Goal: Feedback & Contribution: Leave review/rating

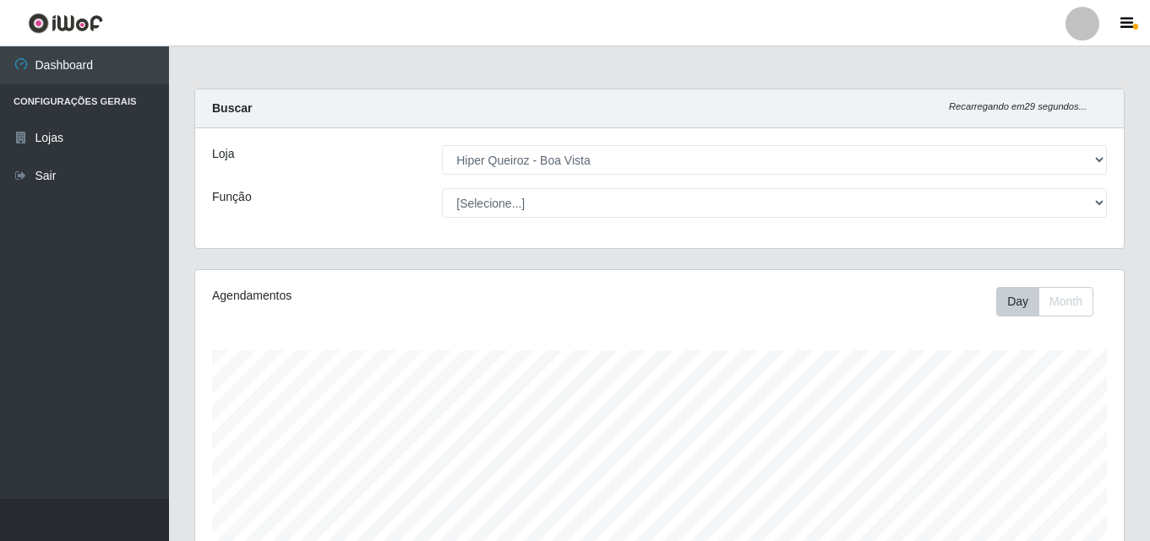
select select "514"
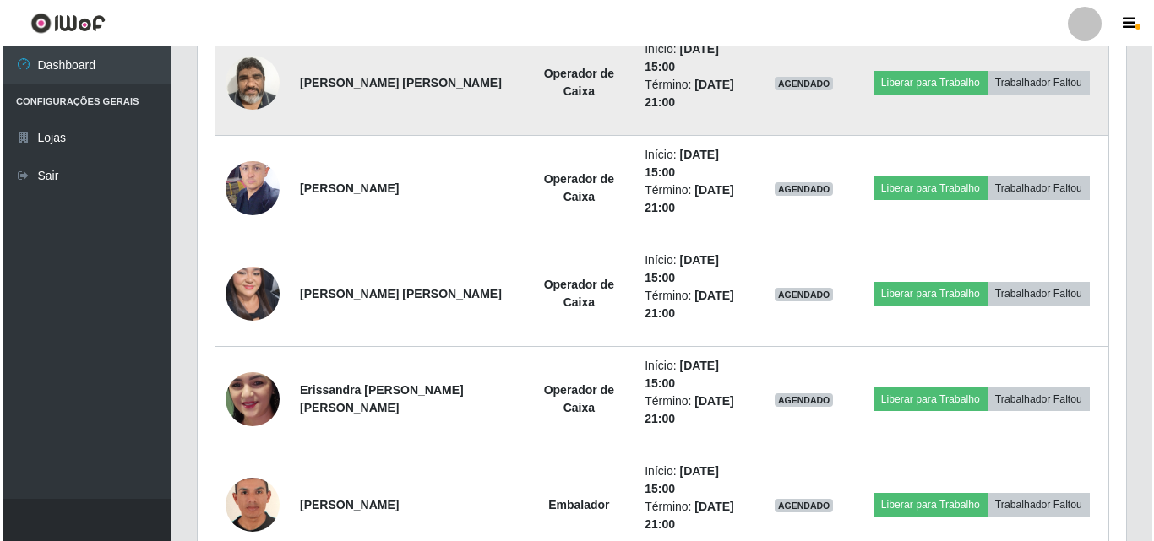
scroll to position [1314, 0]
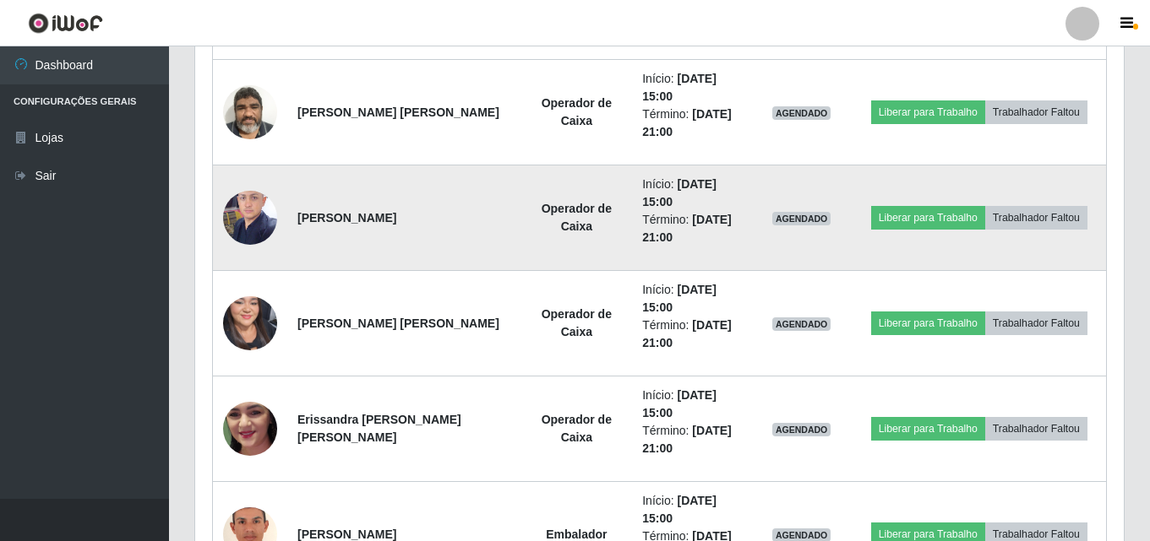
click at [244, 204] on img at bounding box center [250, 218] width 54 height 72
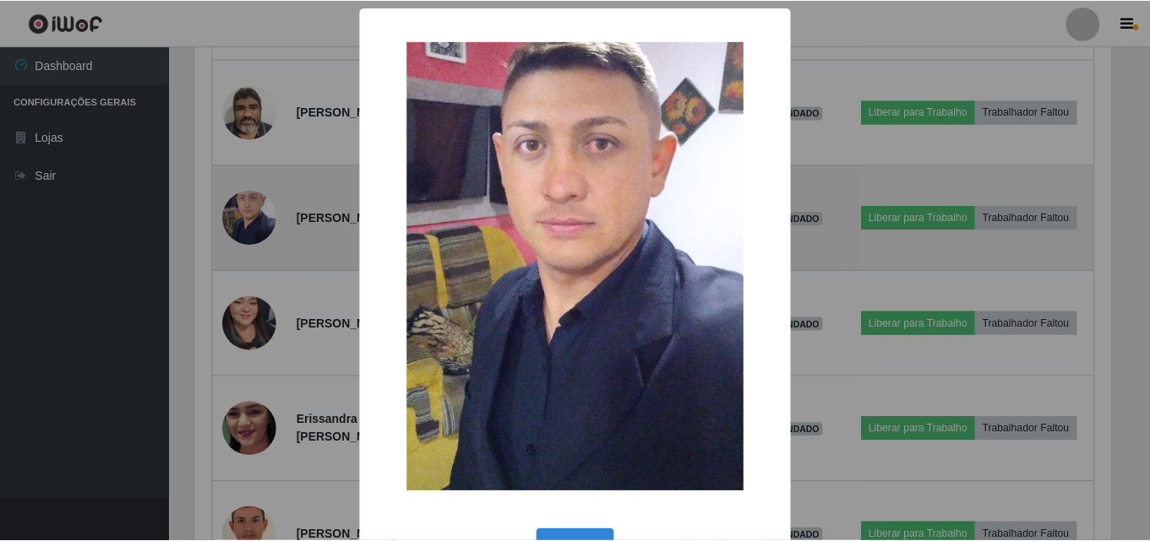
scroll to position [351, 920]
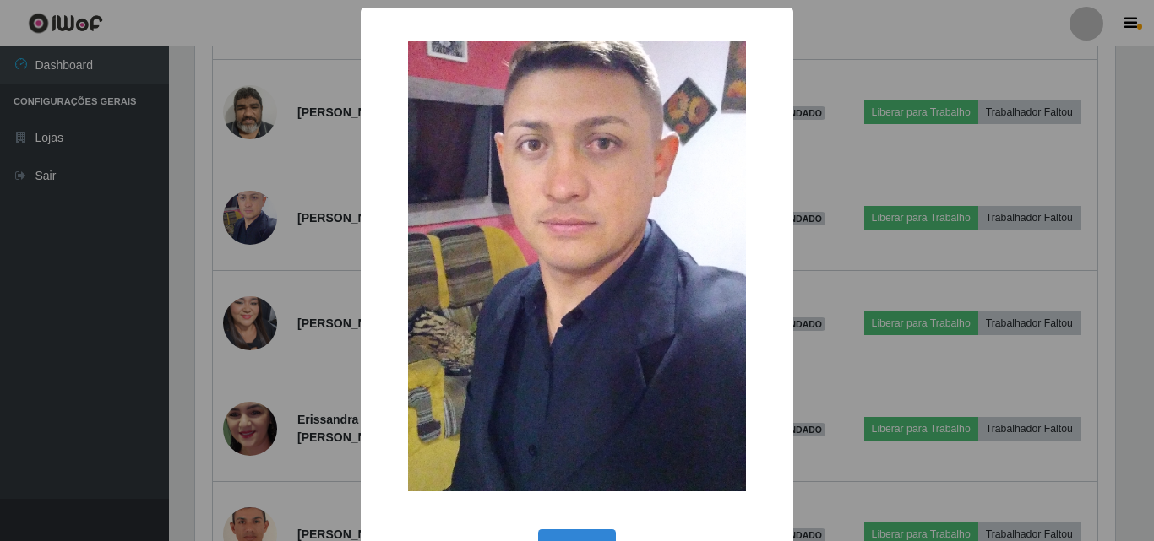
click at [46, 454] on div "× OK Cancel" at bounding box center [577, 270] width 1154 height 541
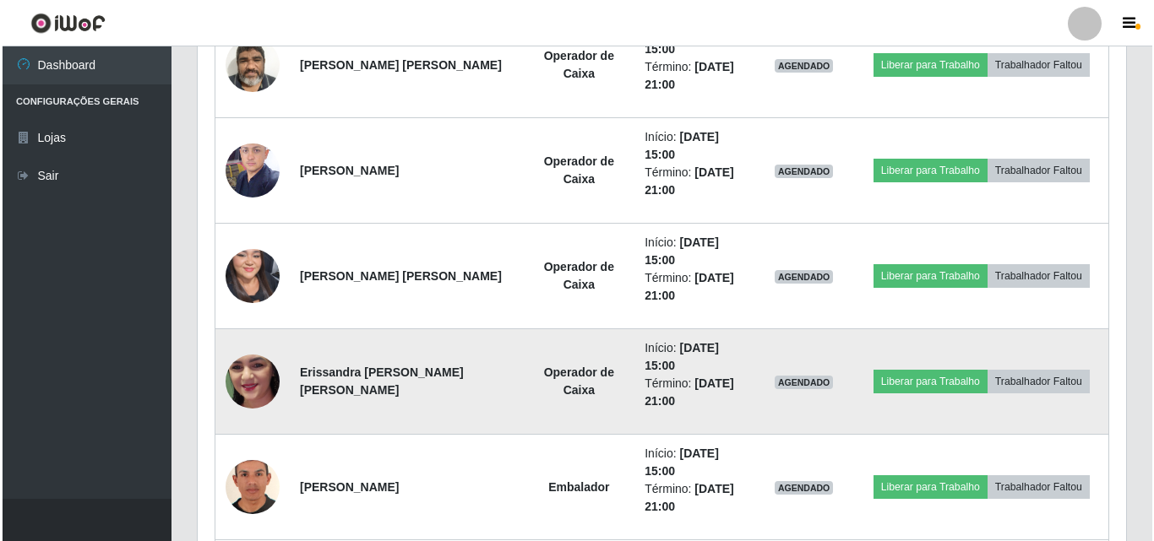
scroll to position [1399, 0]
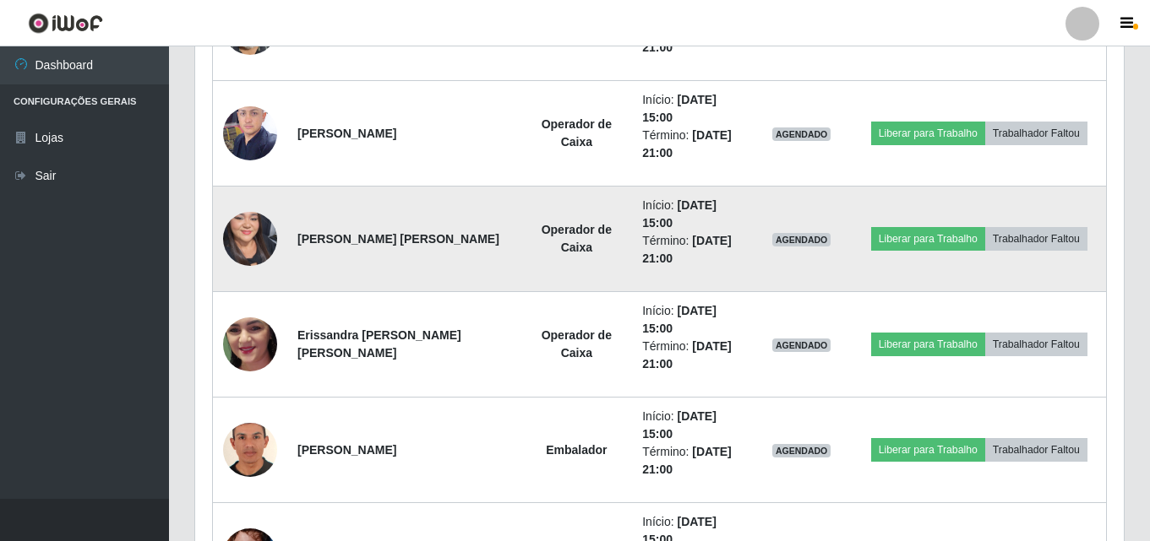
click at [253, 230] on img at bounding box center [250, 239] width 54 height 117
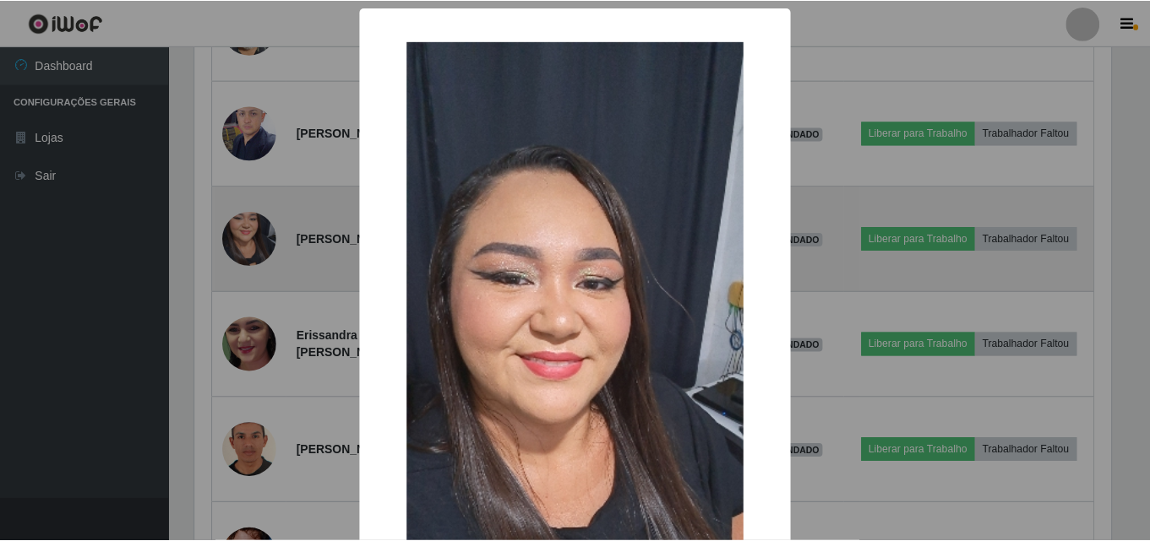
scroll to position [351, 920]
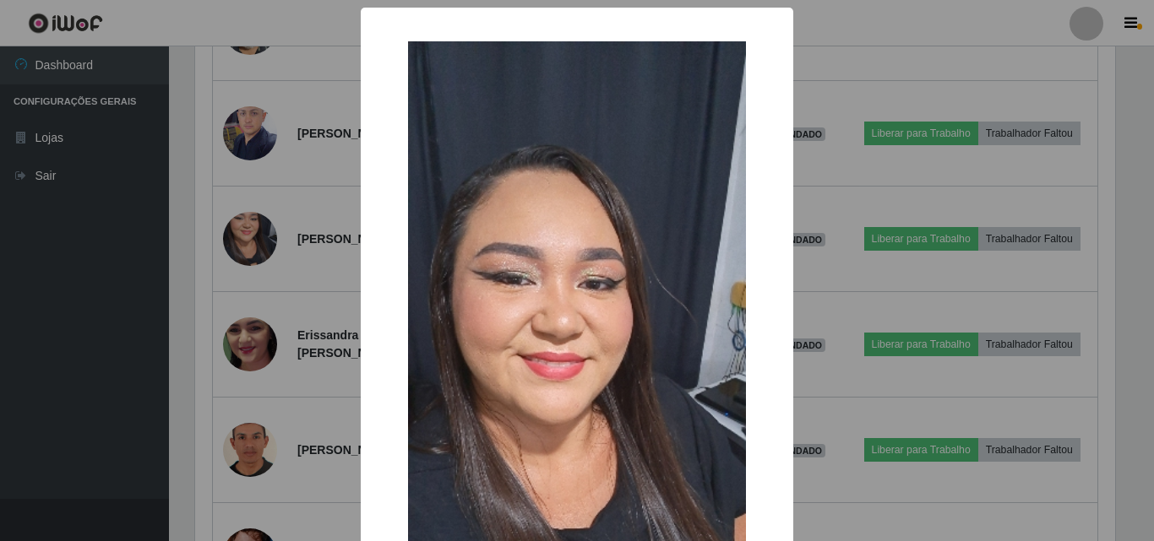
click at [117, 308] on div "× OK Cancel" at bounding box center [577, 270] width 1154 height 541
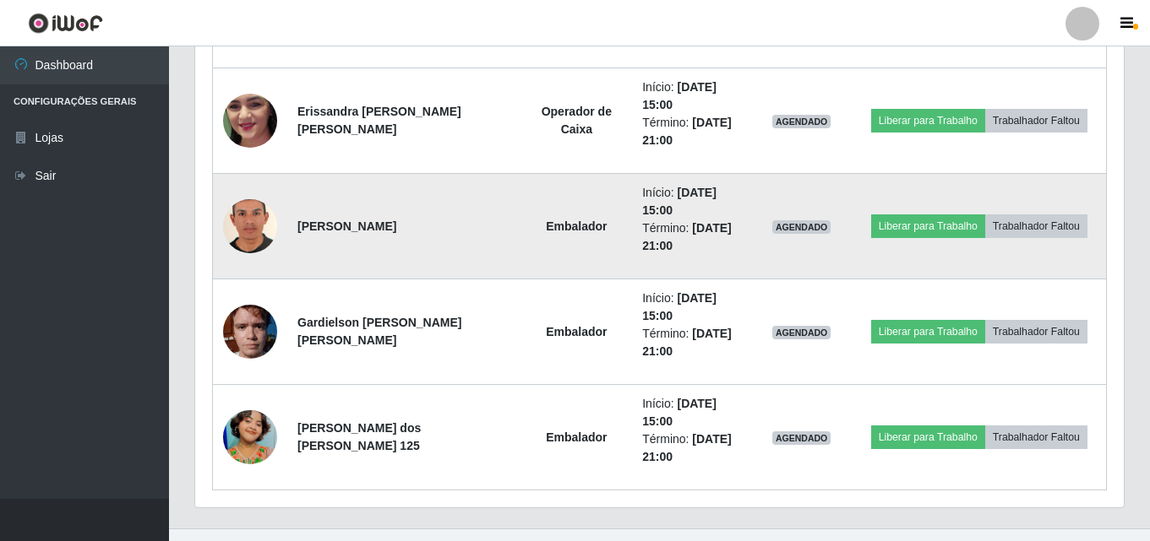
scroll to position [1652, 0]
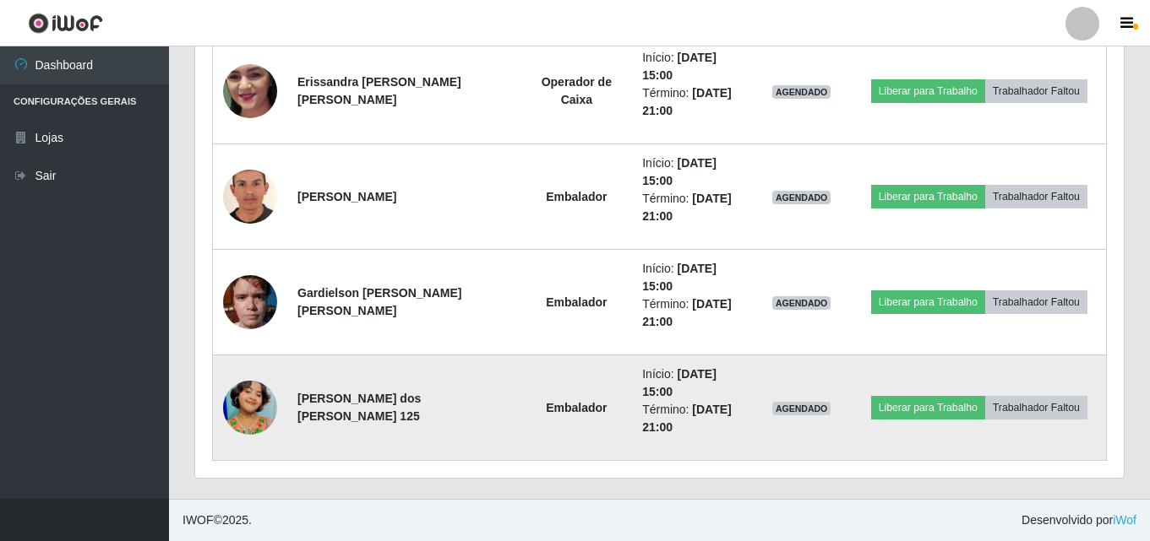
click at [234, 402] on img at bounding box center [250, 408] width 54 height 96
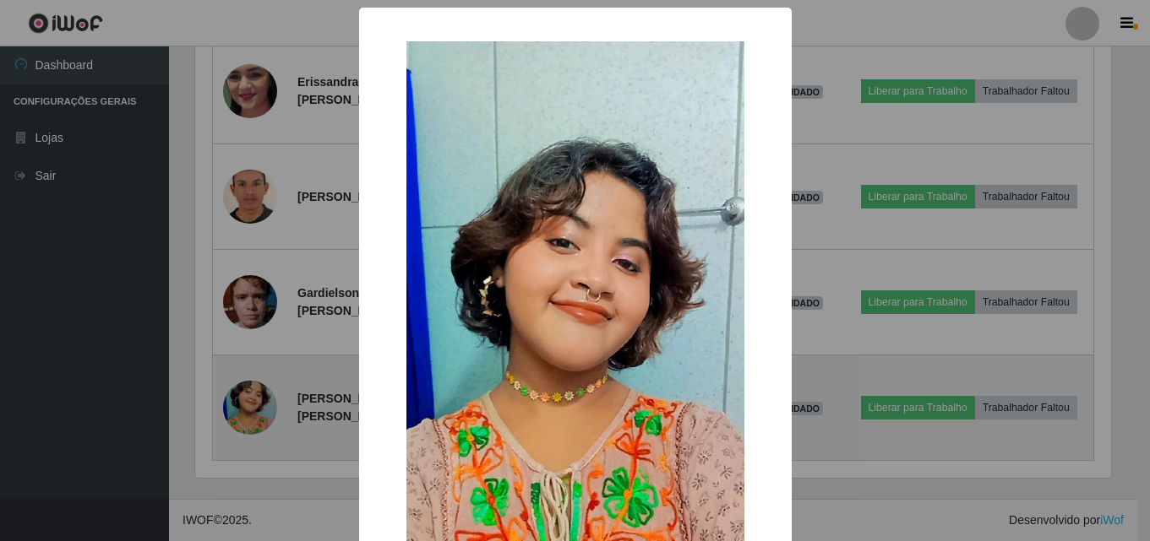
scroll to position [351, 920]
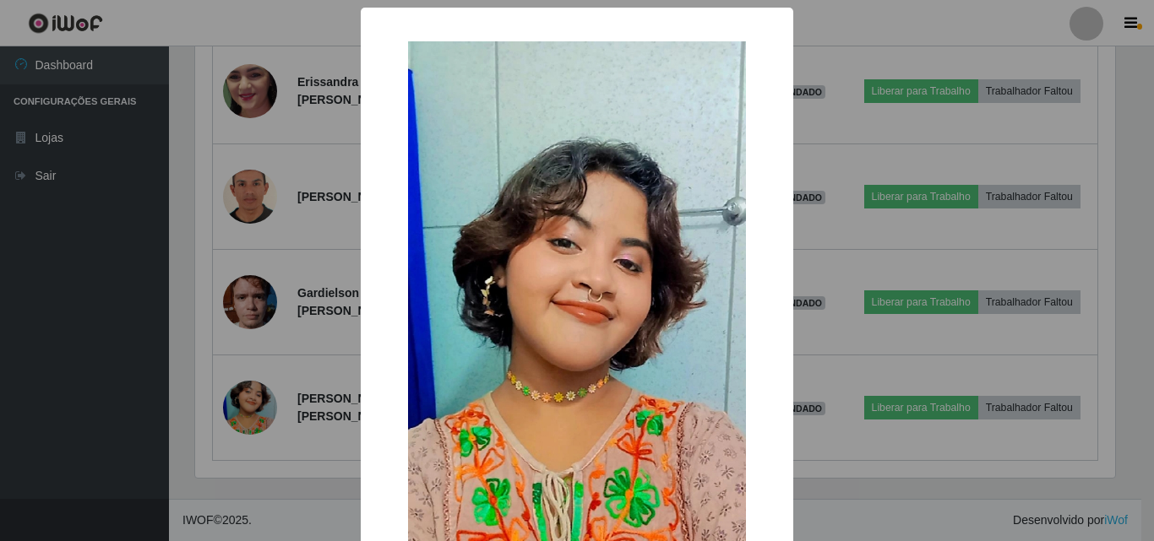
click at [101, 453] on div "× OK Cancel" at bounding box center [577, 270] width 1154 height 541
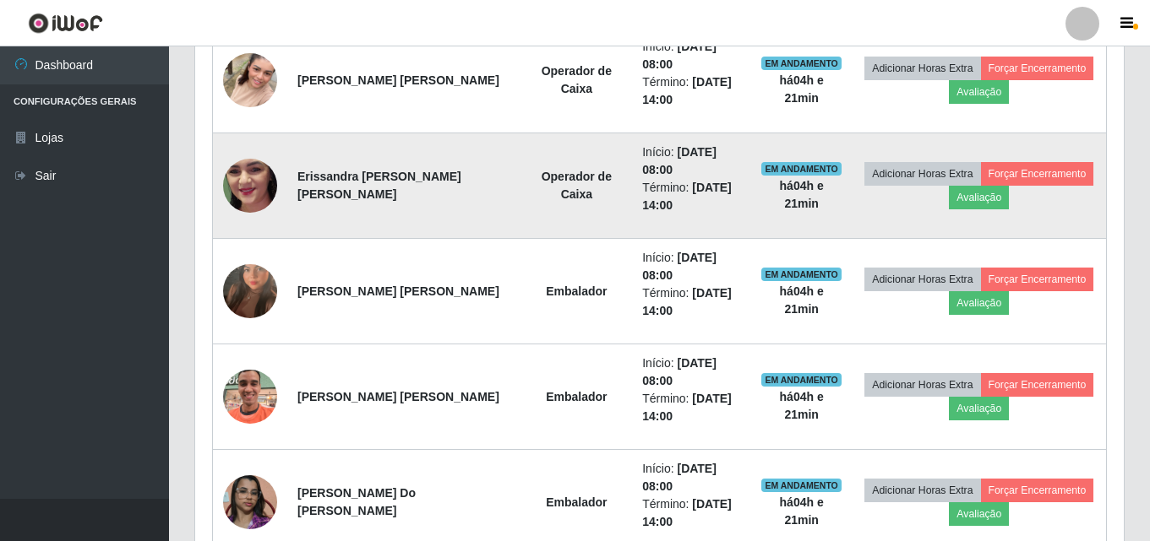
scroll to position [808, 0]
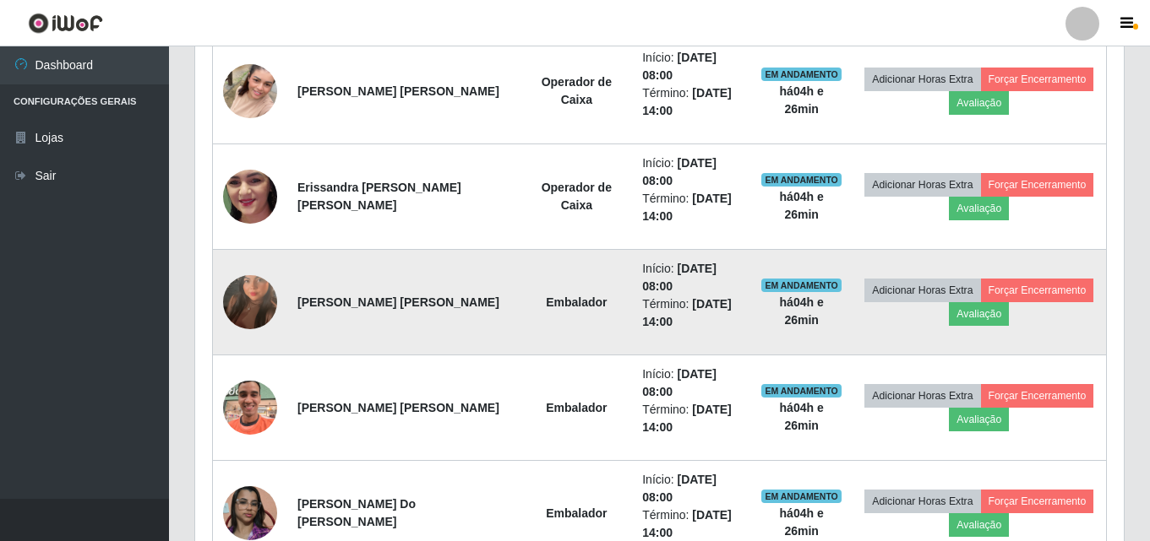
click at [240, 297] on img at bounding box center [250, 302] width 54 height 96
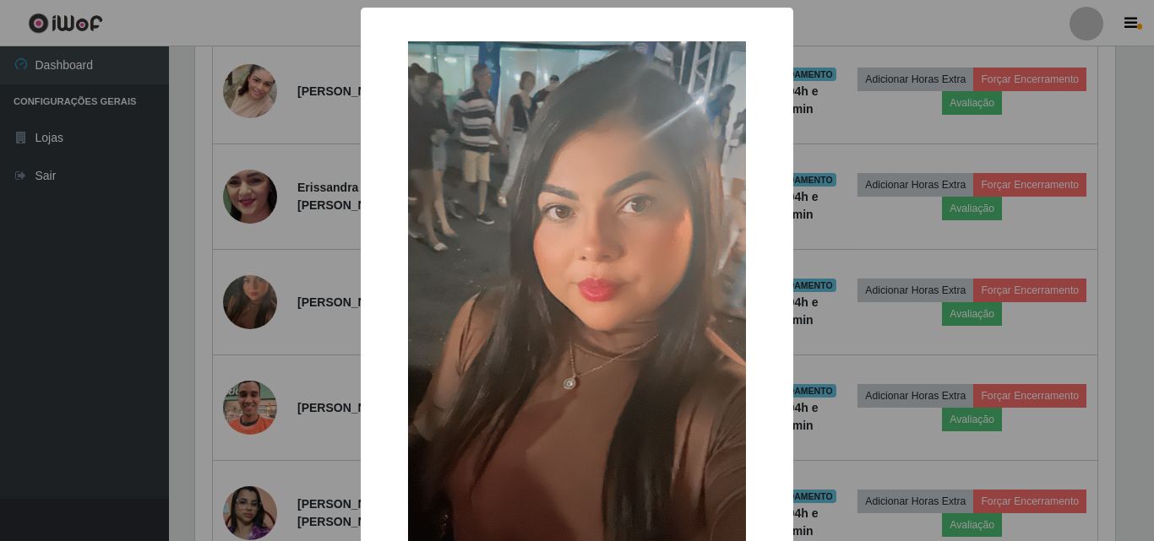
click at [246, 213] on div "× OK Cancel" at bounding box center [577, 270] width 1154 height 541
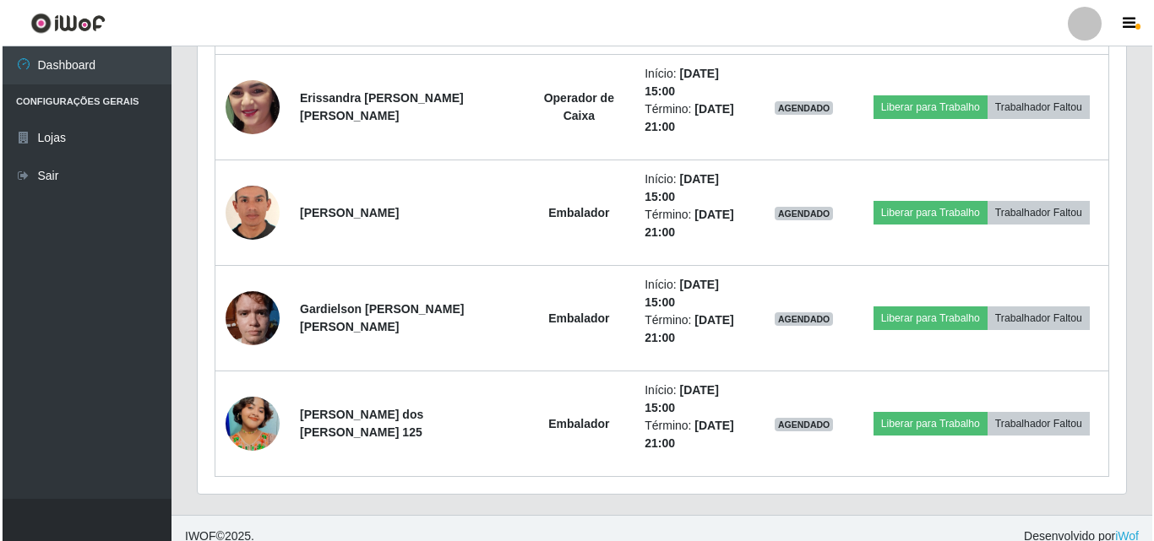
scroll to position [1652, 0]
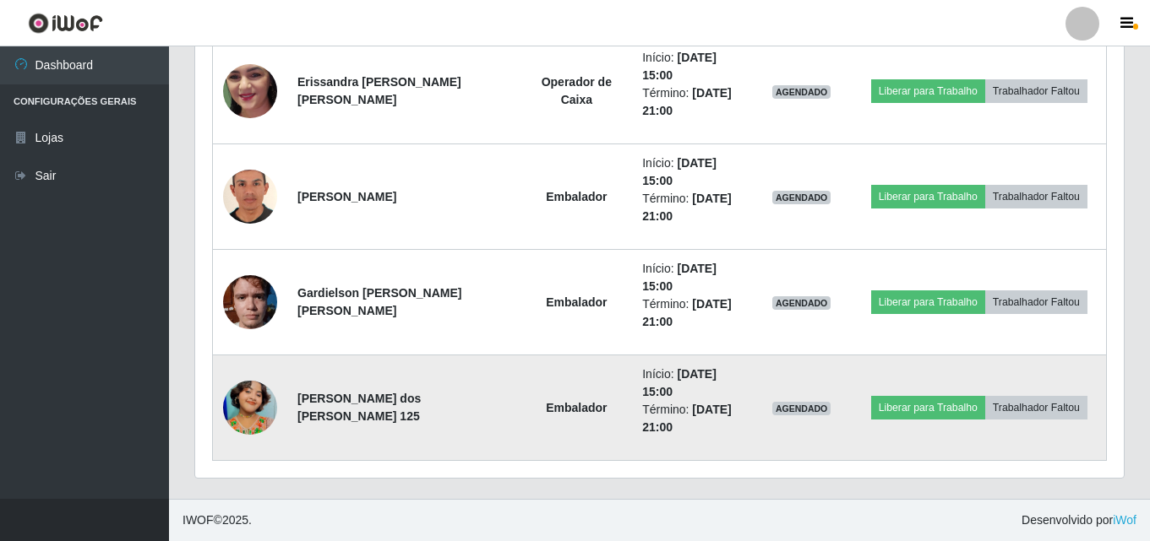
click at [258, 395] on img at bounding box center [250, 408] width 54 height 96
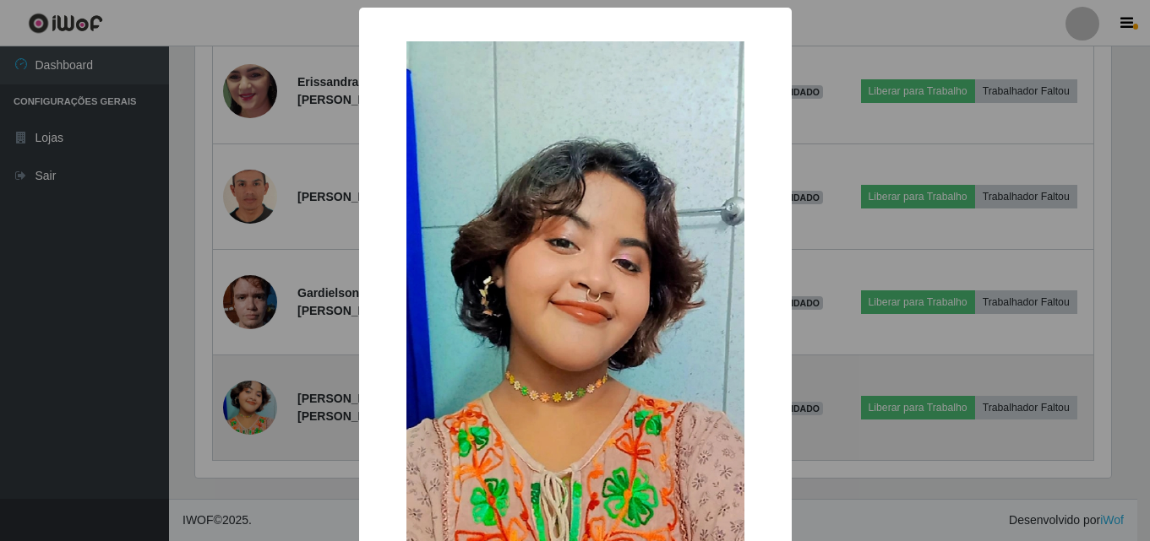
scroll to position [351, 920]
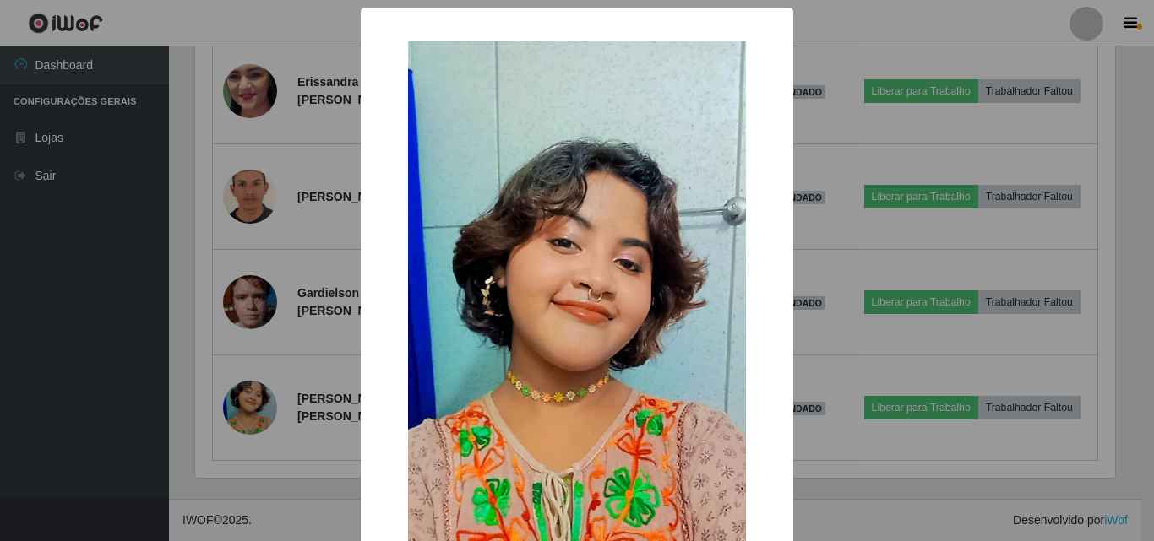
click at [275, 141] on div "× OK Cancel" at bounding box center [577, 270] width 1154 height 541
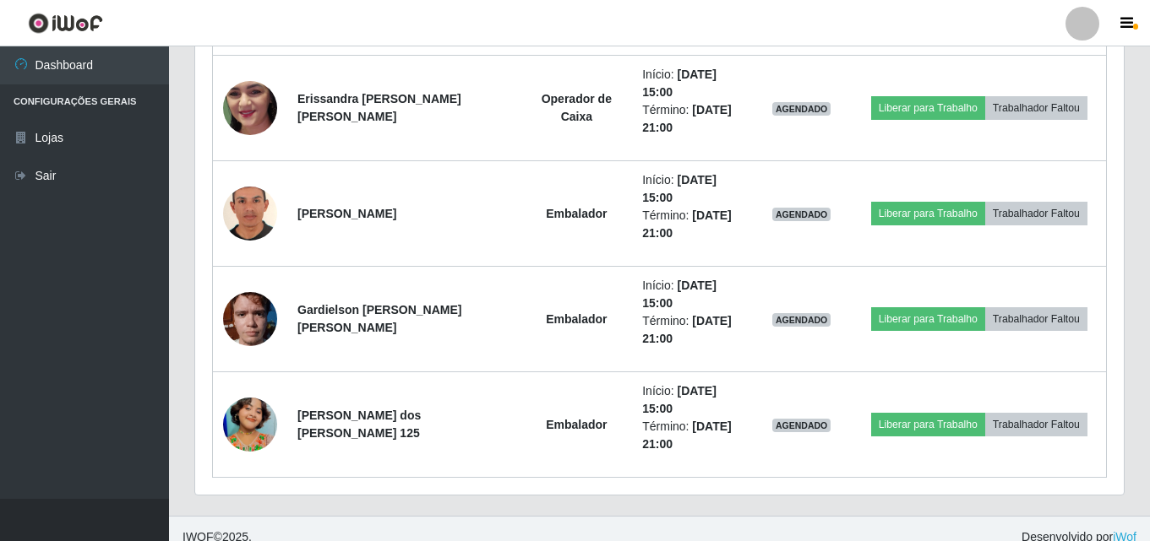
scroll to position [1652, 0]
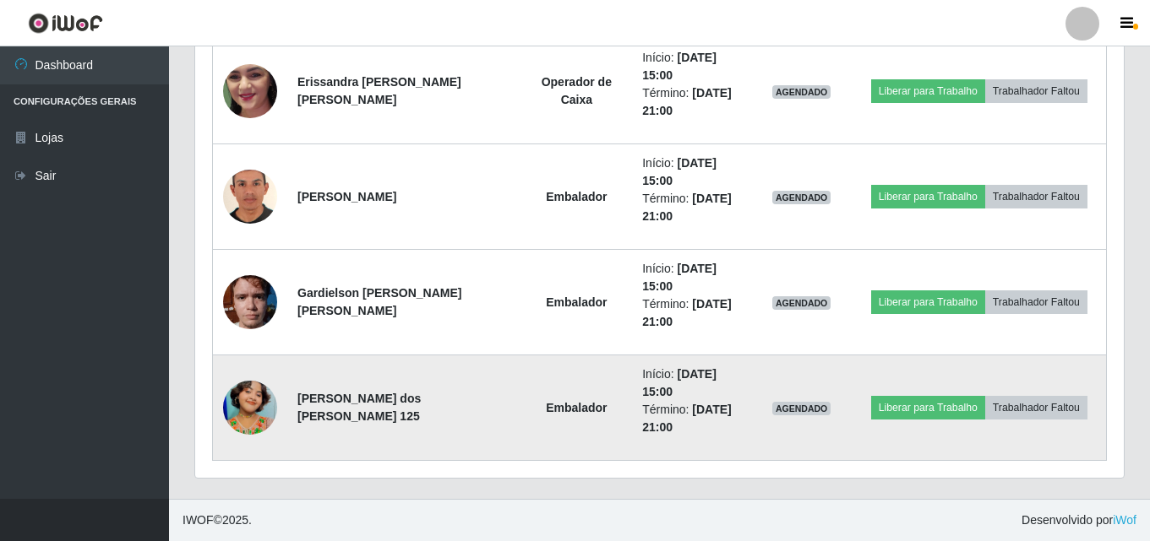
click at [251, 426] on img at bounding box center [250, 408] width 54 height 96
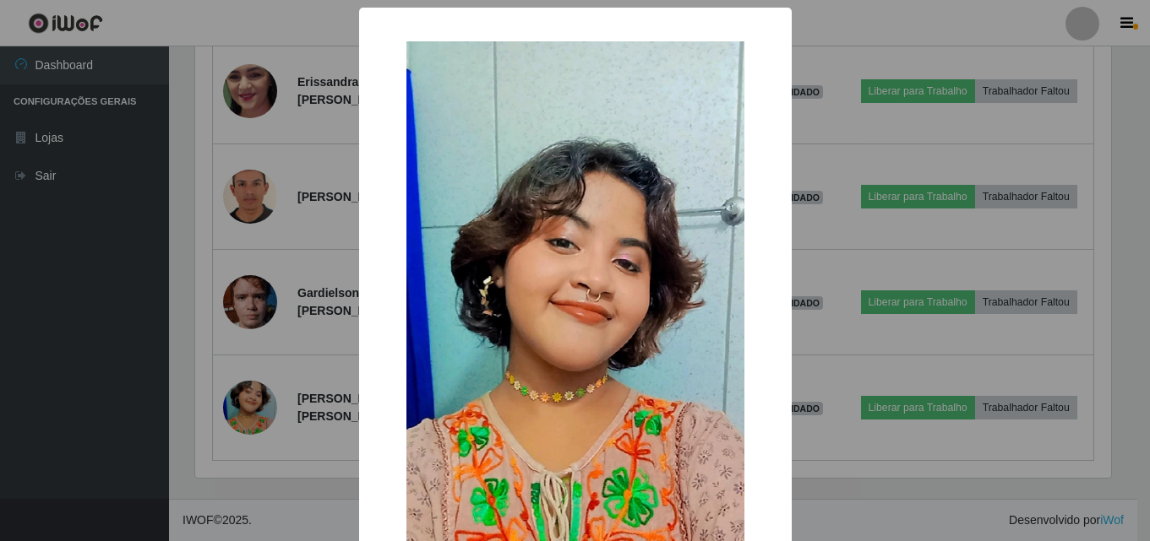
scroll to position [351, 920]
click at [225, 377] on div "× OK Cancel" at bounding box center [577, 270] width 1154 height 541
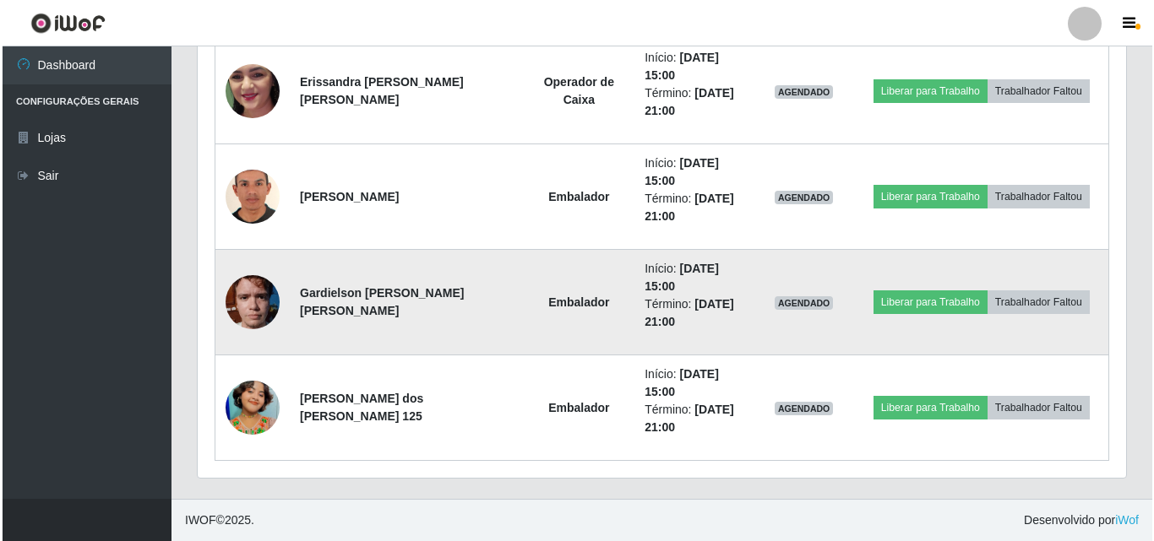
scroll to position [351, 928]
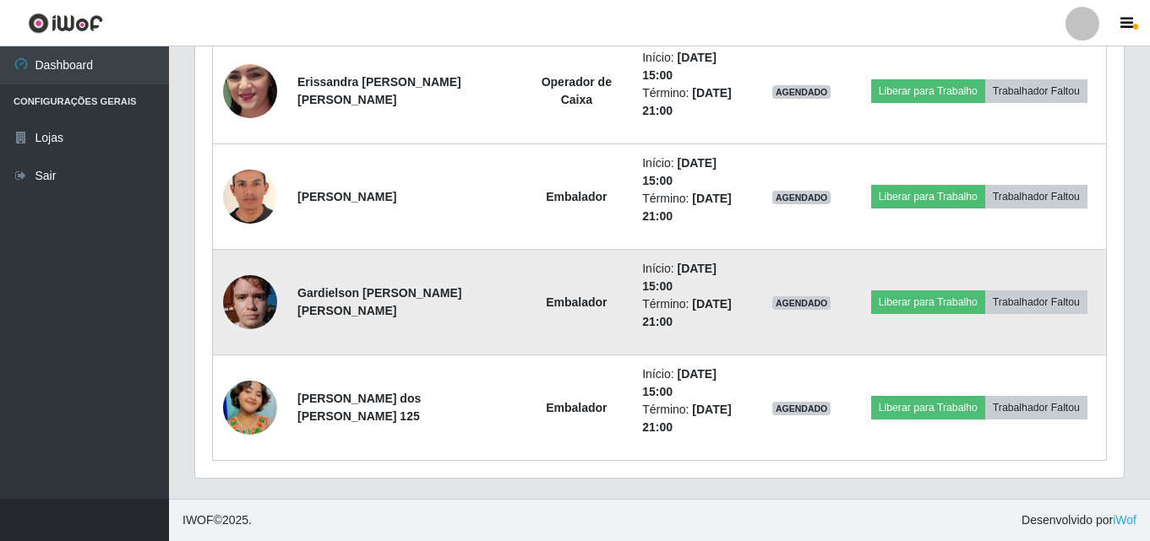
click at [246, 294] on img at bounding box center [250, 302] width 54 height 72
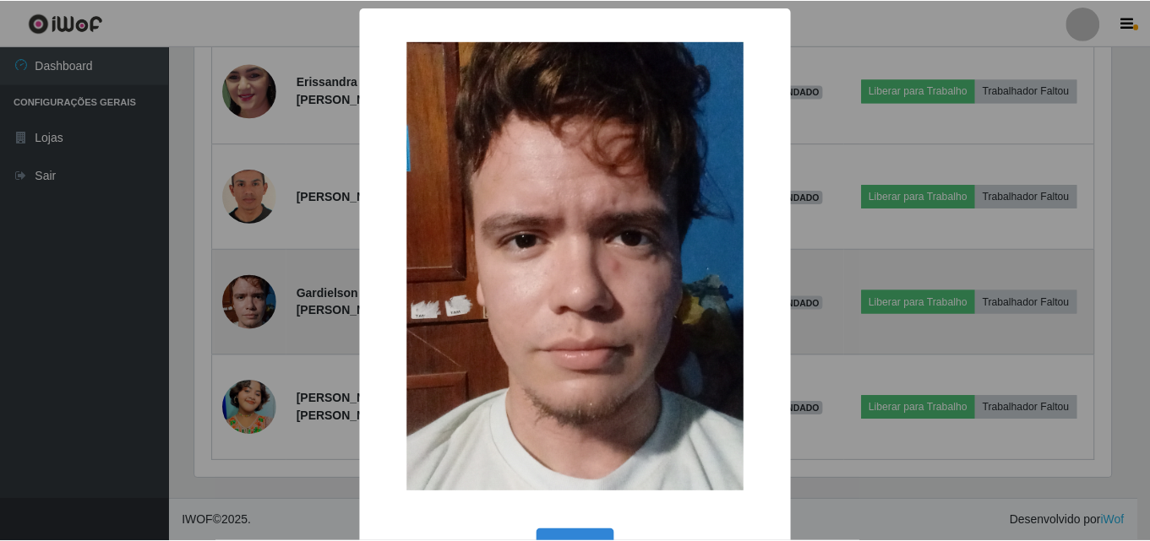
scroll to position [351, 920]
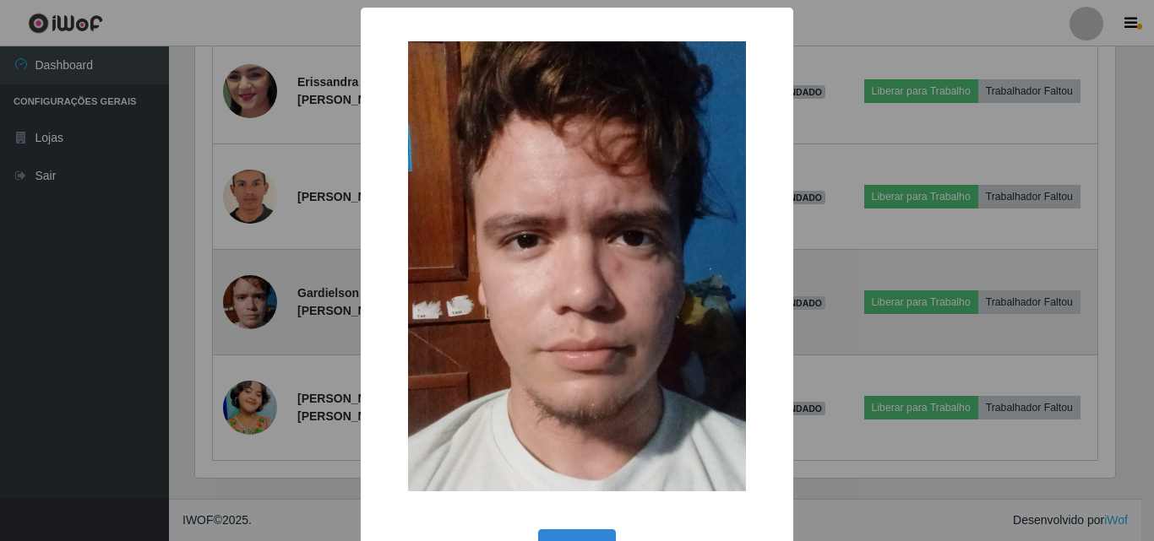
click at [246, 294] on div "× OK Cancel" at bounding box center [577, 270] width 1154 height 541
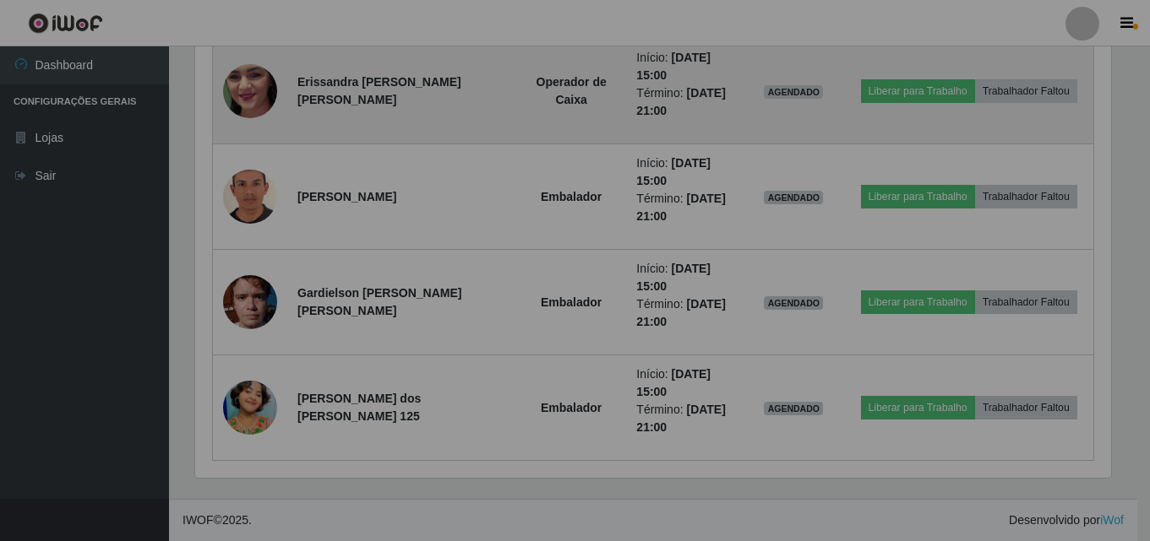
scroll to position [351, 928]
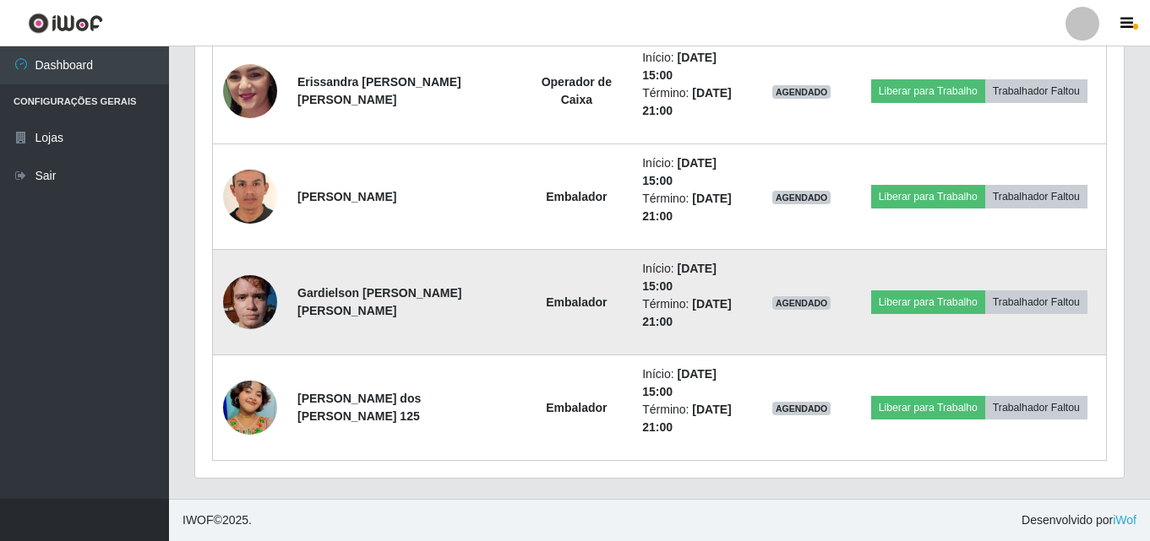
click at [265, 306] on img at bounding box center [250, 302] width 54 height 72
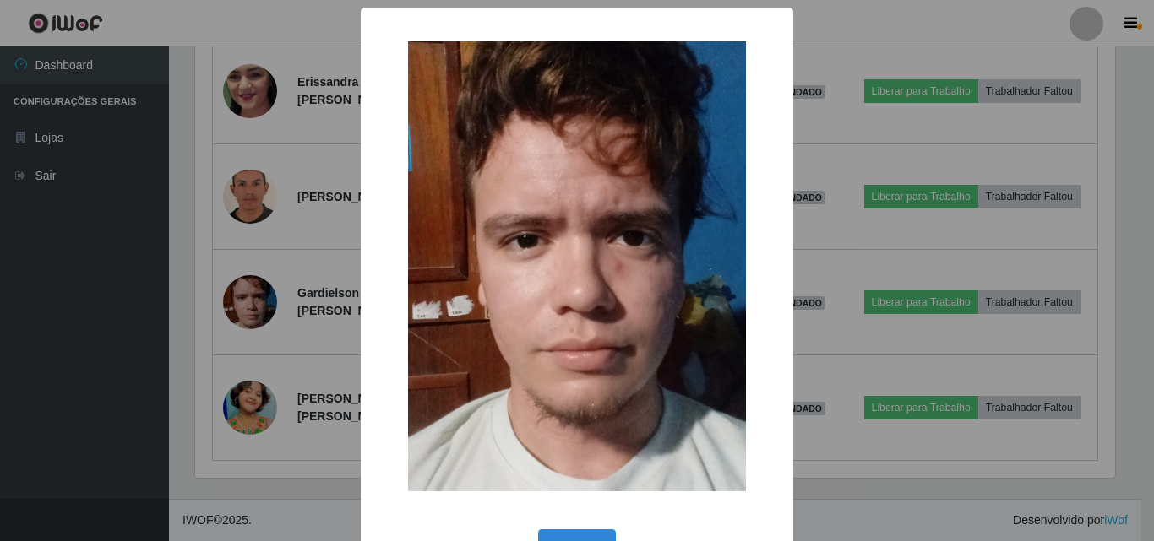
click at [266, 299] on div "× OK Cancel" at bounding box center [577, 270] width 1154 height 541
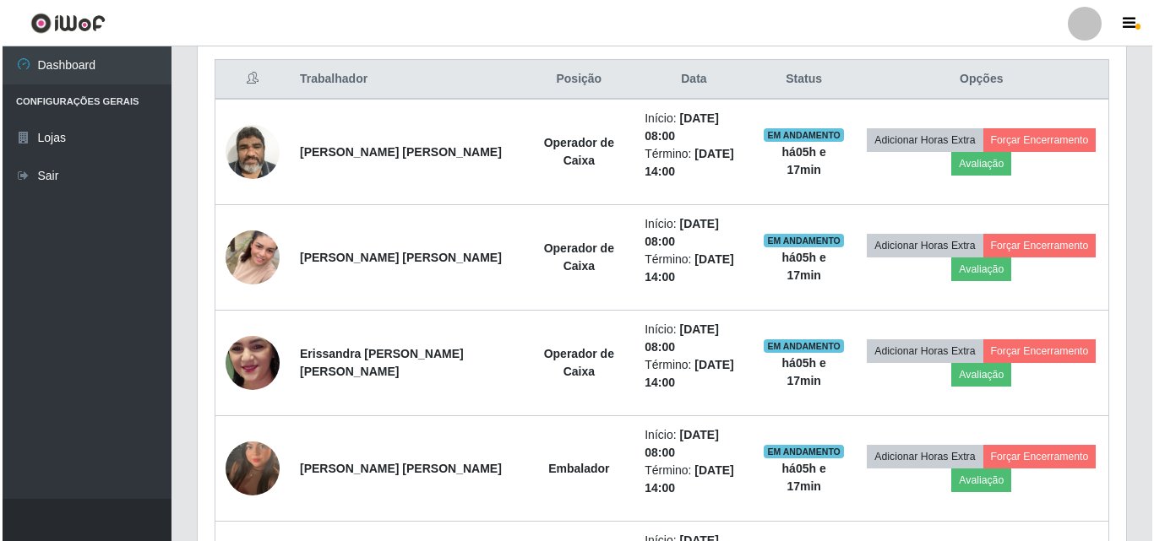
scroll to position [554, 0]
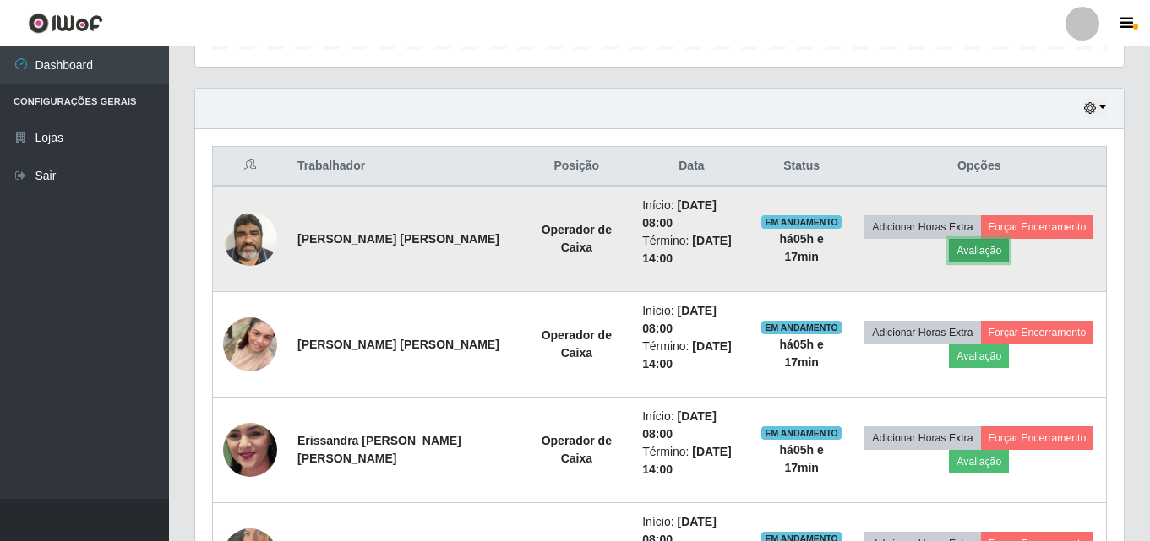
click at [972, 258] on button "Avaliação" at bounding box center [979, 251] width 60 height 24
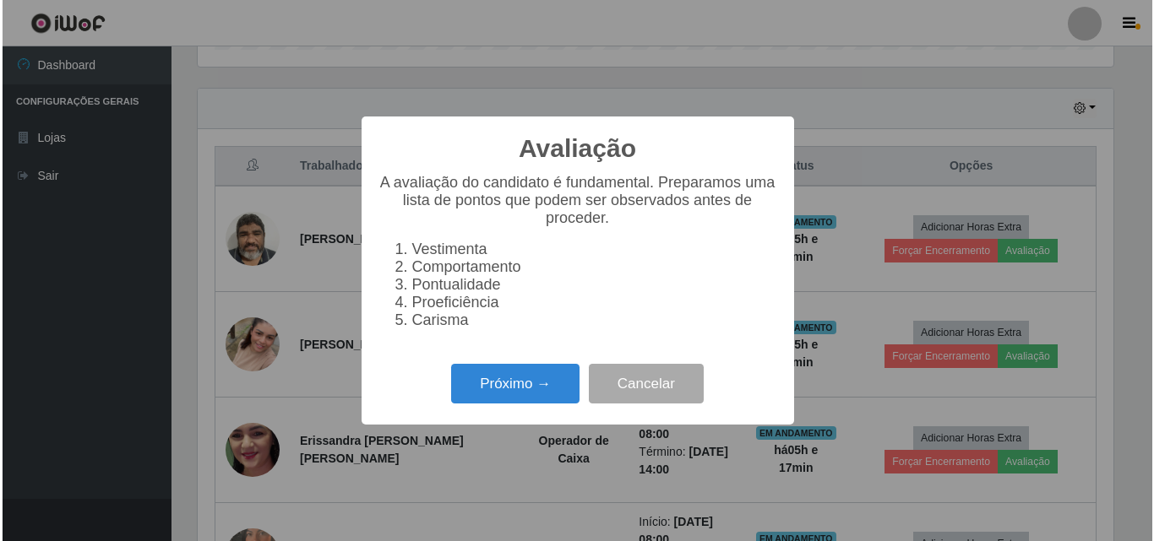
scroll to position [351, 920]
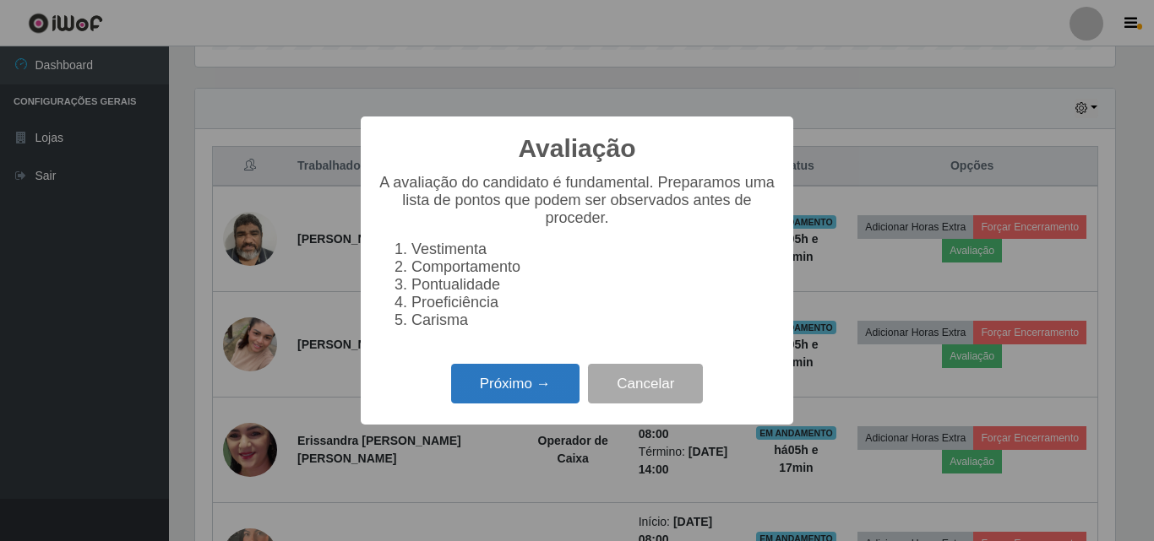
click at [503, 388] on button "Próximo →" at bounding box center [515, 384] width 128 height 40
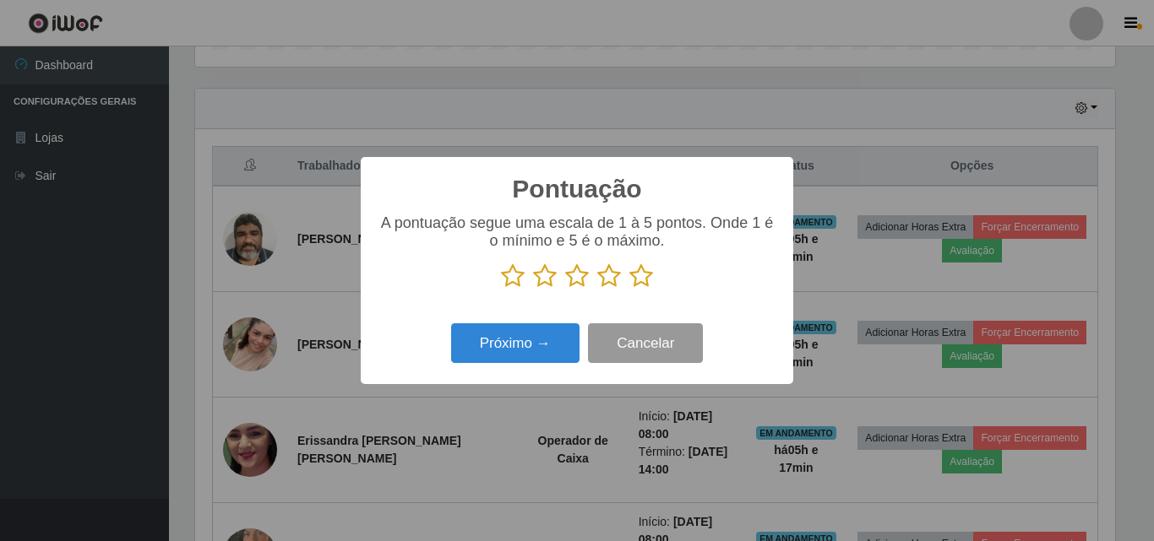
scroll to position [844358, 843789]
click at [646, 275] on icon at bounding box center [641, 276] width 24 height 25
click at [629, 289] on input "radio" at bounding box center [629, 289] width 0 height 0
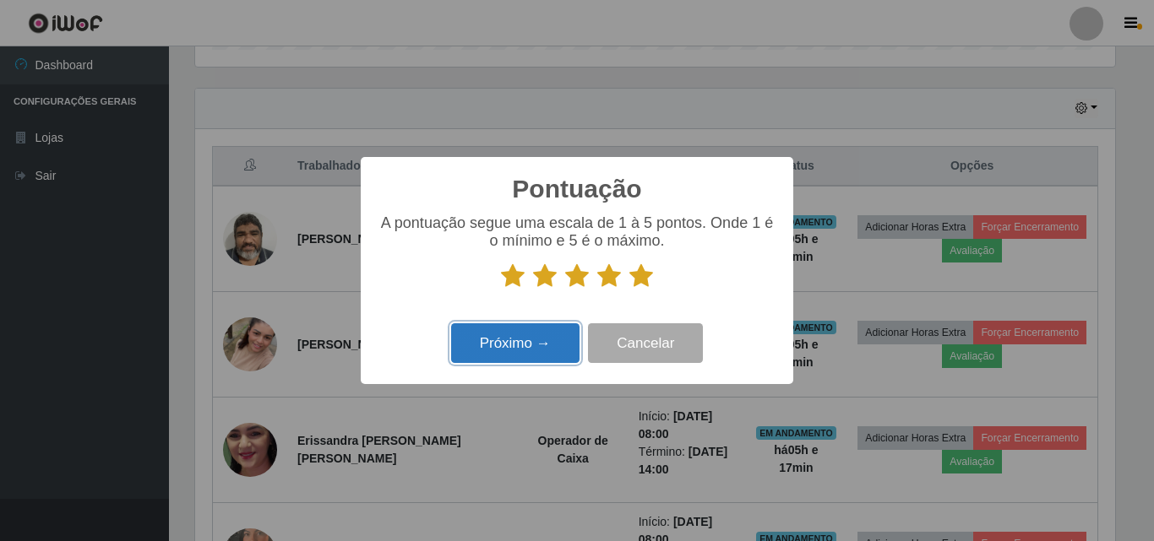
click at [509, 337] on button "Próximo →" at bounding box center [515, 344] width 128 height 40
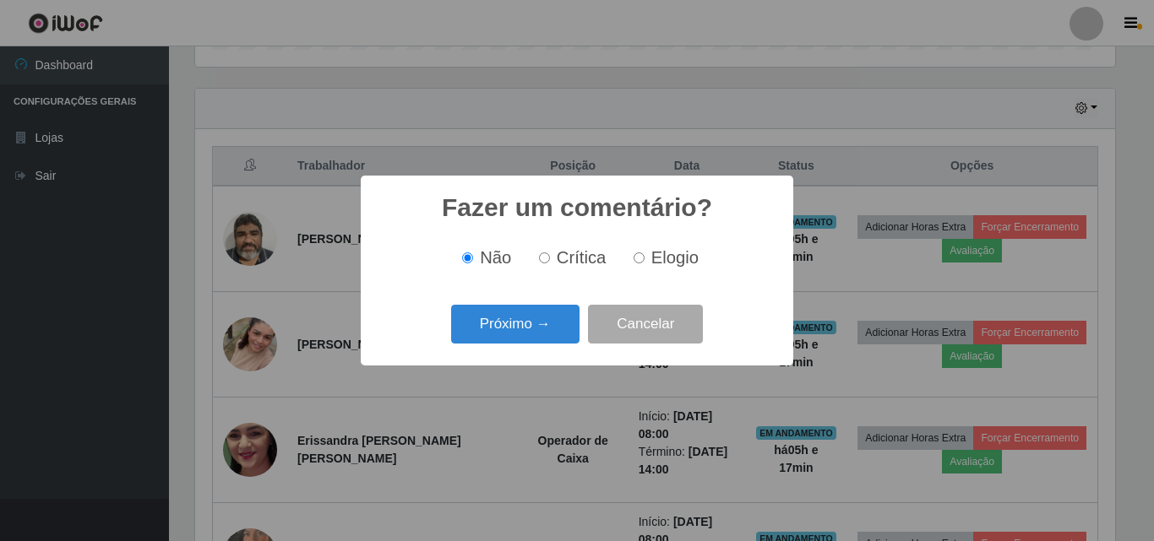
click at [514, 332] on button "Próximo →" at bounding box center [515, 325] width 128 height 40
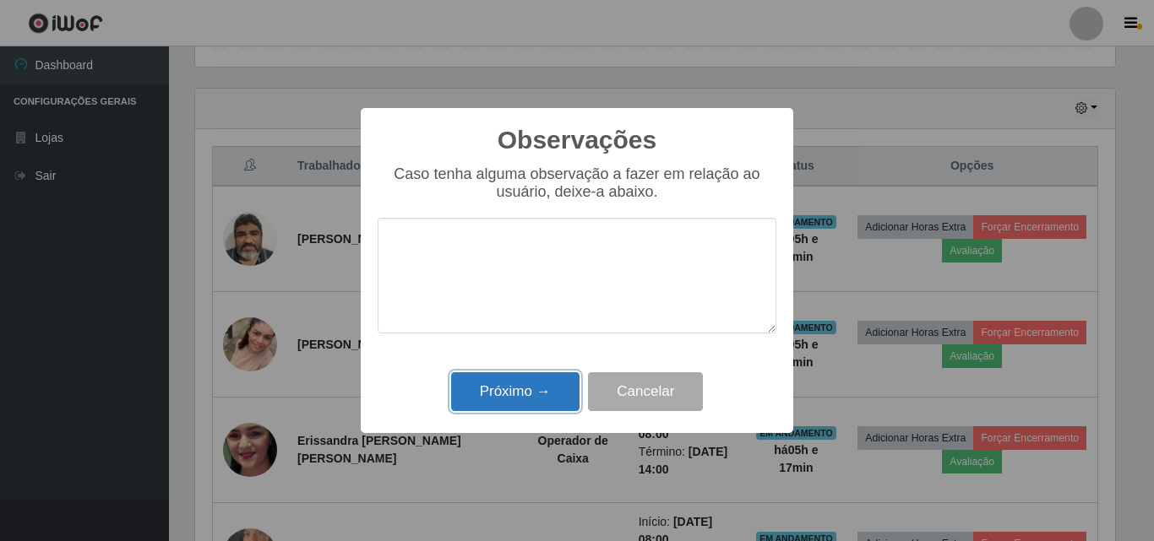
click at [511, 377] on button "Próximo →" at bounding box center [515, 393] width 128 height 40
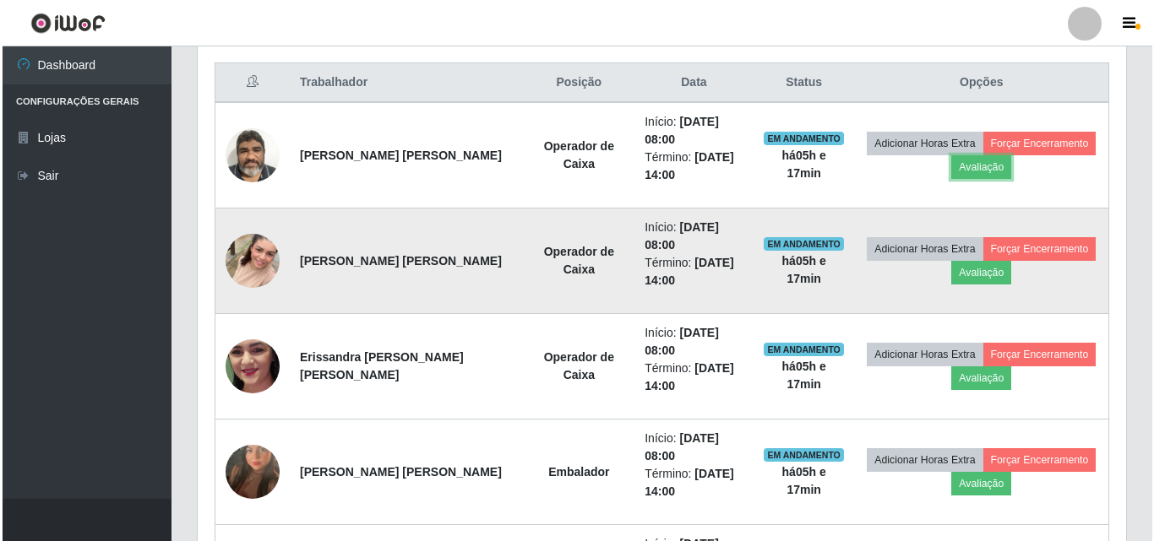
scroll to position [639, 0]
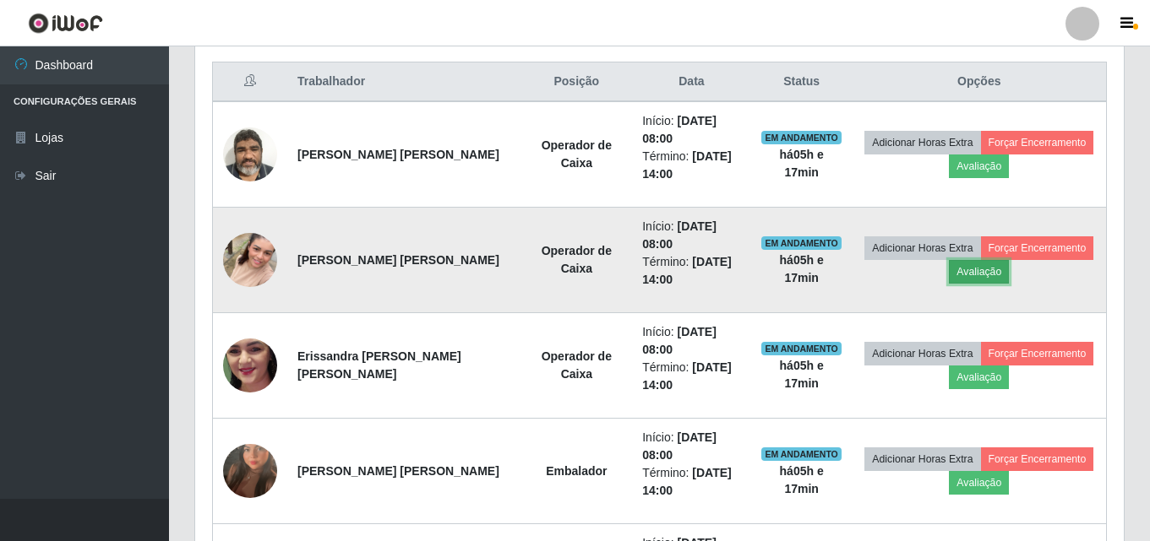
click at [962, 277] on button "Avaliação" at bounding box center [979, 272] width 60 height 24
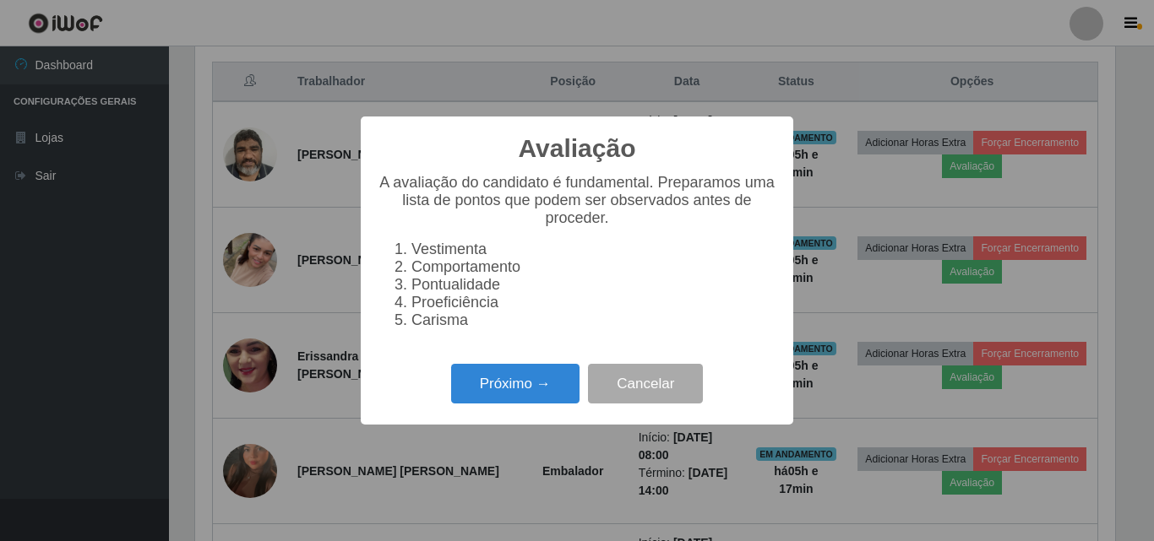
scroll to position [351, 920]
click at [510, 389] on button "Próximo →" at bounding box center [515, 384] width 128 height 40
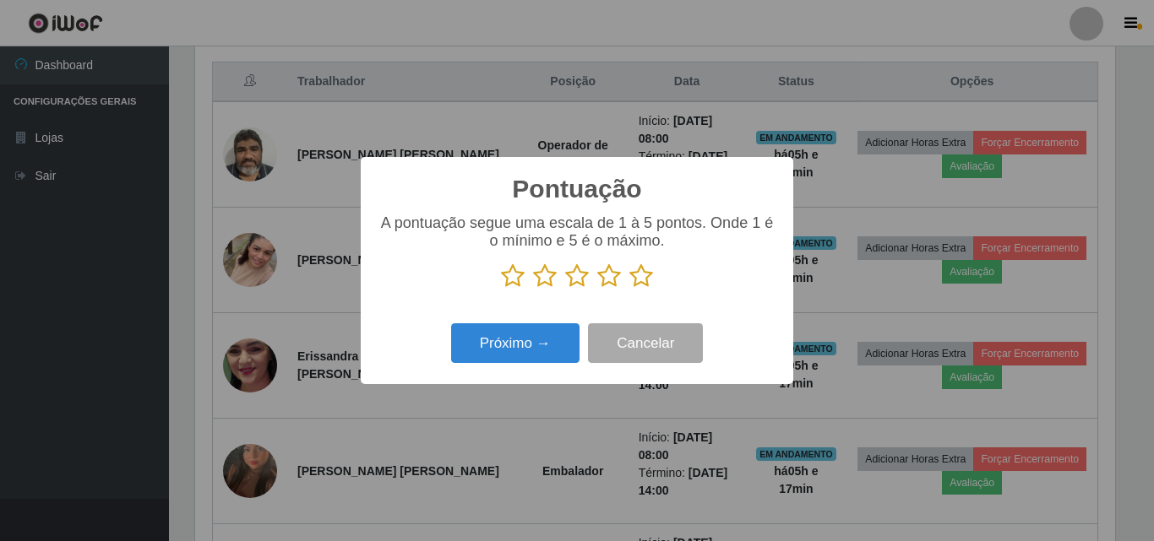
scroll to position [844358, 843789]
click at [639, 281] on icon at bounding box center [641, 276] width 24 height 25
click at [629, 289] on input "radio" at bounding box center [629, 289] width 0 height 0
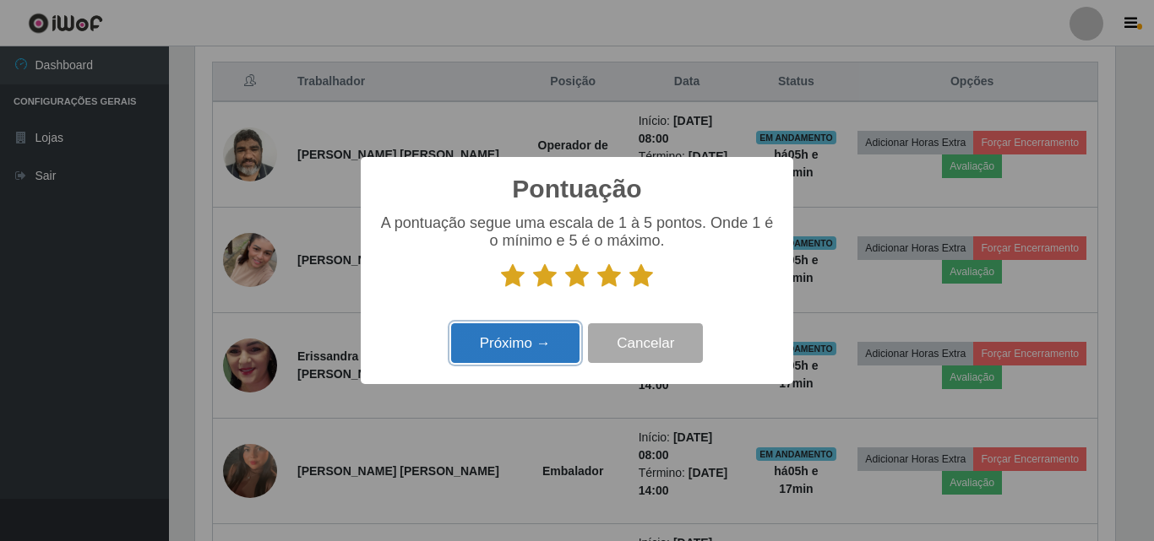
click at [532, 352] on button "Próximo →" at bounding box center [515, 344] width 128 height 40
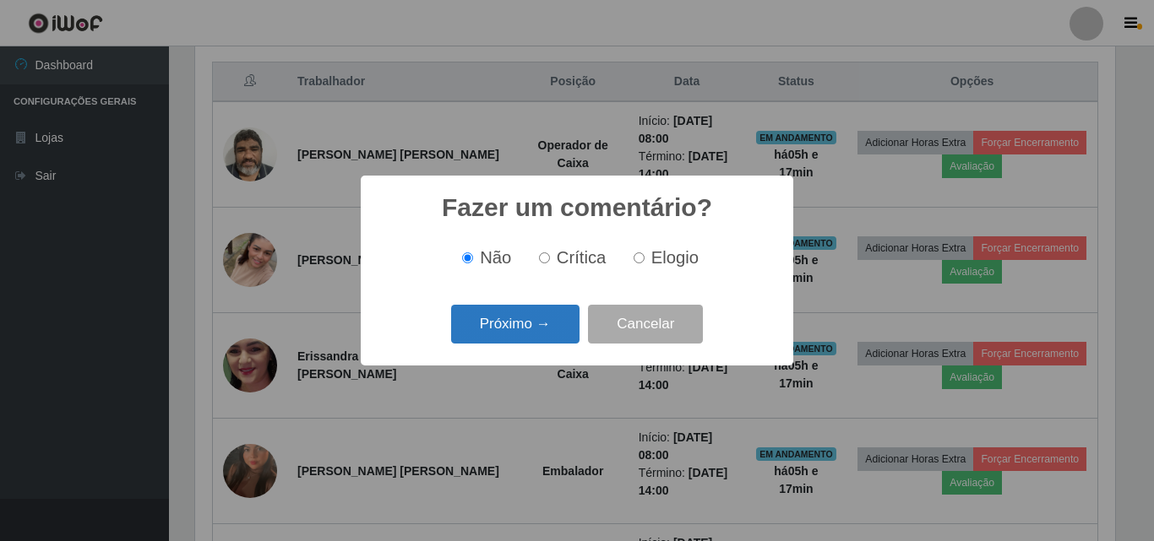
click at [568, 332] on button "Próximo →" at bounding box center [515, 325] width 128 height 40
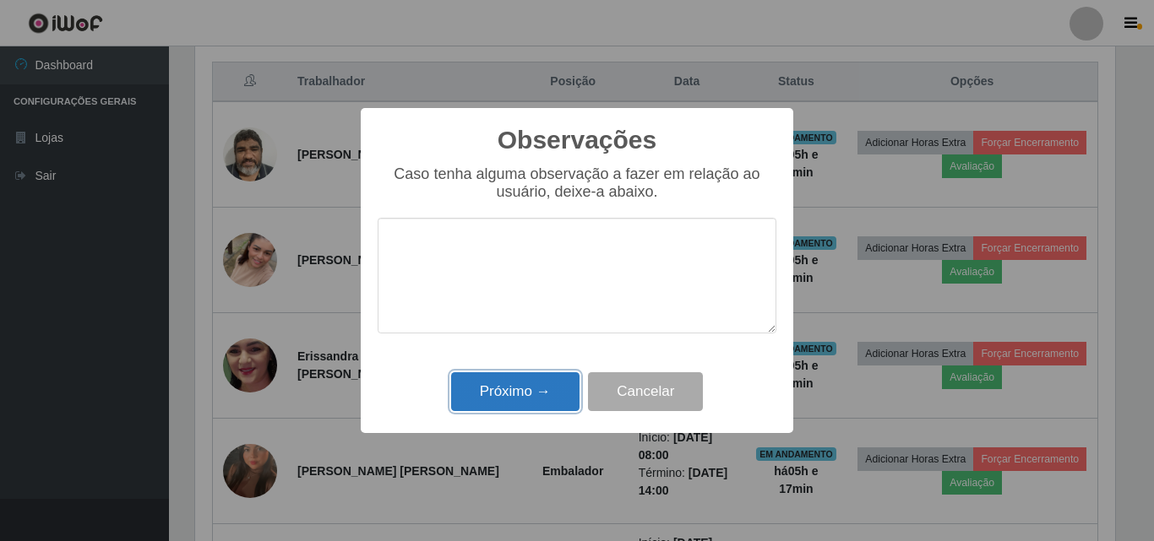
click at [529, 375] on button "Próximo →" at bounding box center [515, 393] width 128 height 40
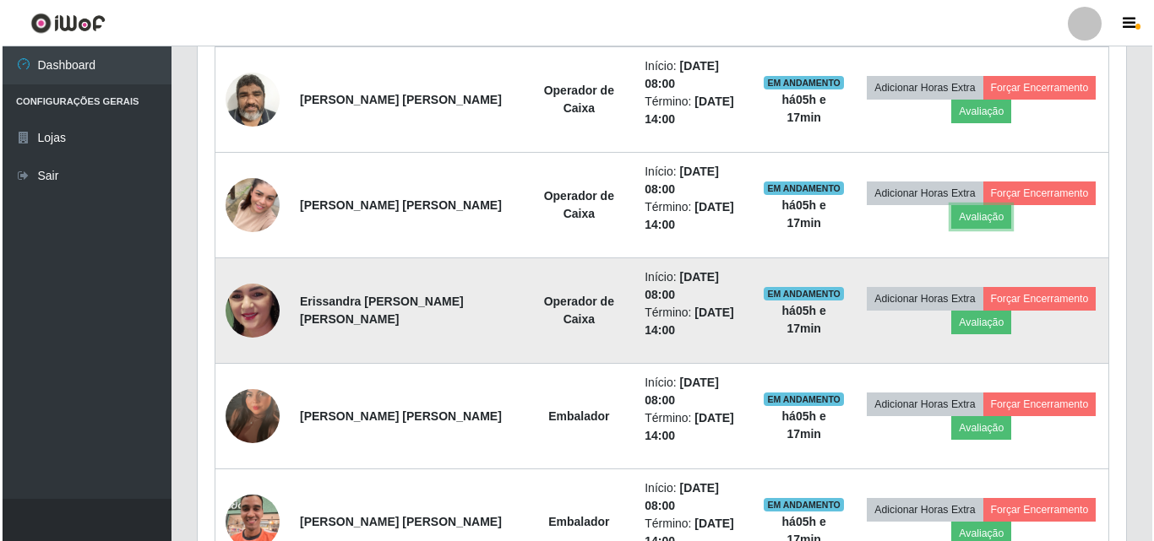
scroll to position [723, 0]
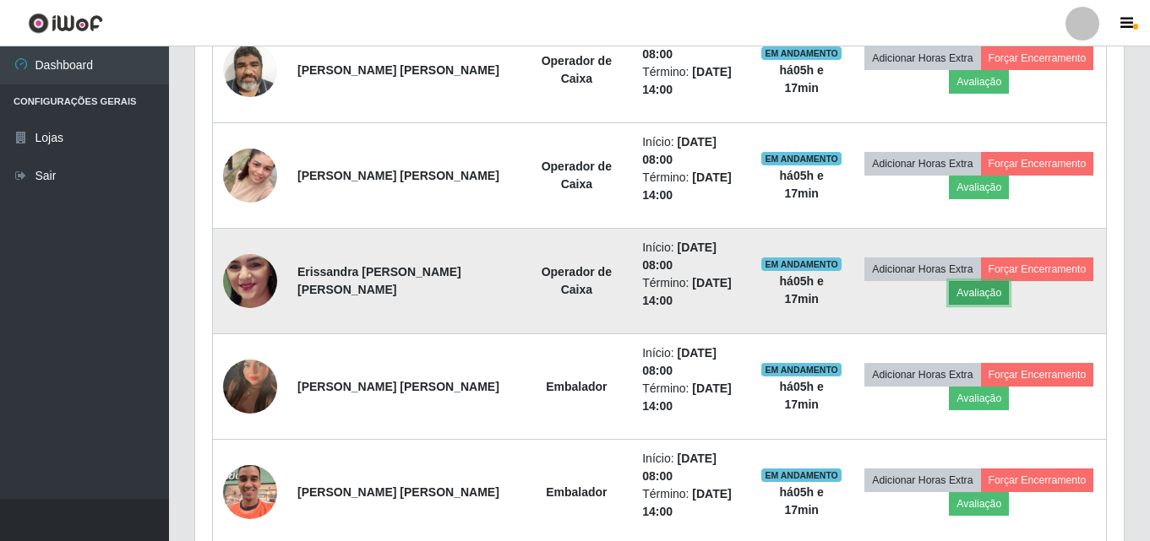
click at [955, 299] on button "Avaliação" at bounding box center [979, 293] width 60 height 24
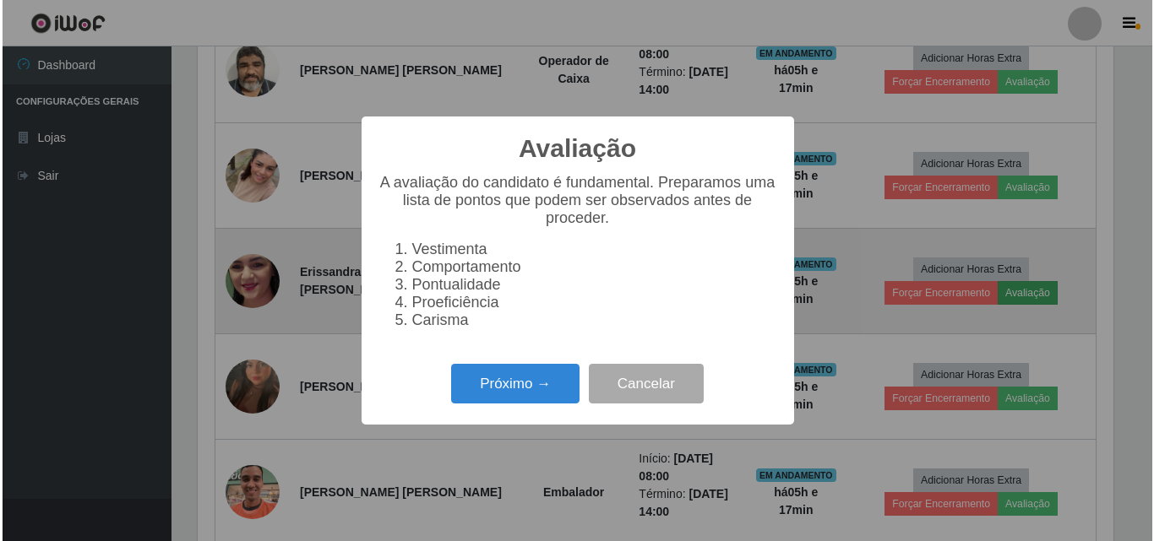
scroll to position [351, 920]
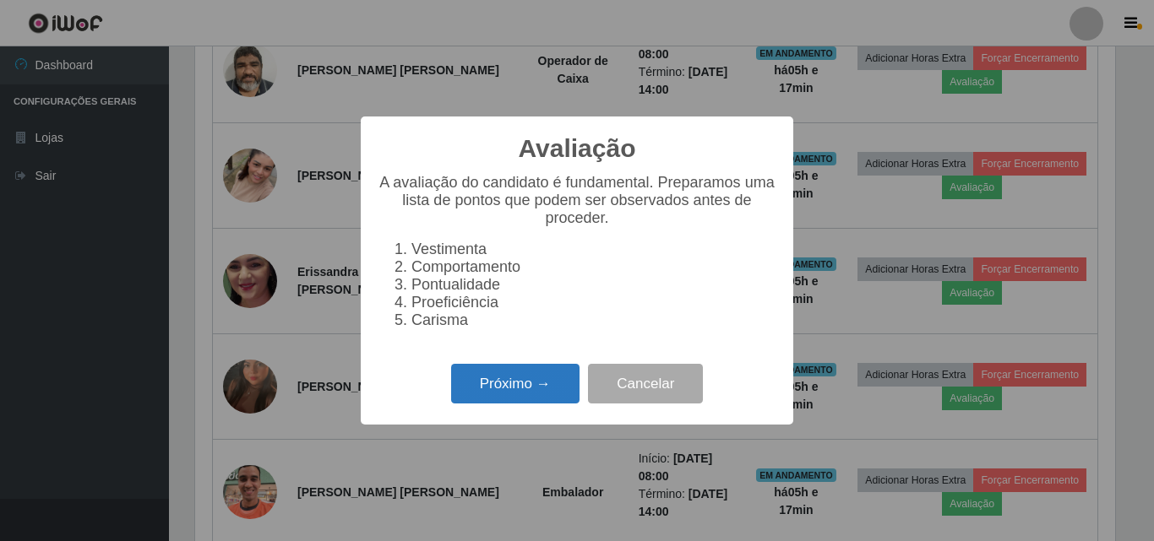
click at [537, 394] on button "Próximo →" at bounding box center [515, 384] width 128 height 40
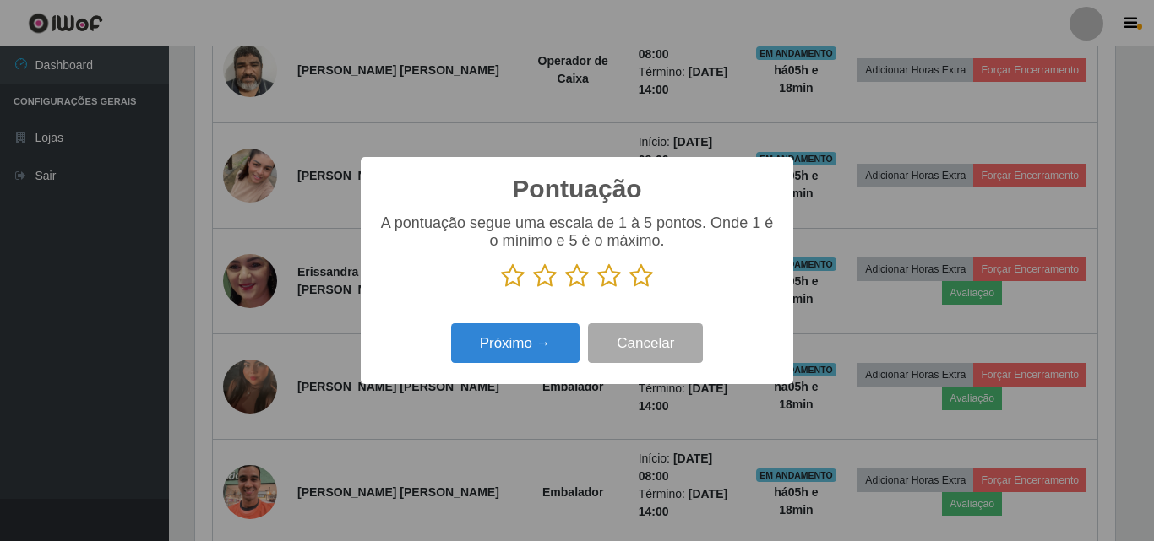
drag, startPoint x: 639, startPoint y: 277, endPoint x: 562, endPoint y: 316, distance: 86.9
click at [640, 276] on icon at bounding box center [641, 276] width 24 height 25
click at [629, 289] on input "radio" at bounding box center [629, 289] width 0 height 0
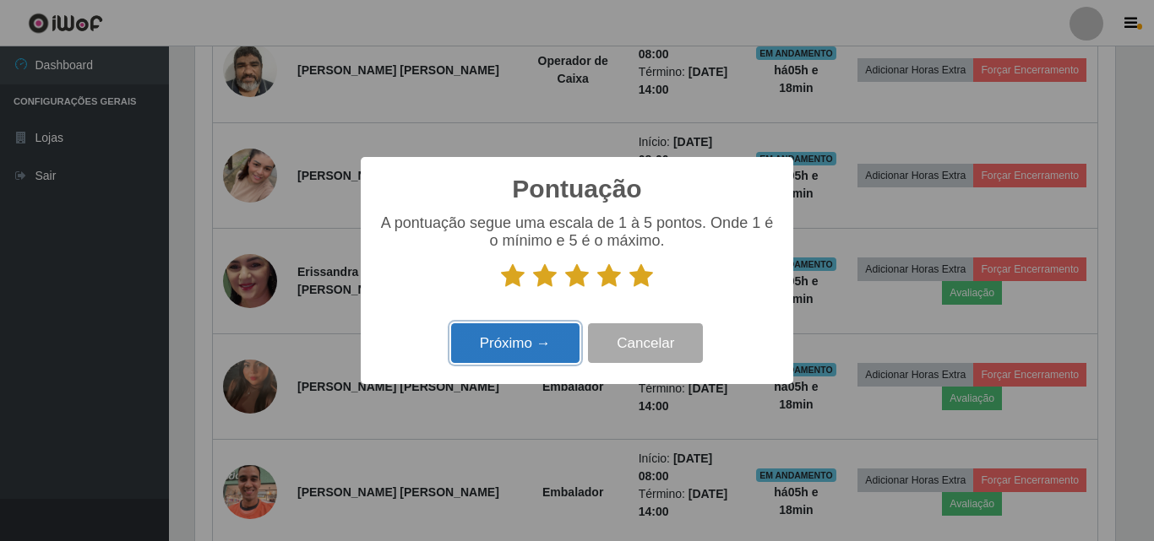
click at [549, 328] on button "Próximo →" at bounding box center [515, 344] width 128 height 40
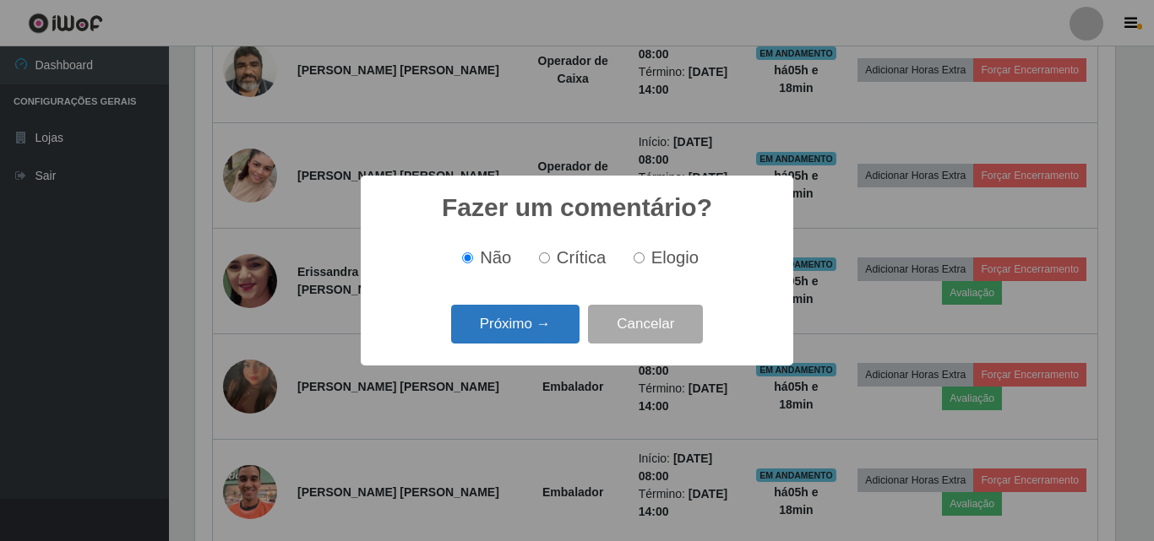
click at [518, 330] on button "Próximo →" at bounding box center [515, 325] width 128 height 40
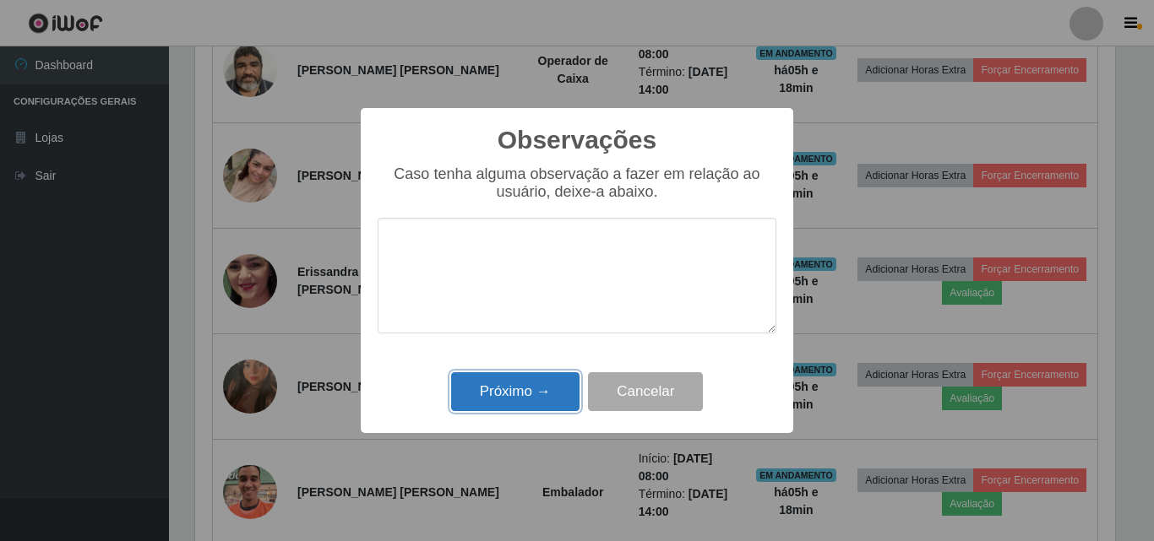
click at [504, 394] on button "Próximo →" at bounding box center [515, 393] width 128 height 40
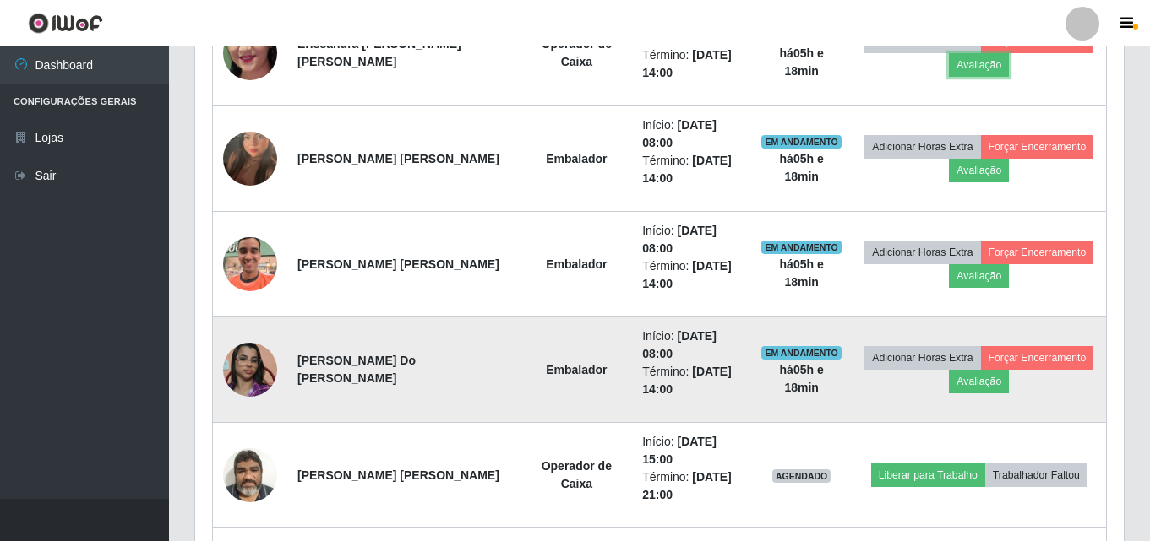
scroll to position [976, 0]
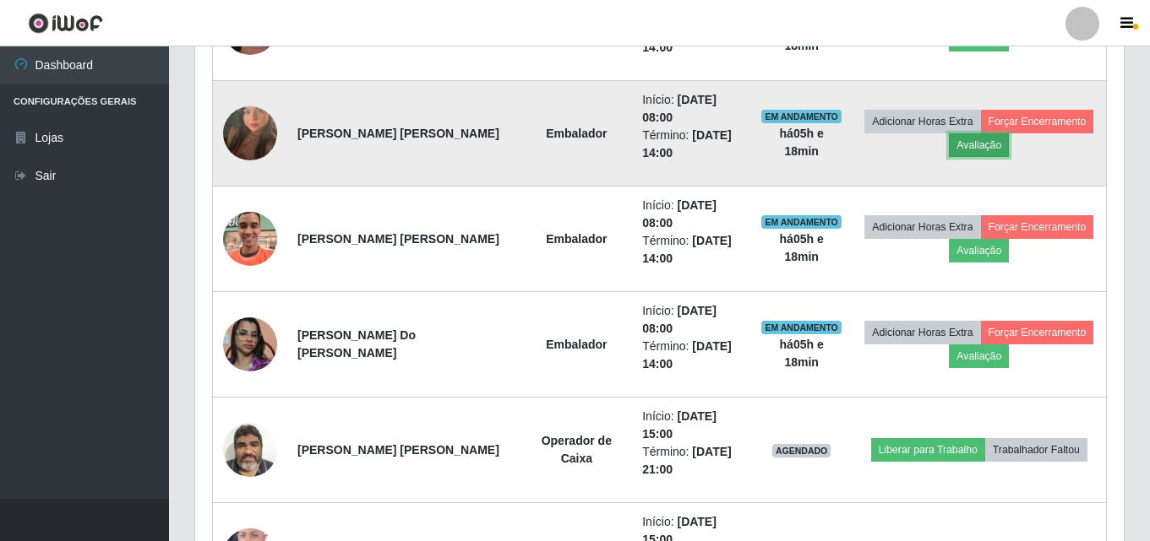
click at [966, 150] on button "Avaliação" at bounding box center [979, 145] width 60 height 24
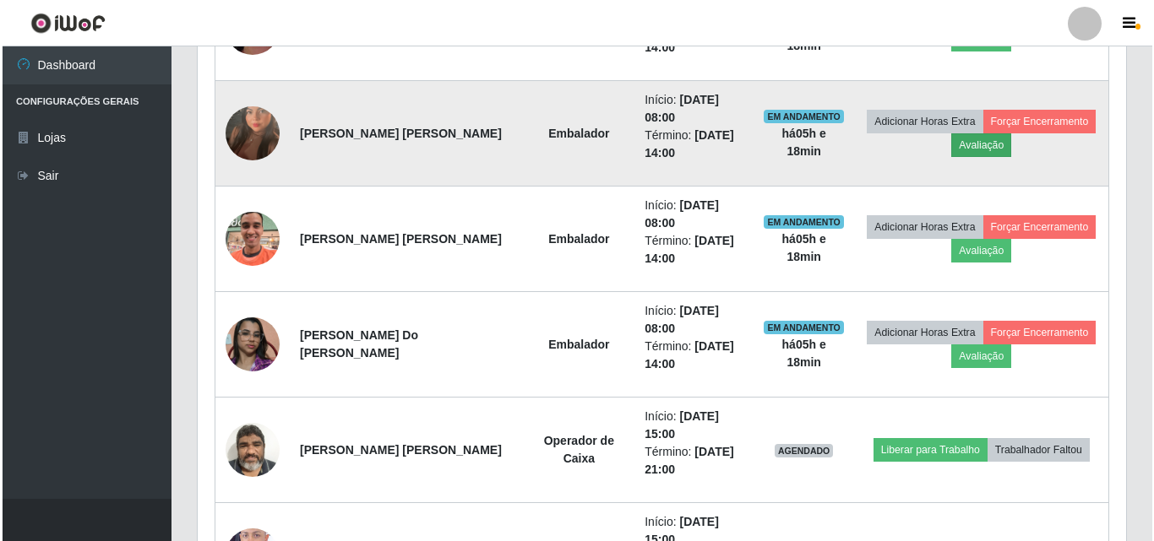
scroll to position [351, 920]
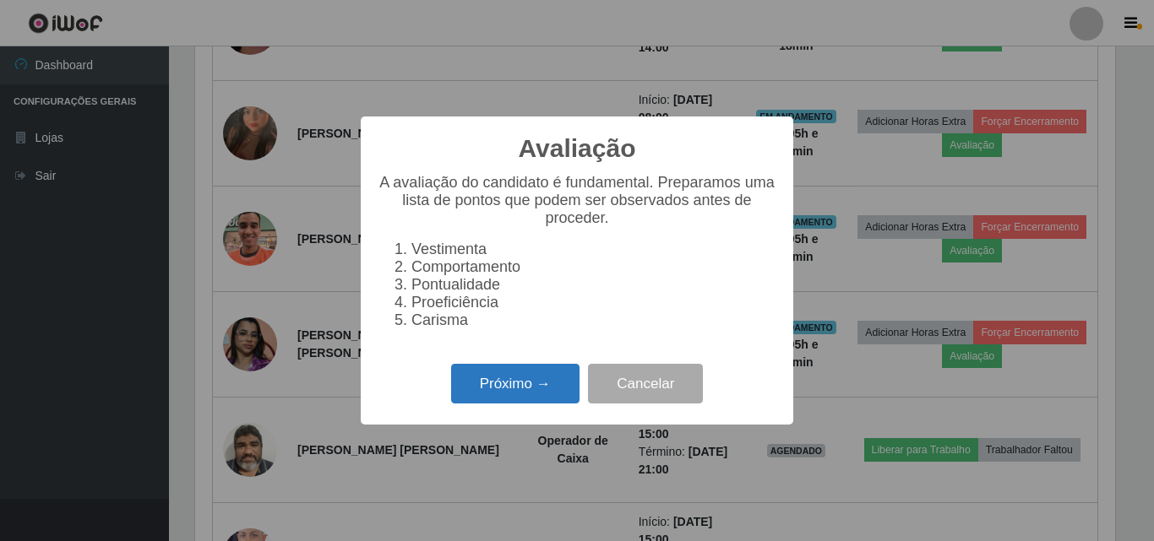
click at [554, 388] on button "Próximo →" at bounding box center [515, 384] width 128 height 40
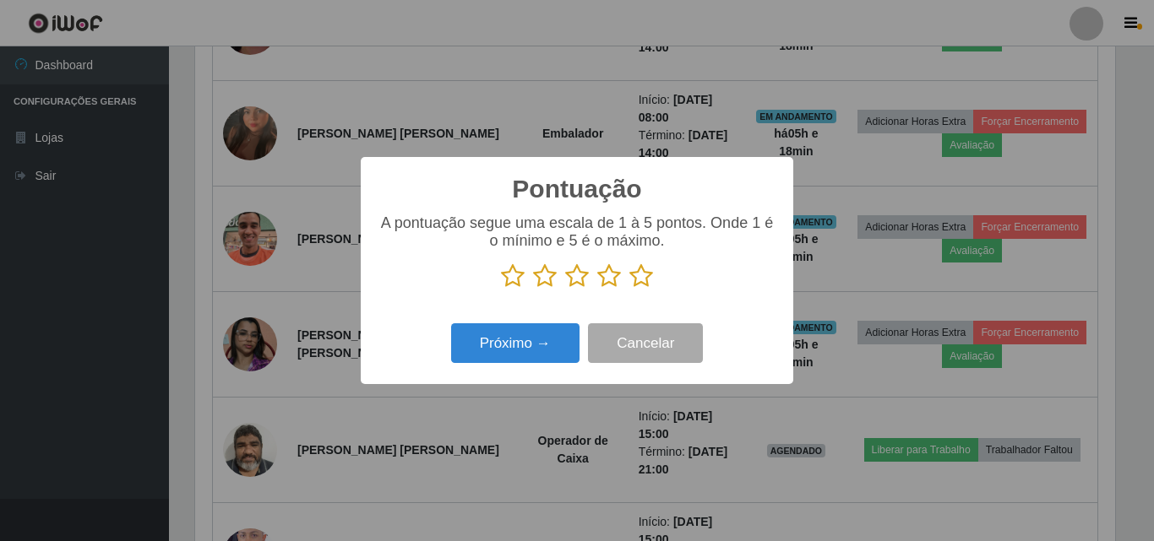
click at [639, 275] on icon at bounding box center [641, 276] width 24 height 25
click at [629, 289] on input "radio" at bounding box center [629, 289] width 0 height 0
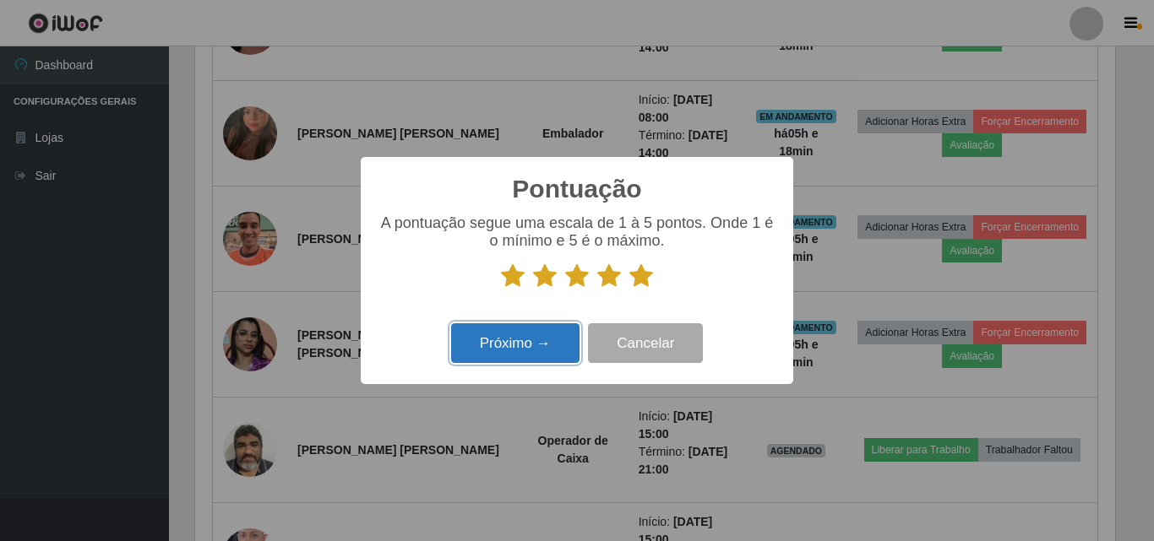
click at [519, 337] on button "Próximo →" at bounding box center [515, 344] width 128 height 40
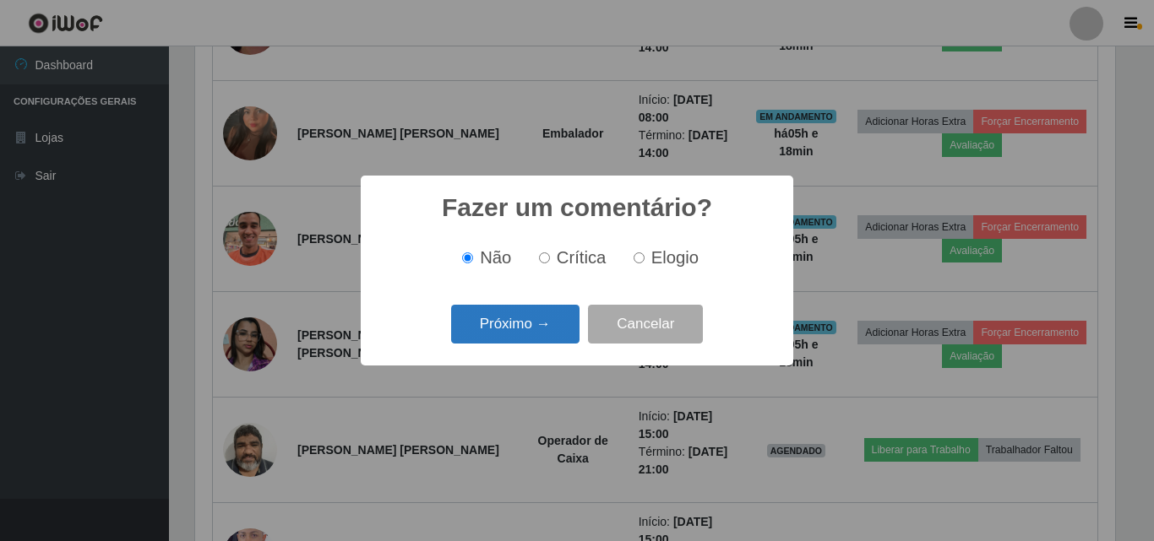
click at [541, 336] on button "Próximo →" at bounding box center [515, 325] width 128 height 40
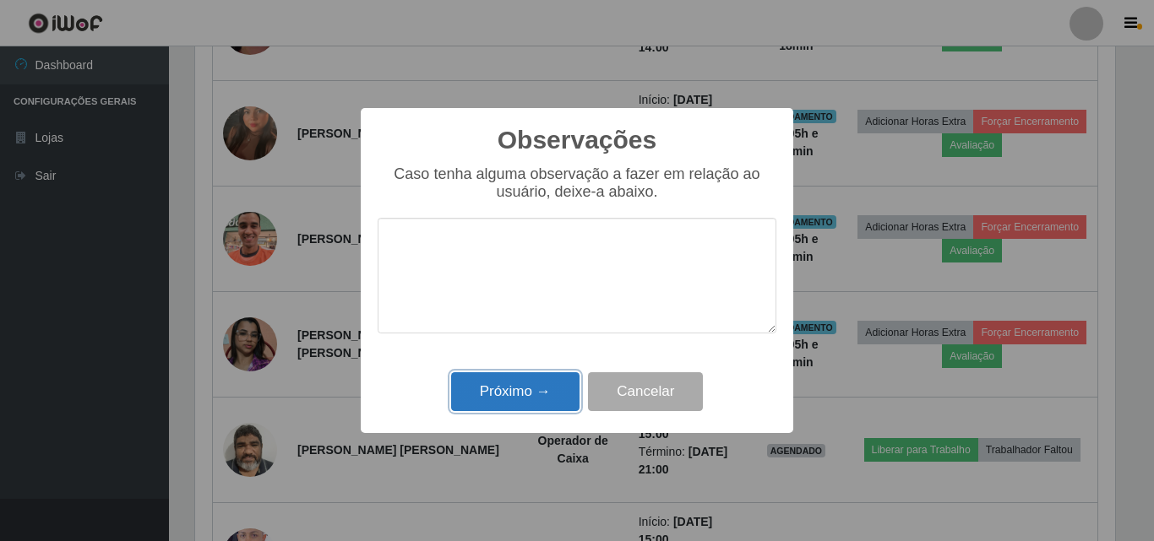
click at [527, 374] on button "Próximo →" at bounding box center [515, 393] width 128 height 40
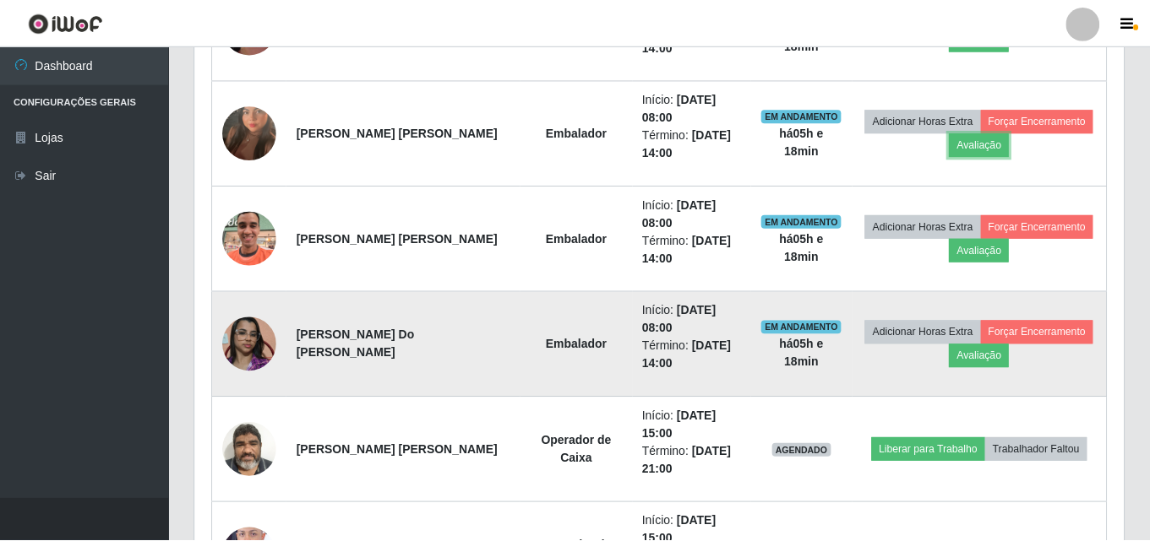
scroll to position [351, 928]
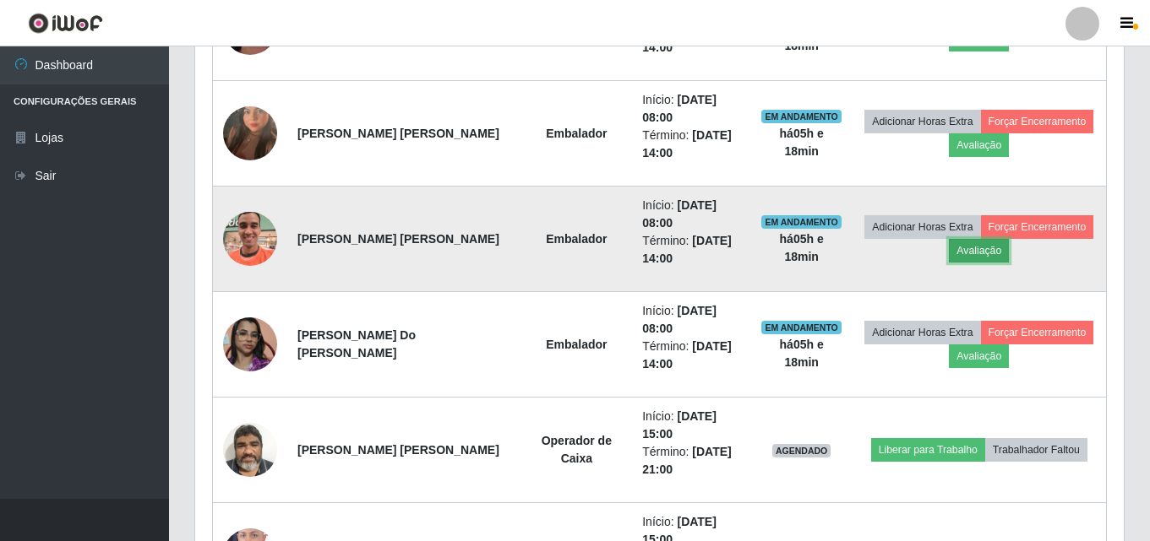
click at [961, 251] on button "Avaliação" at bounding box center [979, 251] width 60 height 24
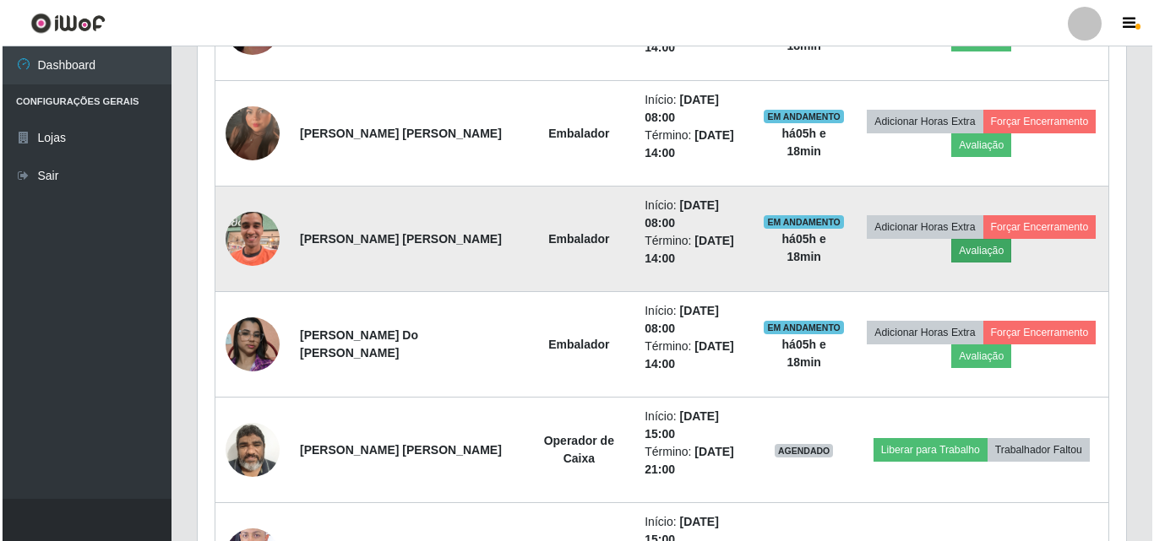
scroll to position [351, 920]
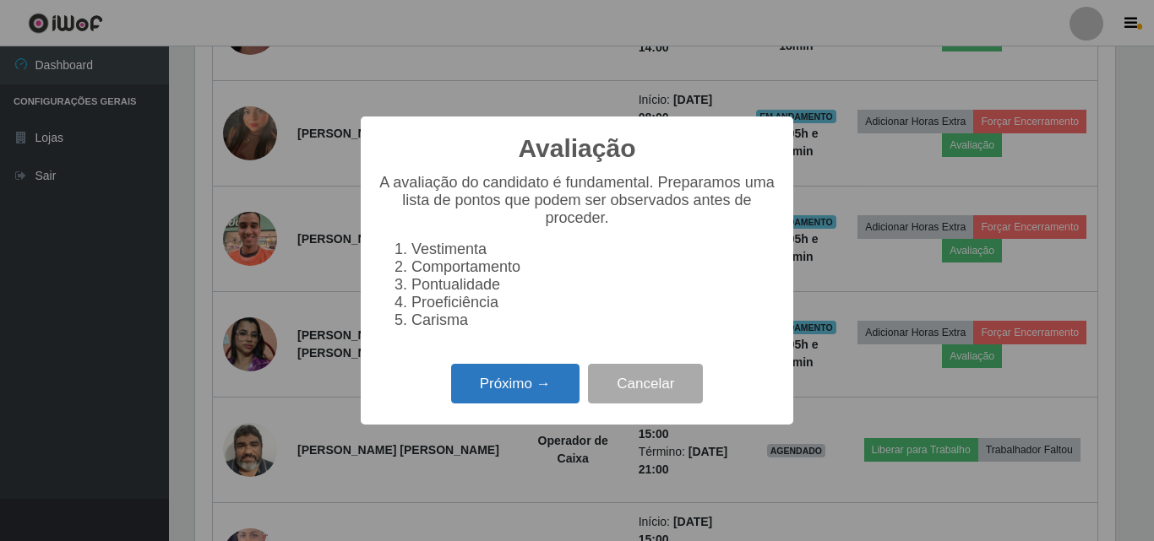
click at [492, 396] on button "Próximo →" at bounding box center [515, 384] width 128 height 40
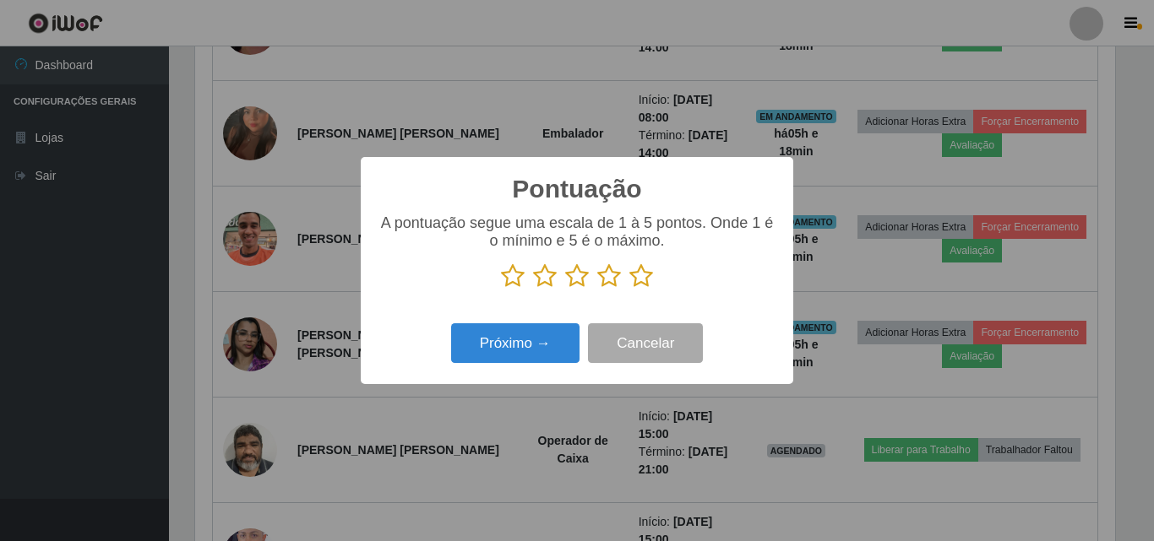
click at [638, 280] on icon at bounding box center [641, 276] width 24 height 25
click at [629, 289] on input "radio" at bounding box center [629, 289] width 0 height 0
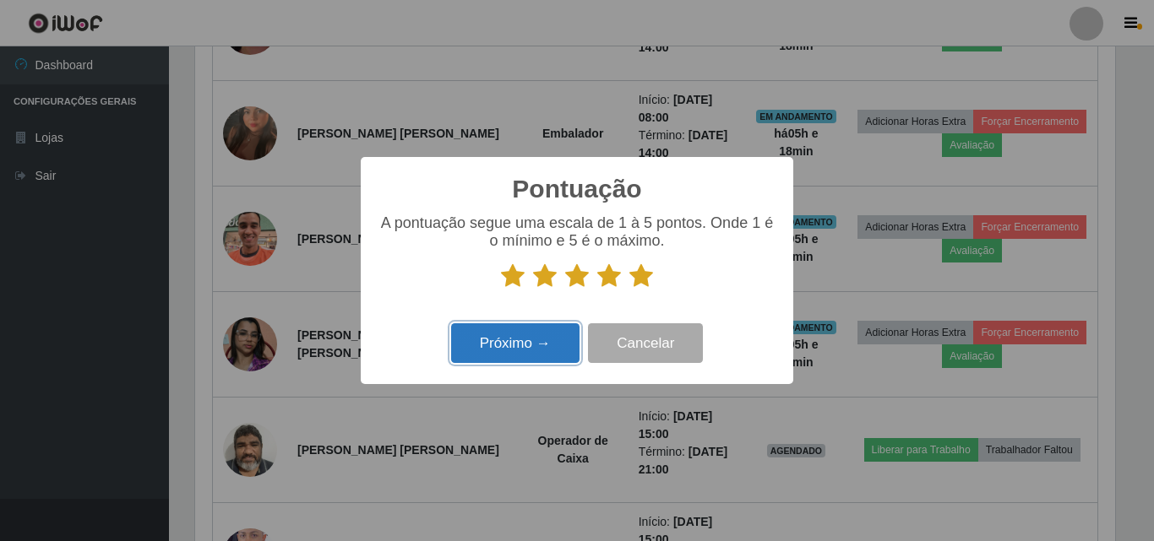
click at [516, 337] on button "Próximo →" at bounding box center [515, 344] width 128 height 40
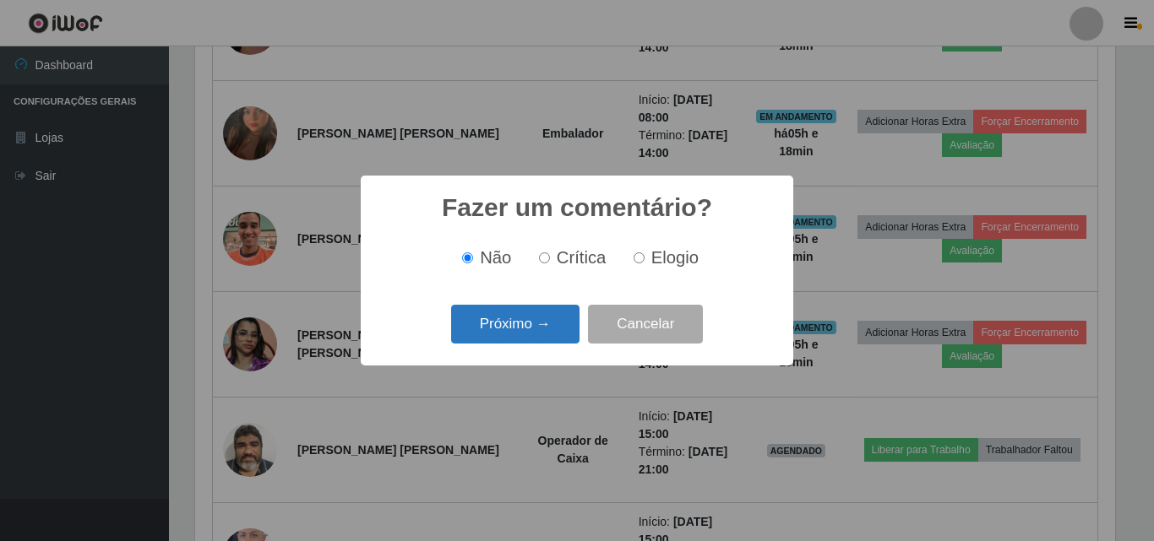
click at [512, 329] on button "Próximo →" at bounding box center [515, 325] width 128 height 40
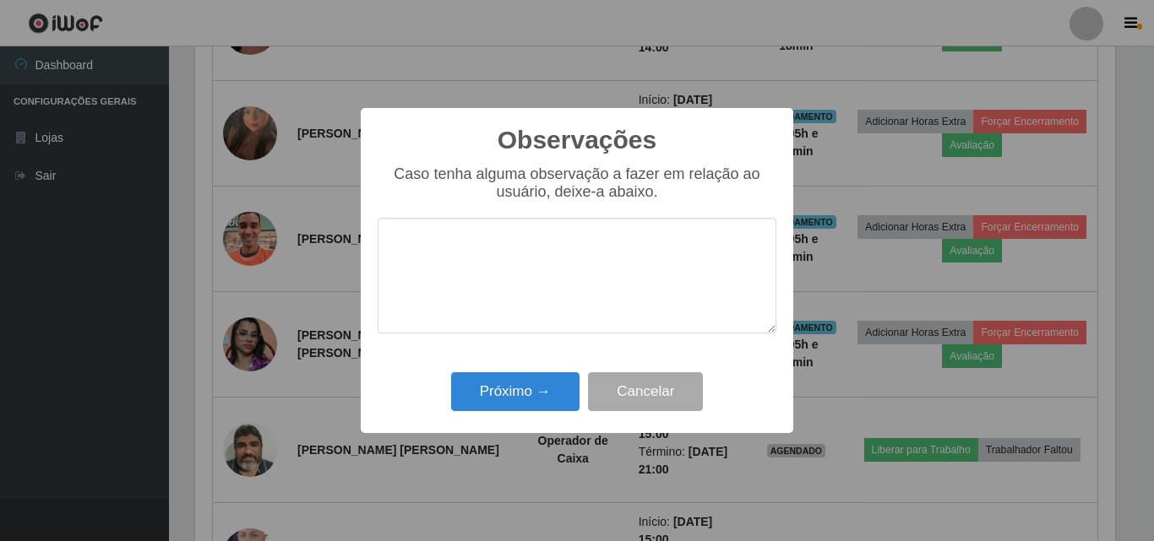
click at [515, 288] on textarea at bounding box center [577, 276] width 399 height 116
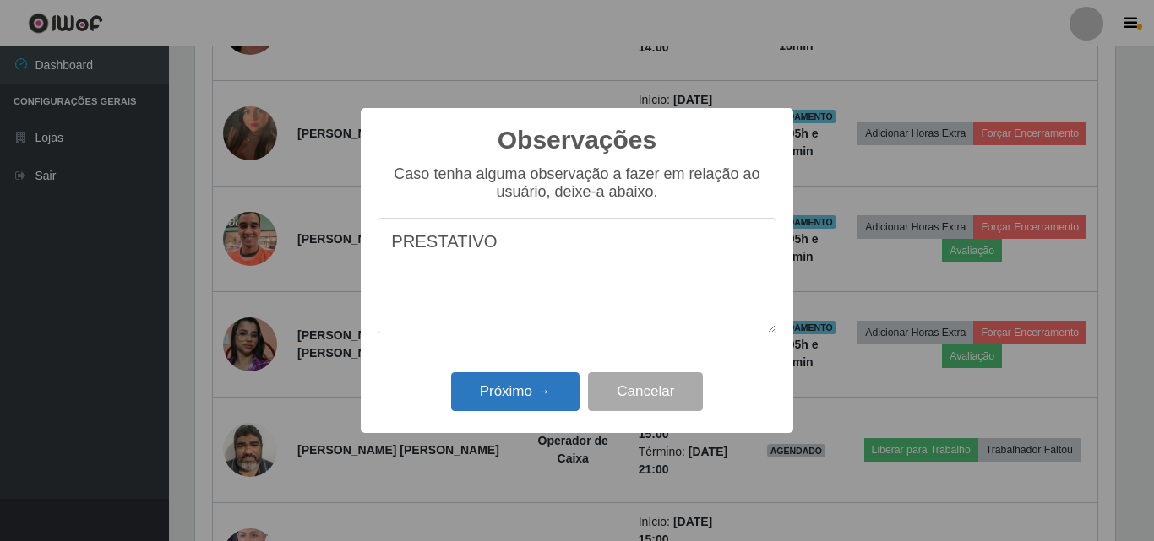
type textarea "PRESTATIVO"
click at [525, 384] on button "Próximo →" at bounding box center [515, 393] width 128 height 40
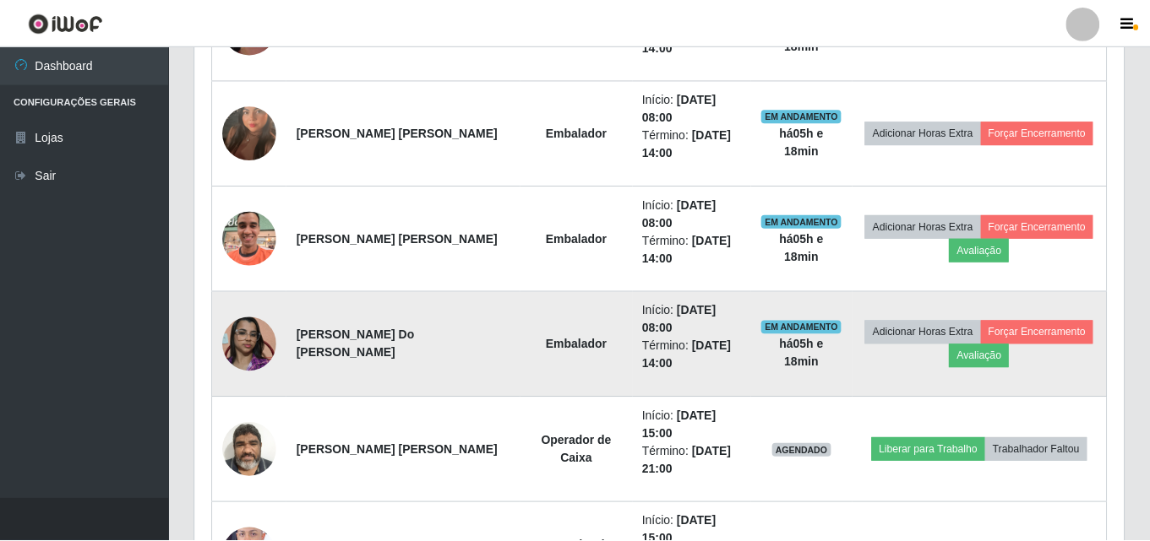
scroll to position [351, 928]
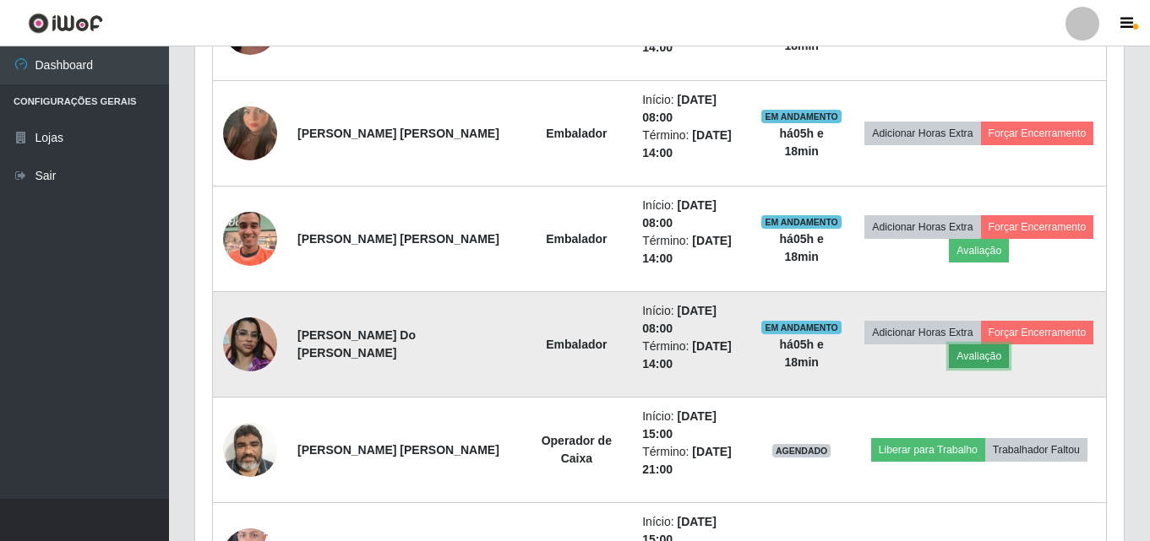
click at [976, 362] on button "Avaliação" at bounding box center [979, 357] width 60 height 24
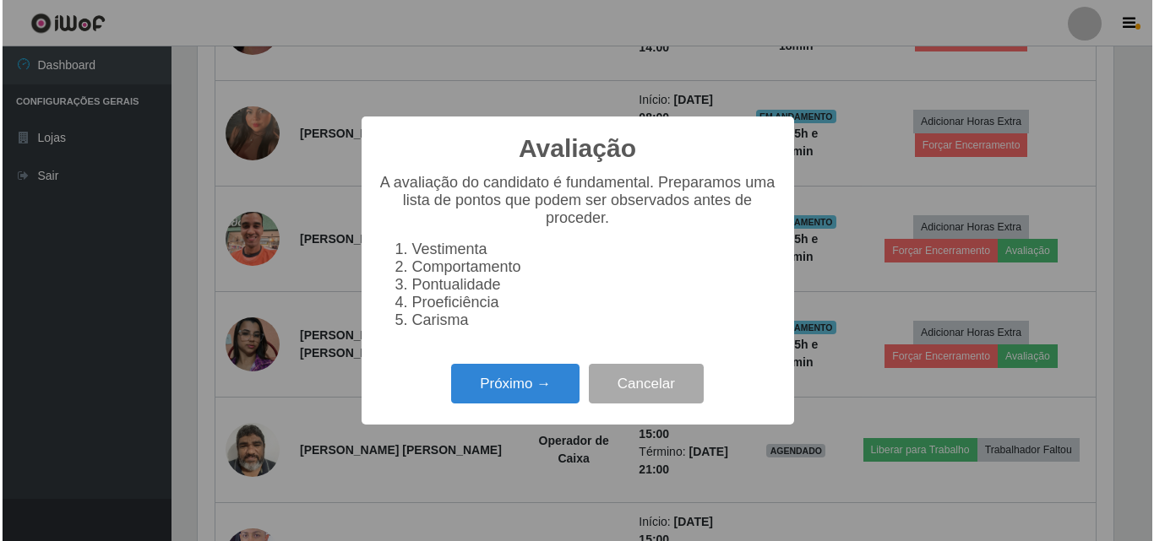
scroll to position [351, 920]
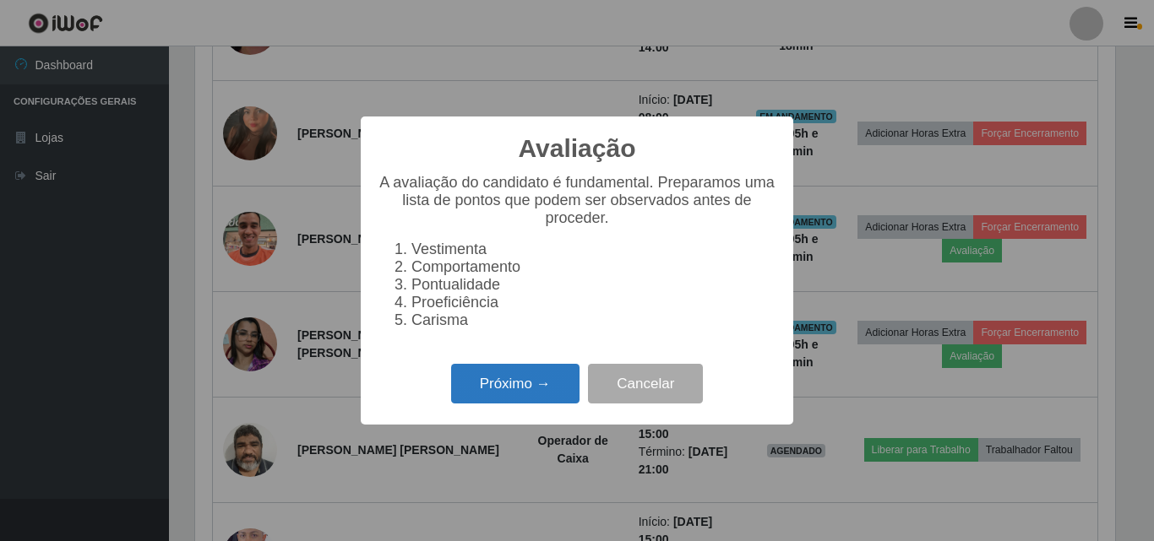
click at [502, 390] on button "Próximo →" at bounding box center [515, 384] width 128 height 40
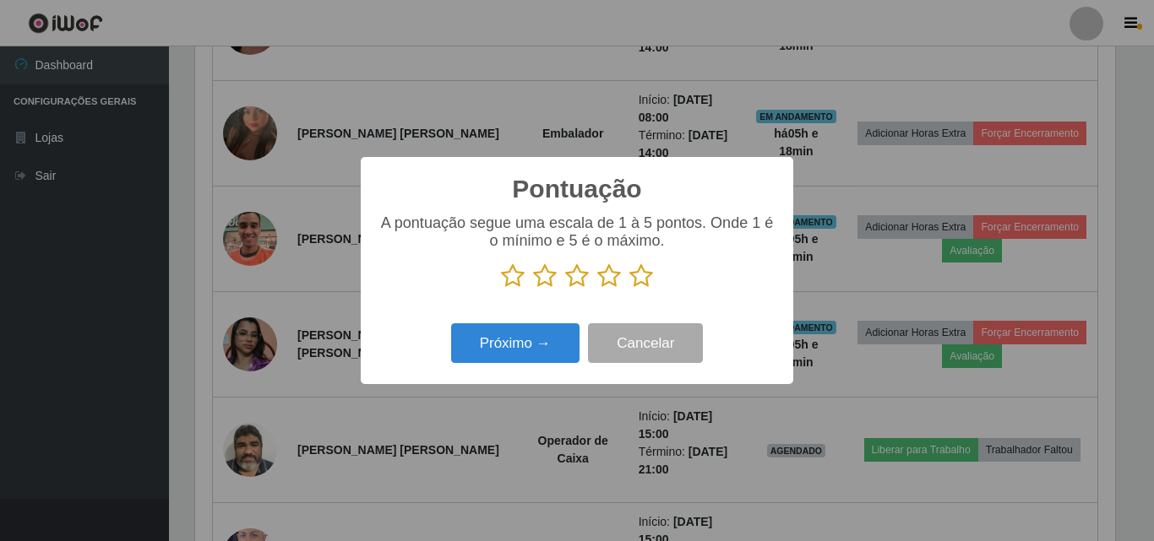
click at [607, 282] on icon at bounding box center [609, 276] width 24 height 25
click at [597, 289] on input "radio" at bounding box center [597, 289] width 0 height 0
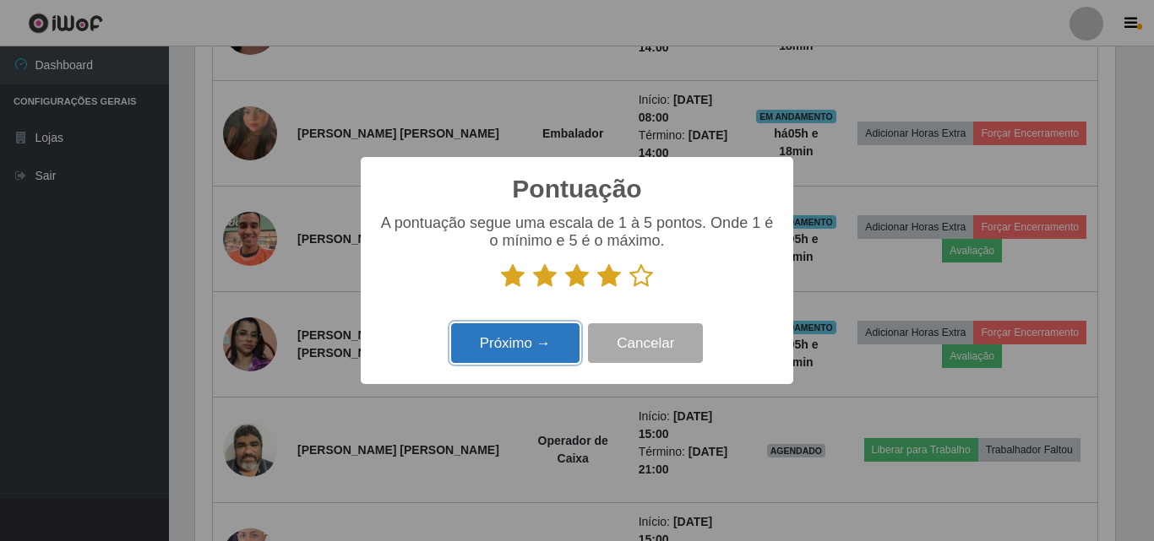
click at [513, 343] on button "Próximo →" at bounding box center [515, 344] width 128 height 40
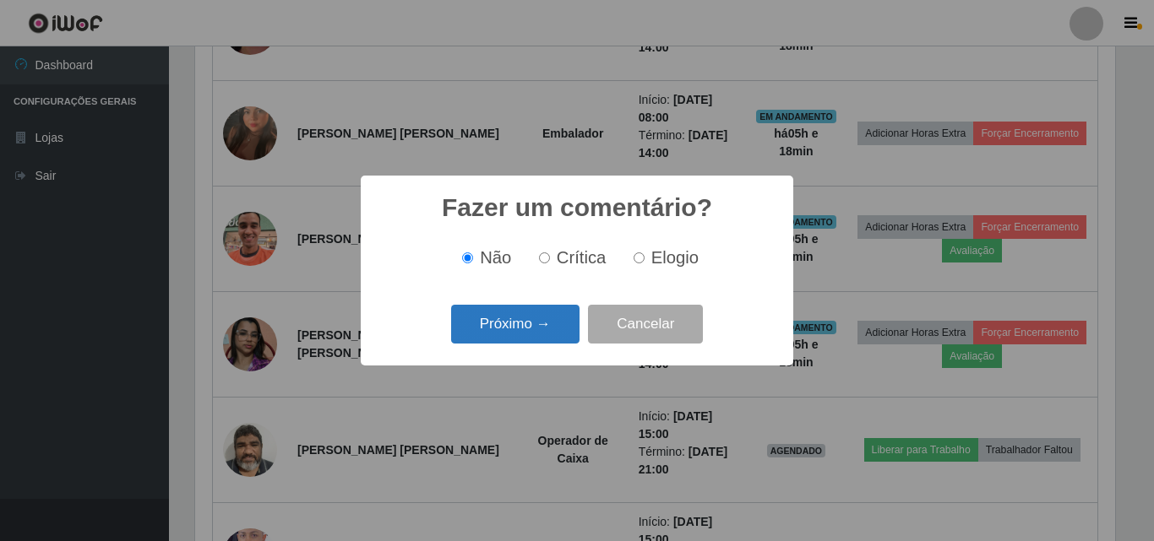
click at [507, 319] on button "Próximo →" at bounding box center [515, 325] width 128 height 40
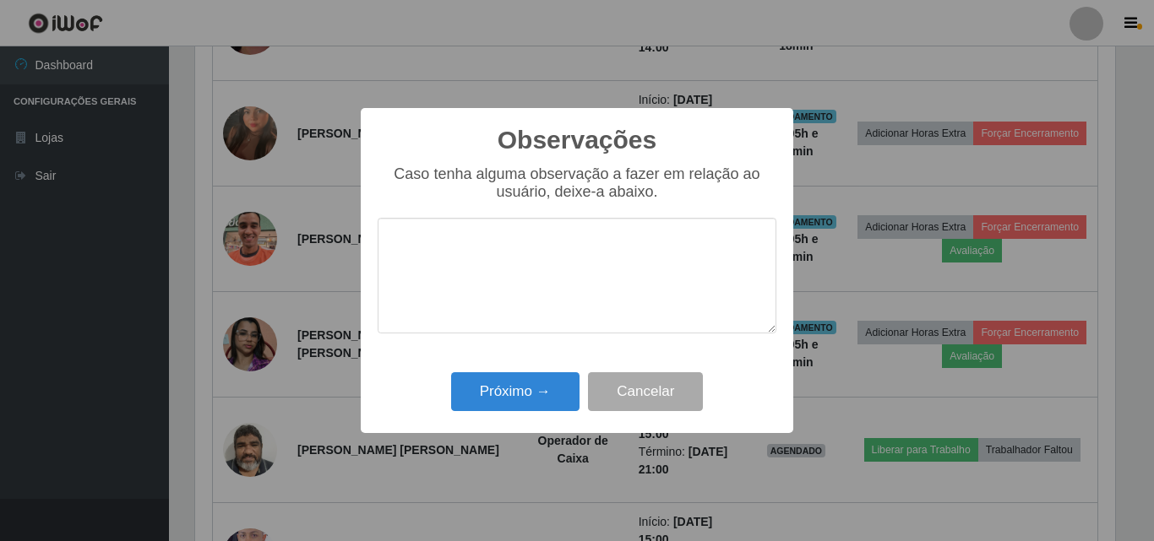
click at [481, 264] on textarea at bounding box center [577, 276] width 399 height 116
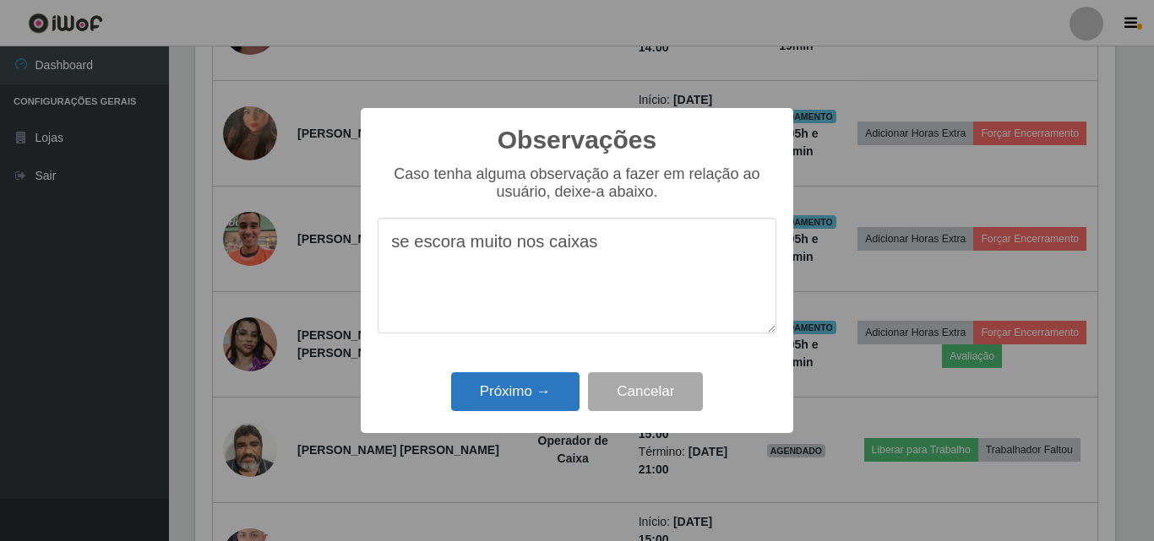
type textarea "se escora muito nos caixas"
click at [532, 383] on button "Próximo →" at bounding box center [515, 393] width 128 height 40
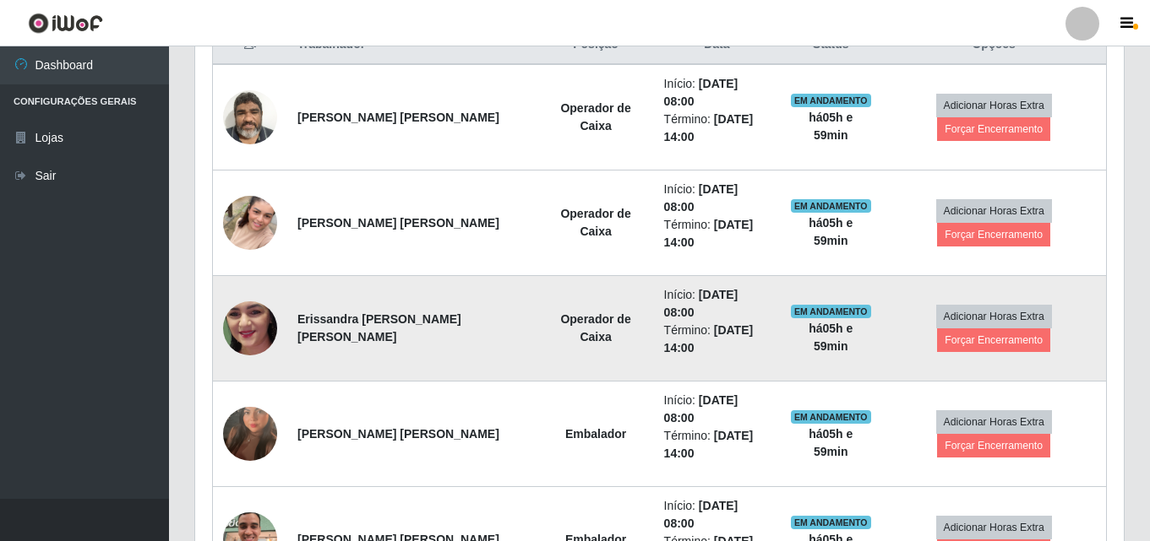
scroll to position [845, 0]
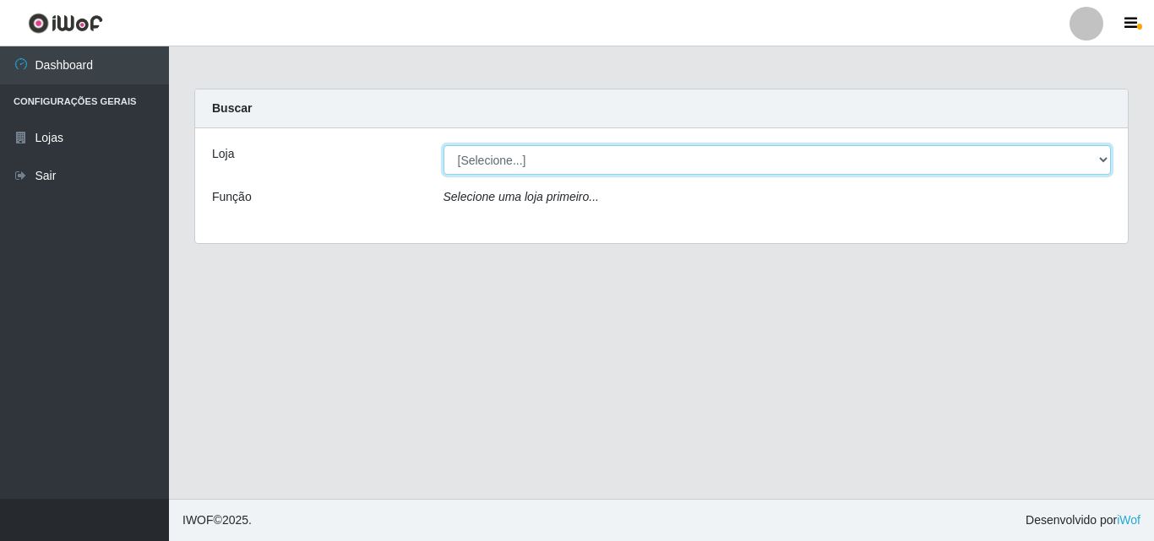
click at [761, 150] on select "[Selecione...] Hiper Queiroz - Boa Vista" at bounding box center [777, 160] width 668 height 30
select select "514"
click at [443, 145] on select "[Selecione...] Hiper Queiroz - Boa Vista" at bounding box center [777, 160] width 668 height 30
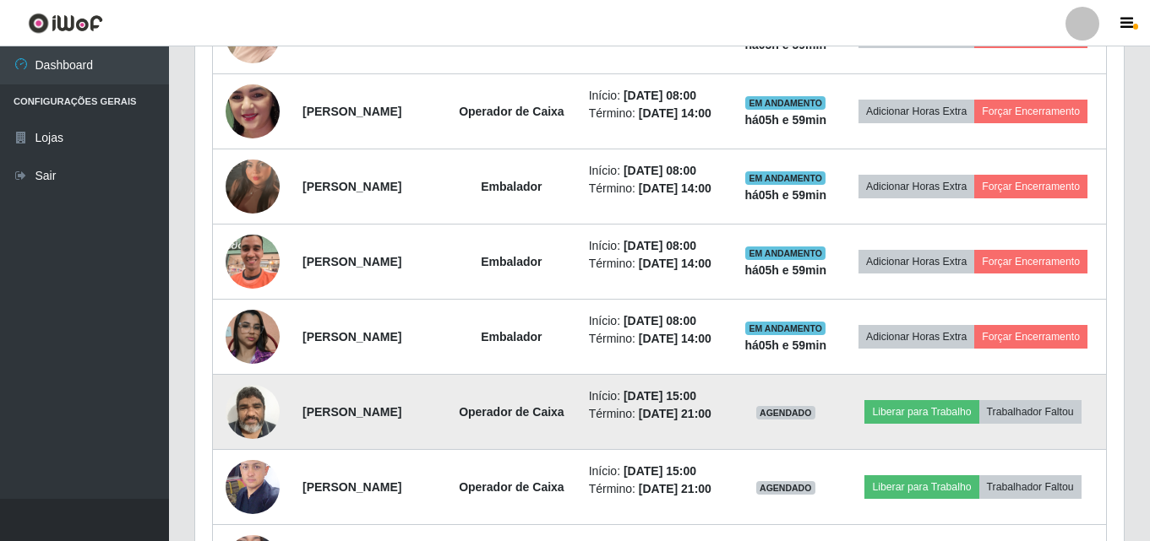
scroll to position [845, 0]
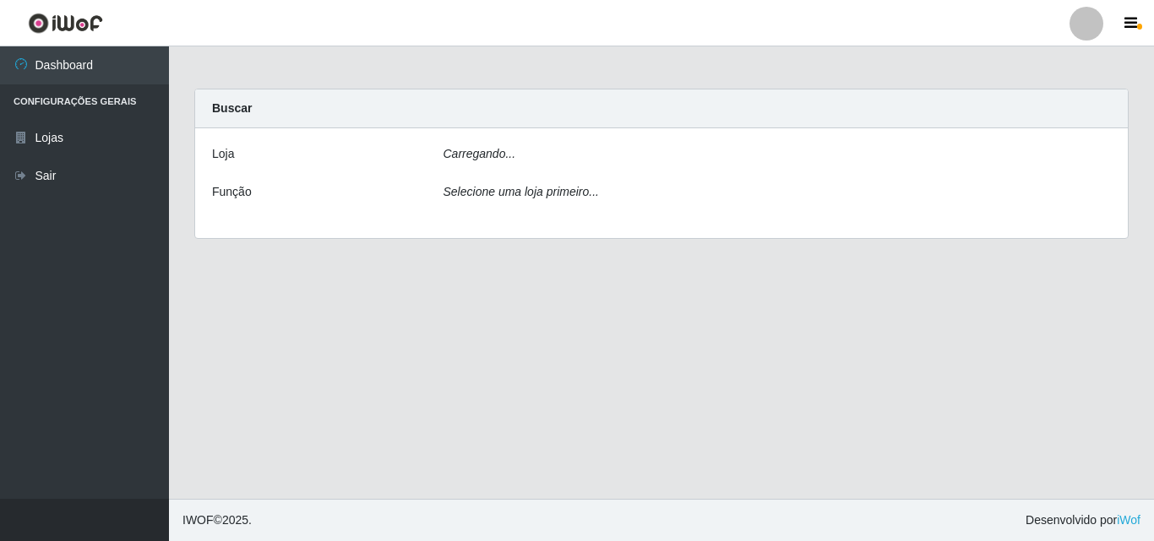
click at [557, 152] on div "Carregando..." at bounding box center [778, 157] width 694 height 24
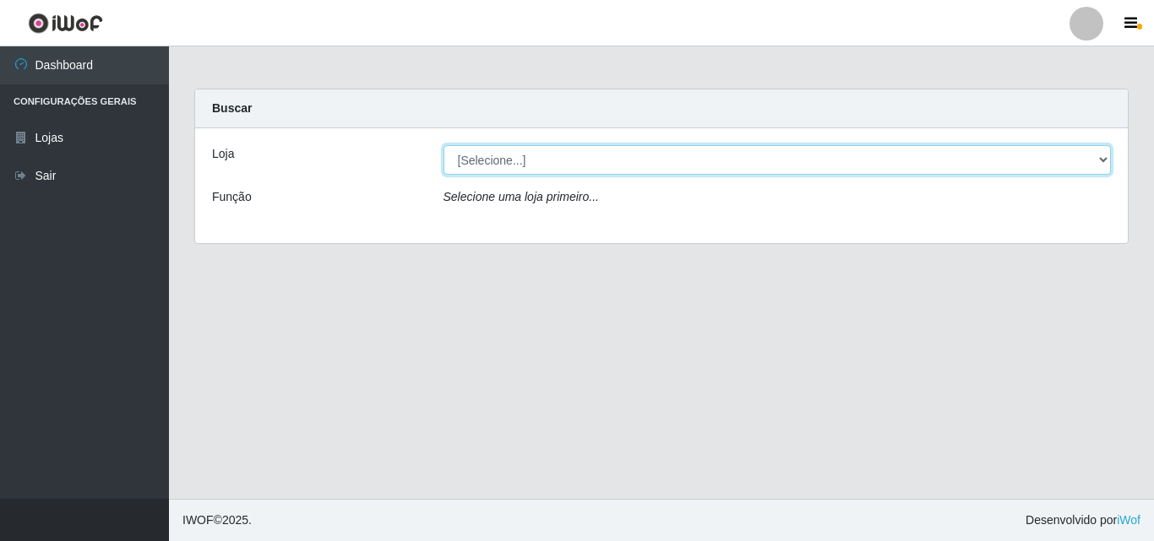
click at [785, 165] on select "[Selecione...] Hiper Queiroz - Boa Vista" at bounding box center [777, 160] width 668 height 30
select select "514"
click at [443, 145] on select "[Selecione...] Hiper Queiroz - Boa Vista" at bounding box center [777, 160] width 668 height 30
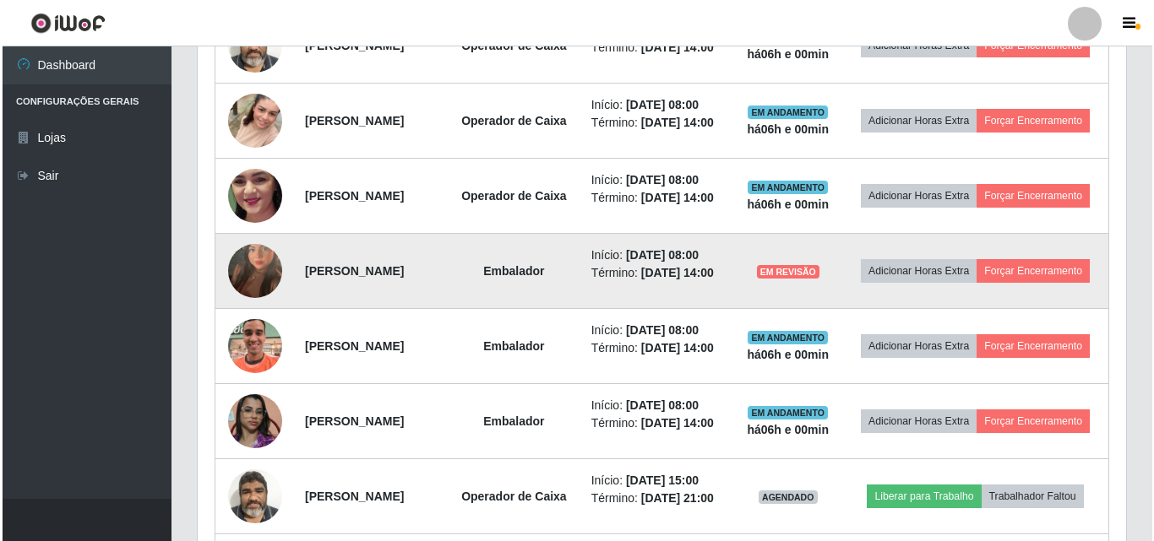
scroll to position [760, 0]
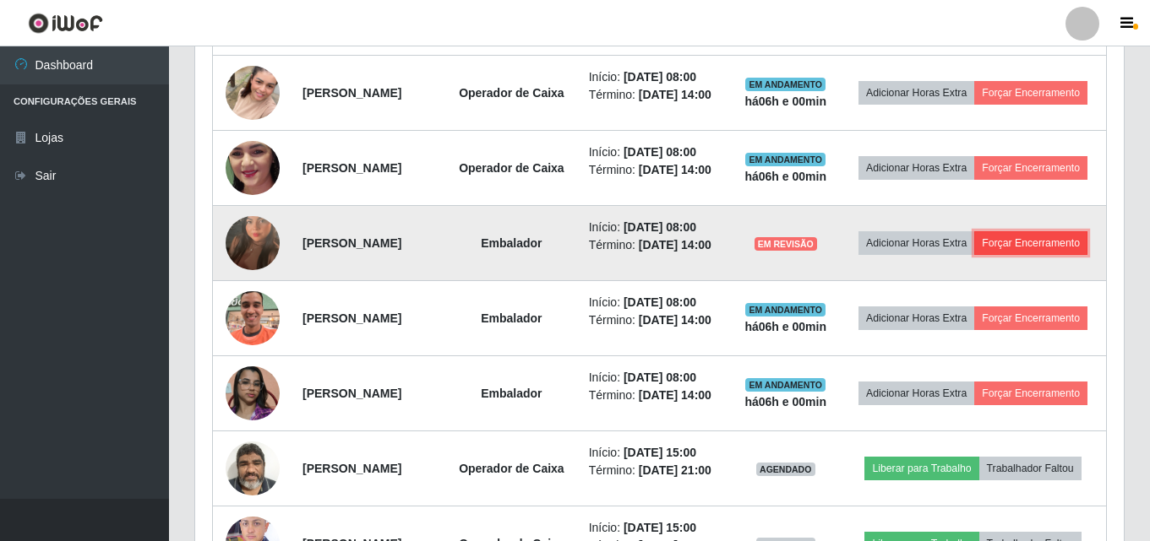
click at [990, 255] on button "Forçar Encerramento" at bounding box center [1030, 243] width 113 height 24
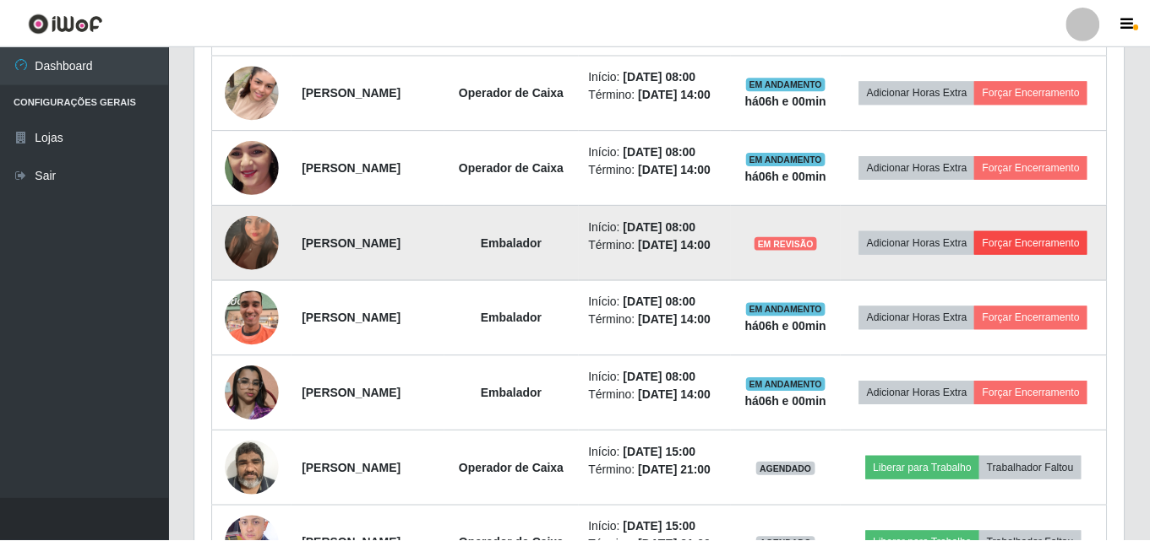
scroll to position [351, 920]
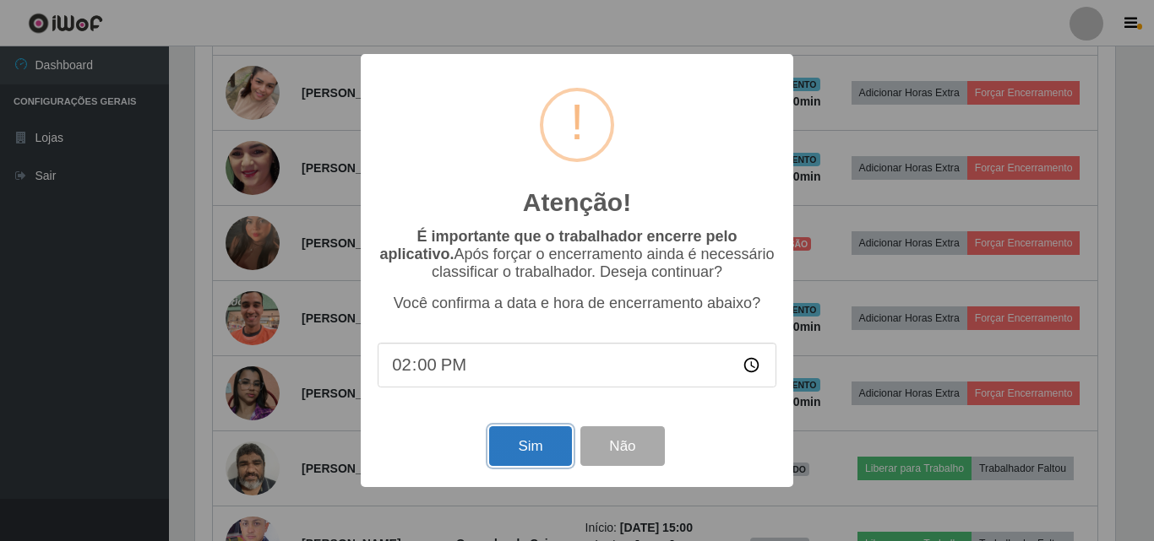
click at [520, 461] on button "Sim" at bounding box center [530, 447] width 82 height 40
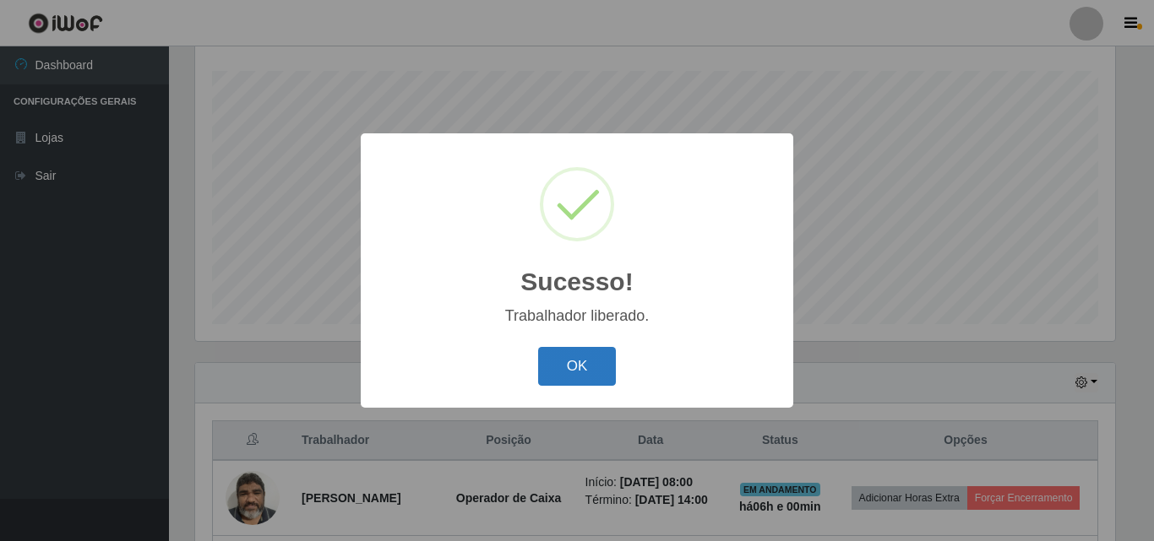
click at [584, 378] on button "OK" at bounding box center [577, 367] width 79 height 40
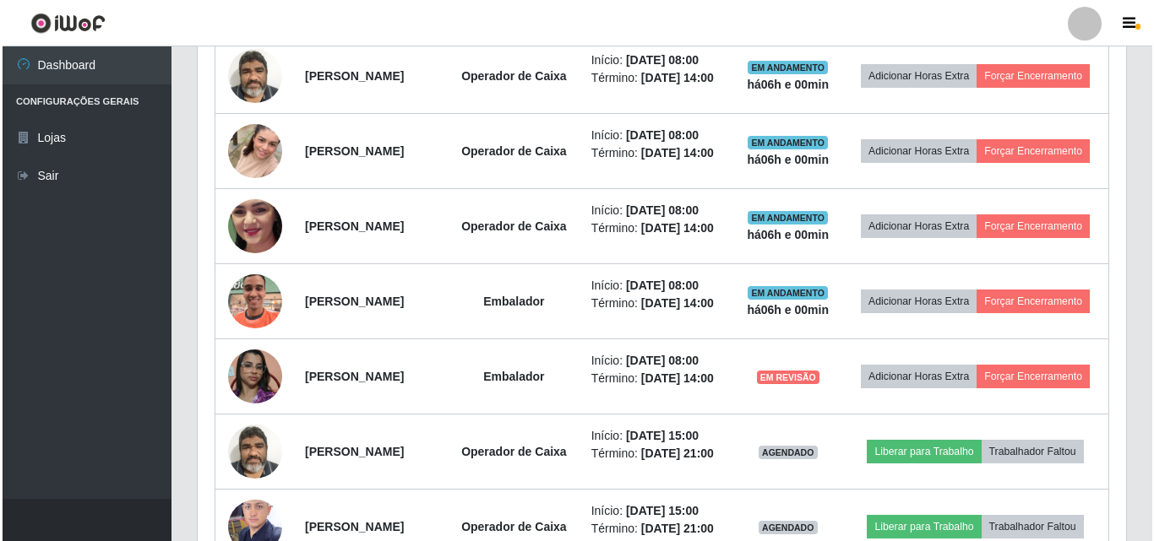
scroll to position [786, 0]
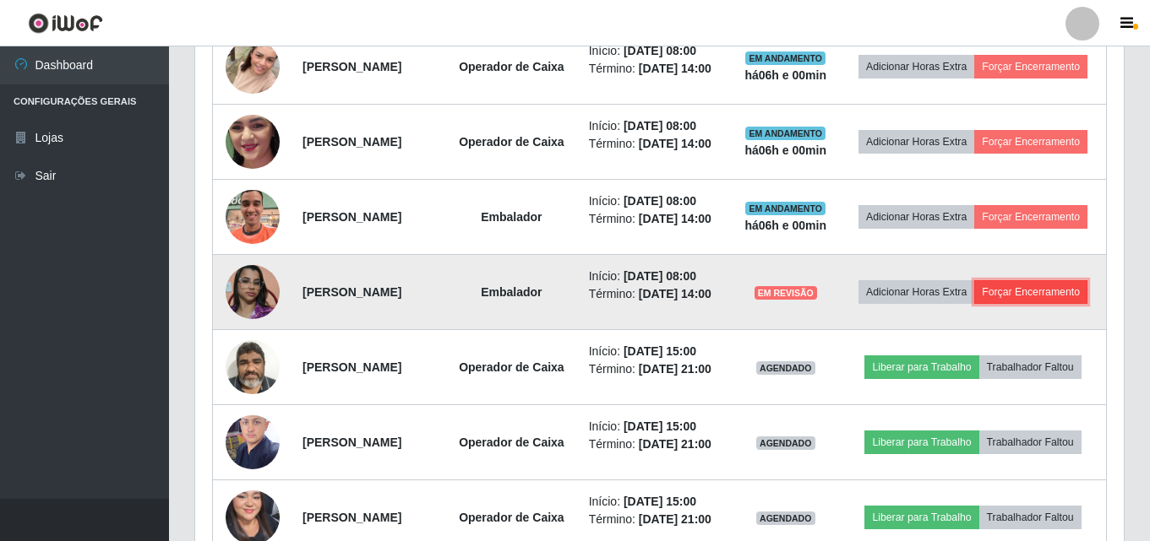
click at [974, 304] on button "Forçar Encerramento" at bounding box center [1030, 292] width 113 height 24
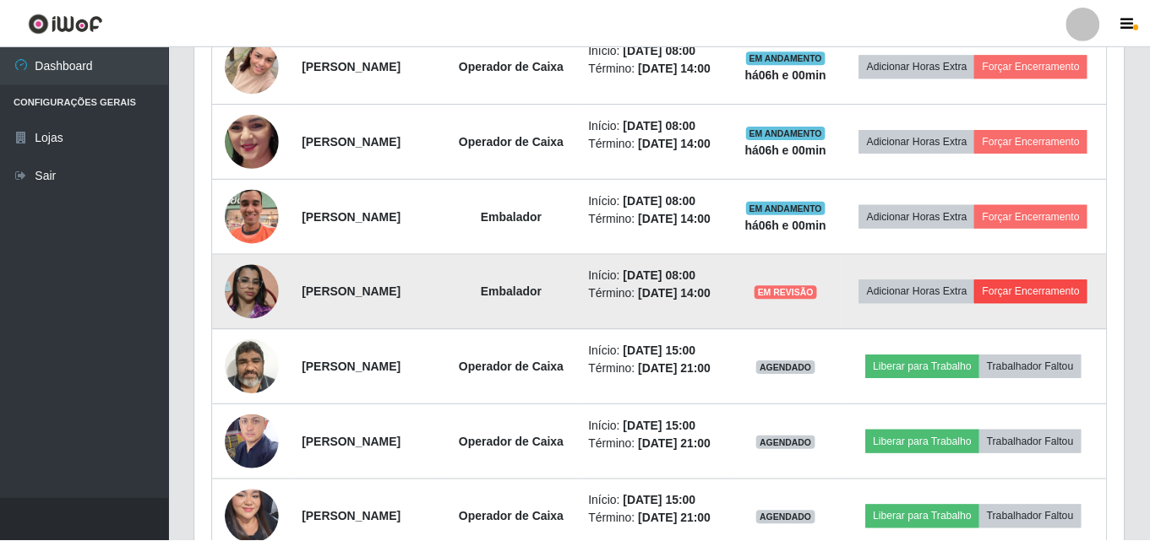
scroll to position [351, 920]
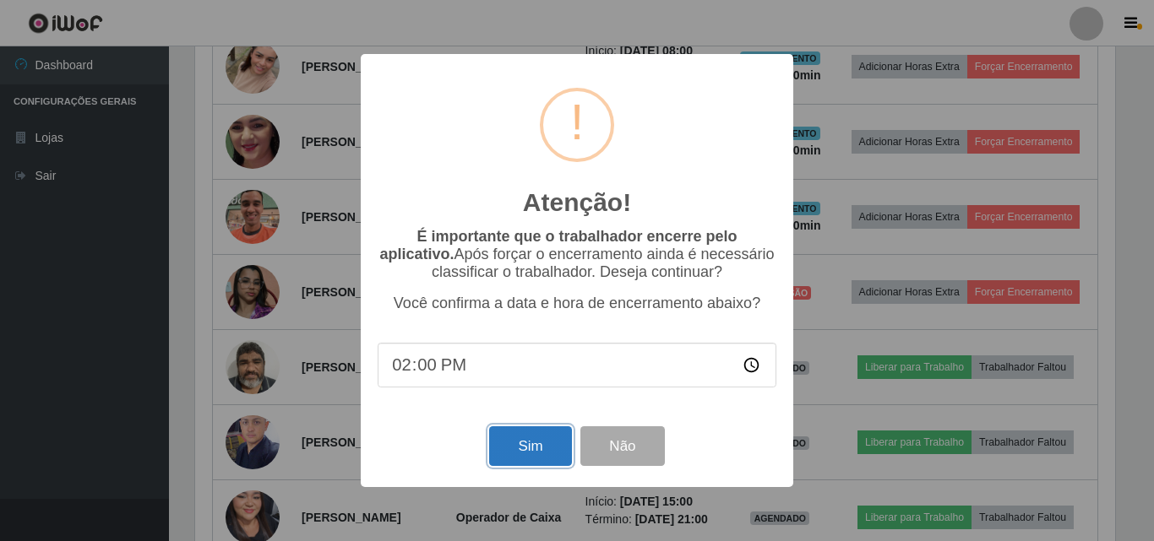
click at [526, 452] on button "Sim" at bounding box center [530, 447] width 82 height 40
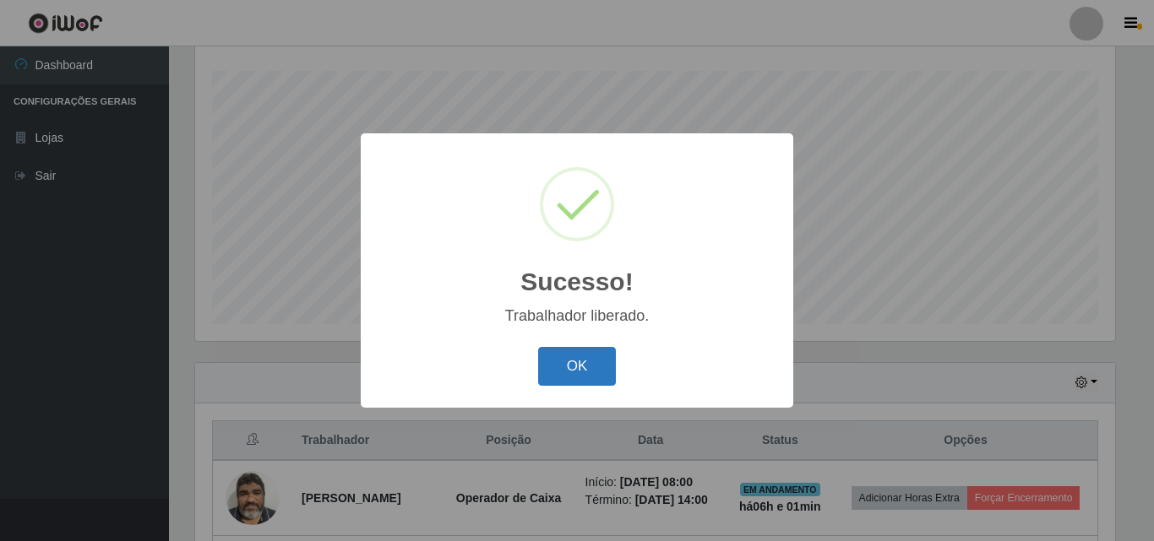
click at [615, 372] on button "OK" at bounding box center [577, 367] width 79 height 40
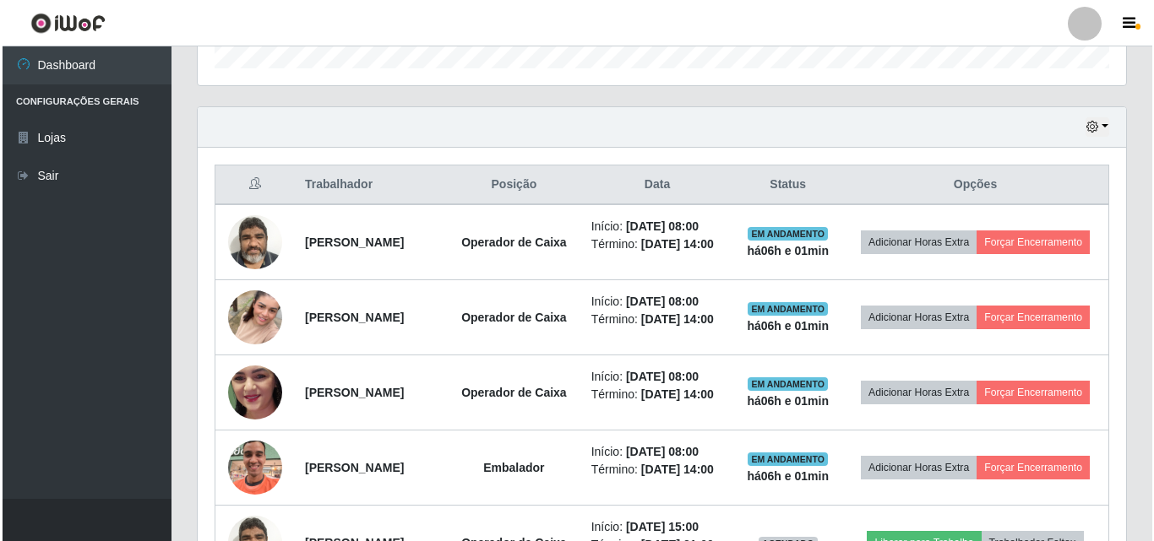
scroll to position [617, 0]
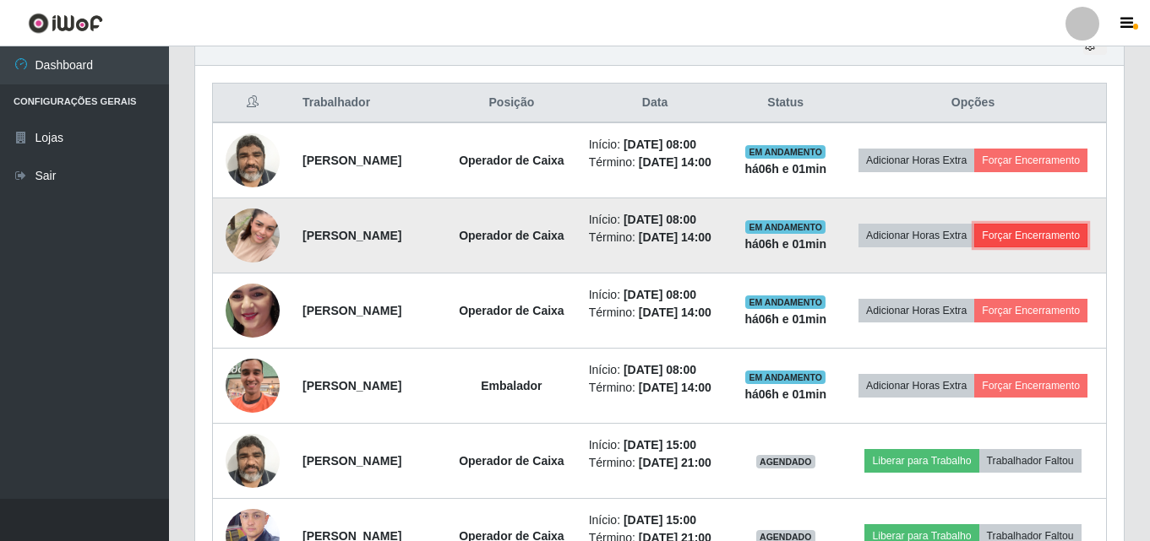
click at [974, 247] on button "Forçar Encerramento" at bounding box center [1030, 236] width 113 height 24
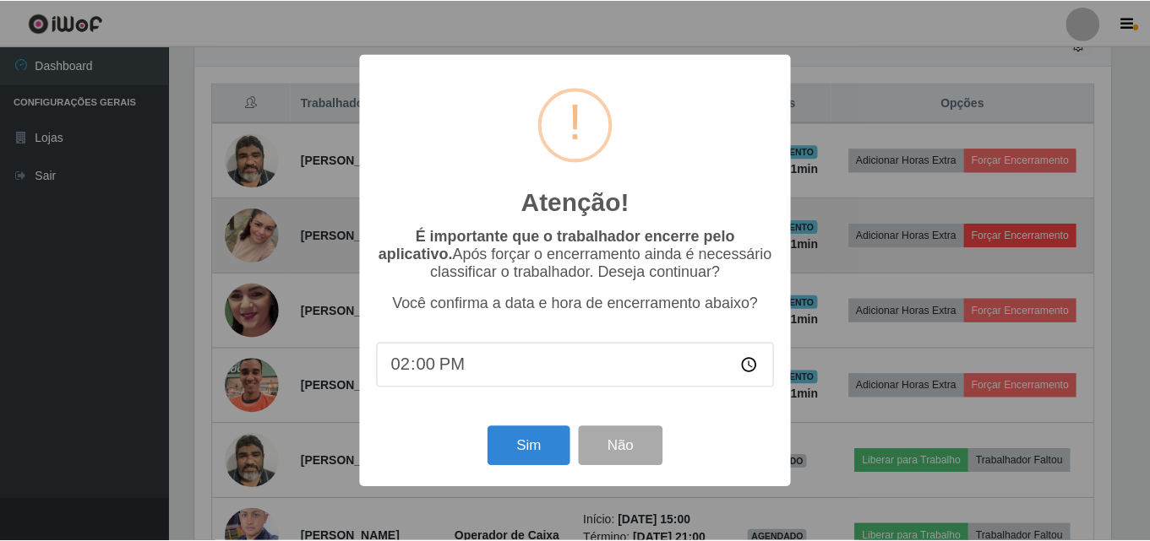
scroll to position [351, 920]
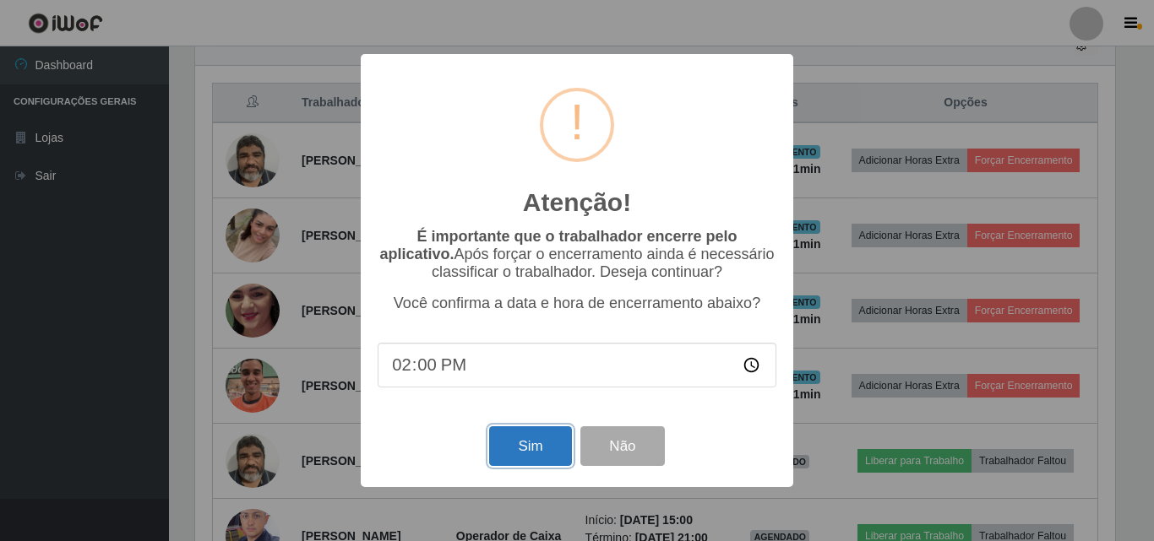
click at [525, 459] on button "Sim" at bounding box center [530, 447] width 82 height 40
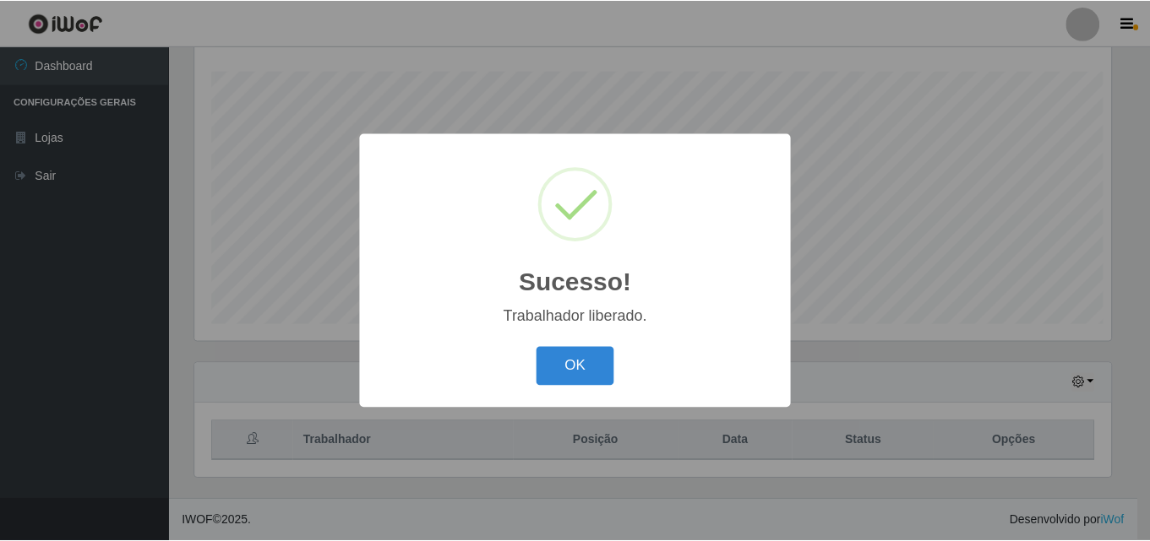
scroll to position [0, 0]
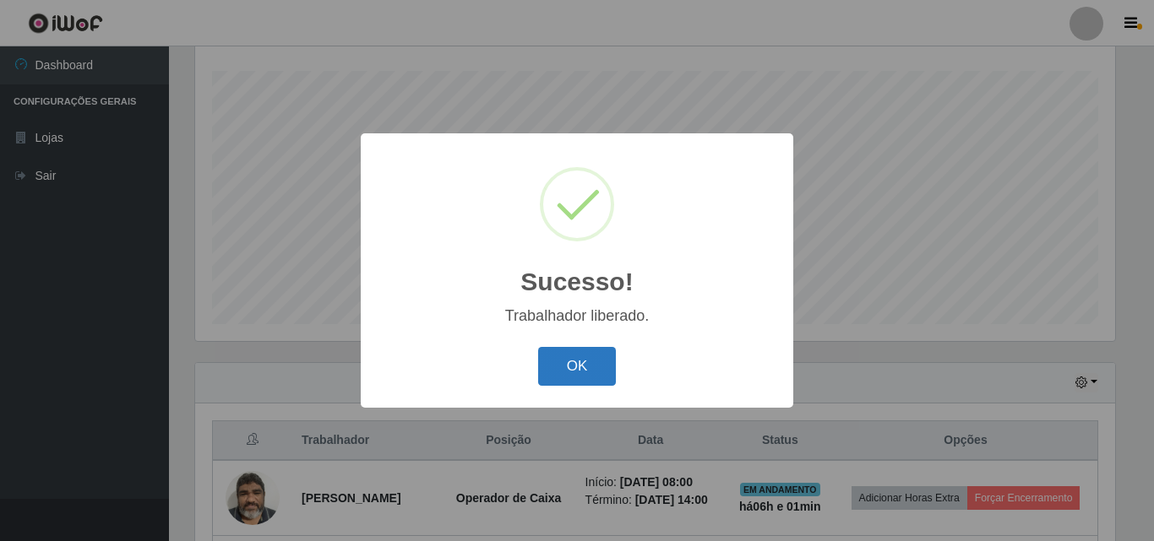
click at [571, 362] on button "OK" at bounding box center [577, 367] width 79 height 40
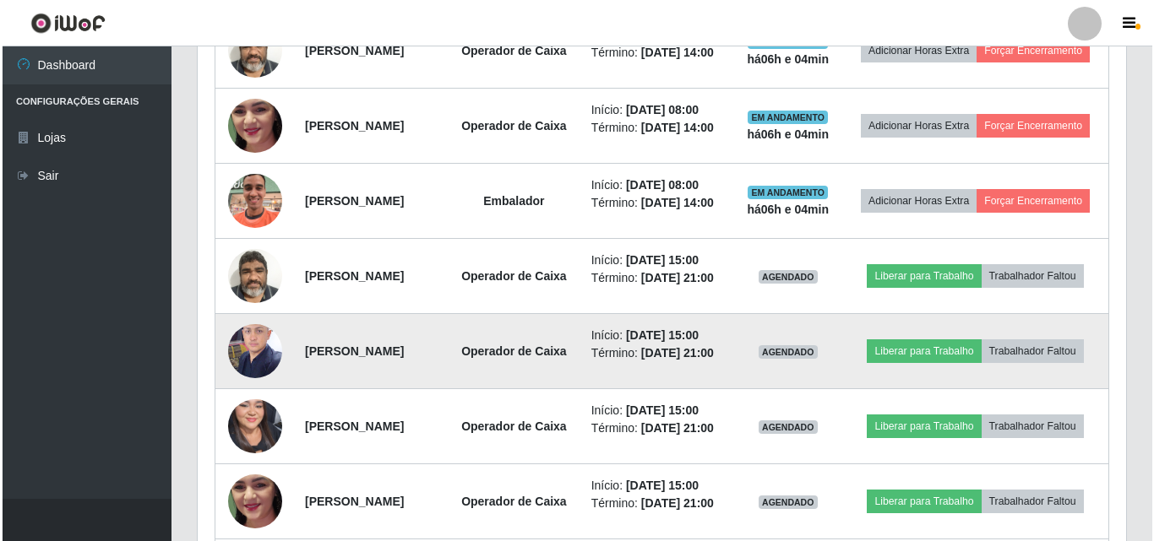
scroll to position [567, 0]
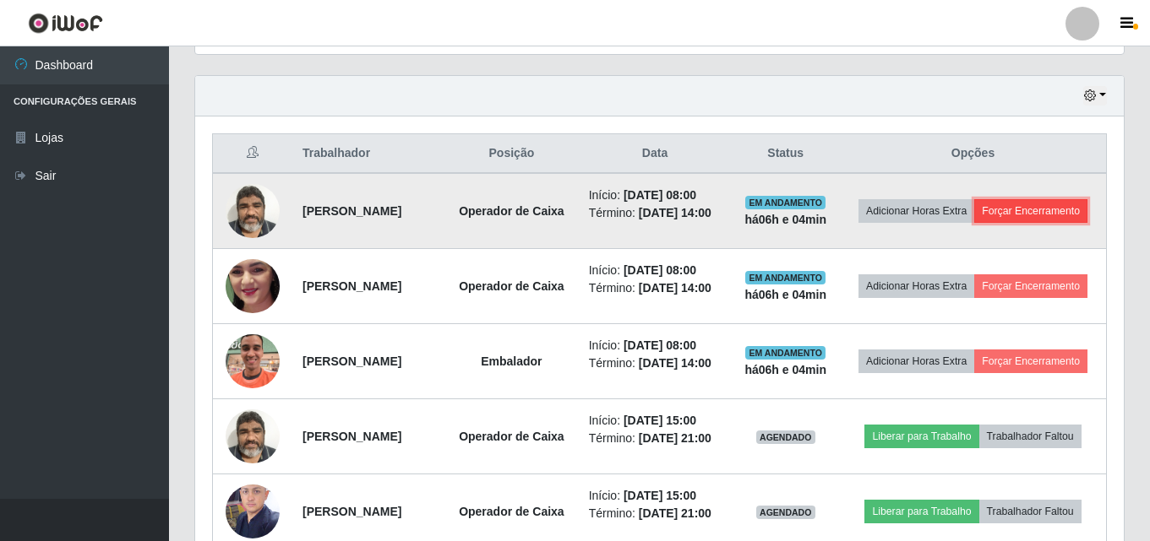
click at [1006, 223] on button "Forçar Encerramento" at bounding box center [1030, 211] width 113 height 24
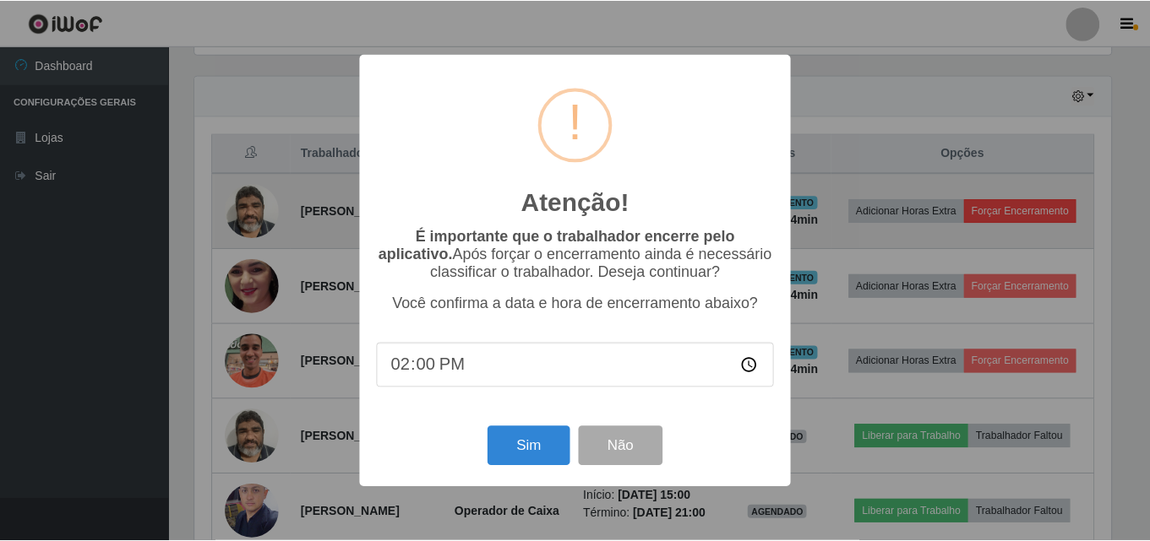
scroll to position [351, 920]
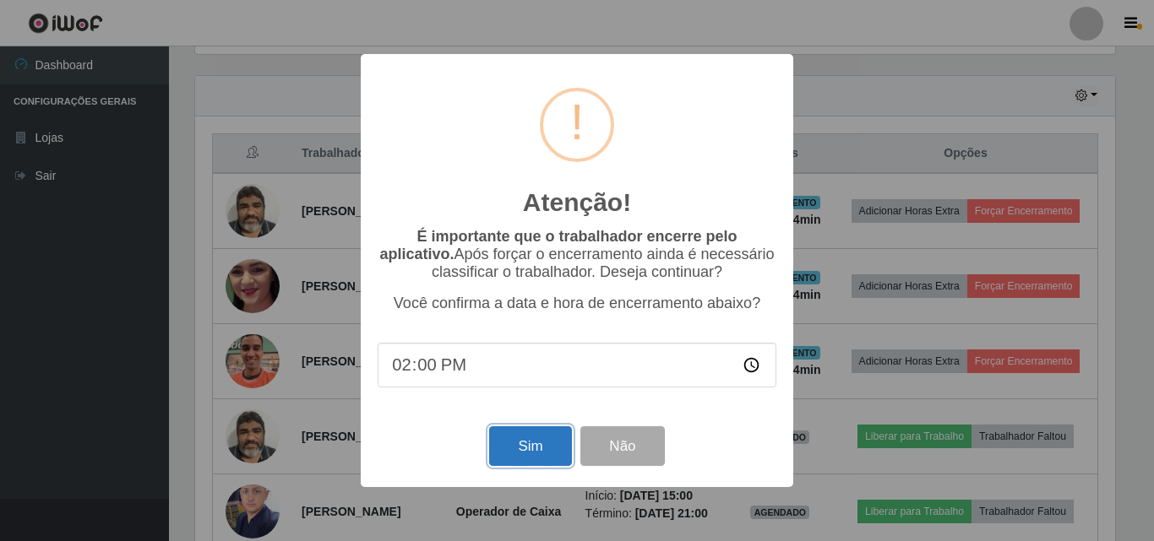
click at [540, 455] on button "Sim" at bounding box center [530, 447] width 82 height 40
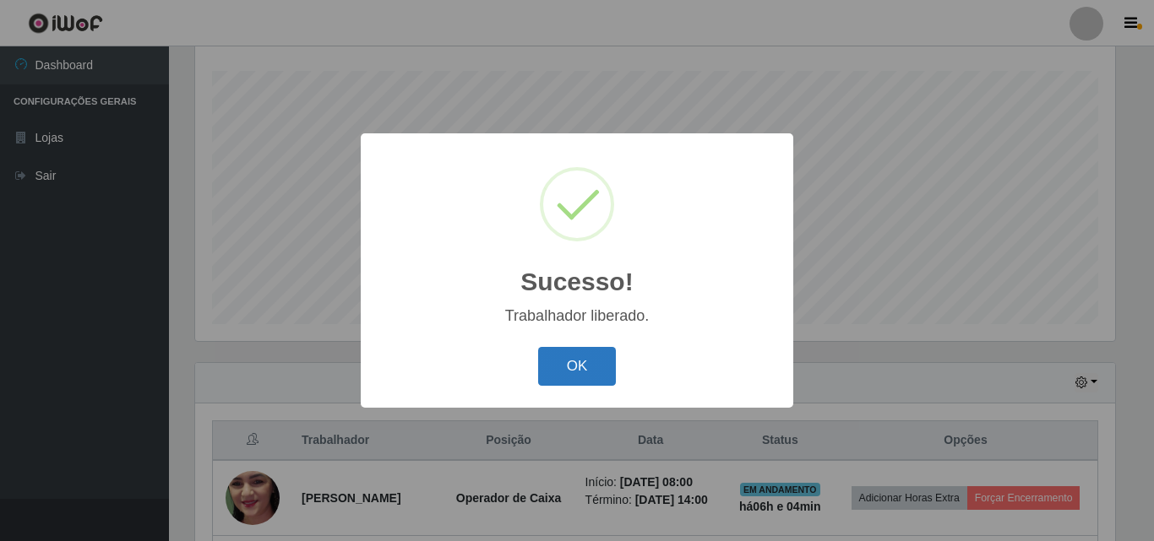
click at [559, 374] on button "OK" at bounding box center [577, 367] width 79 height 40
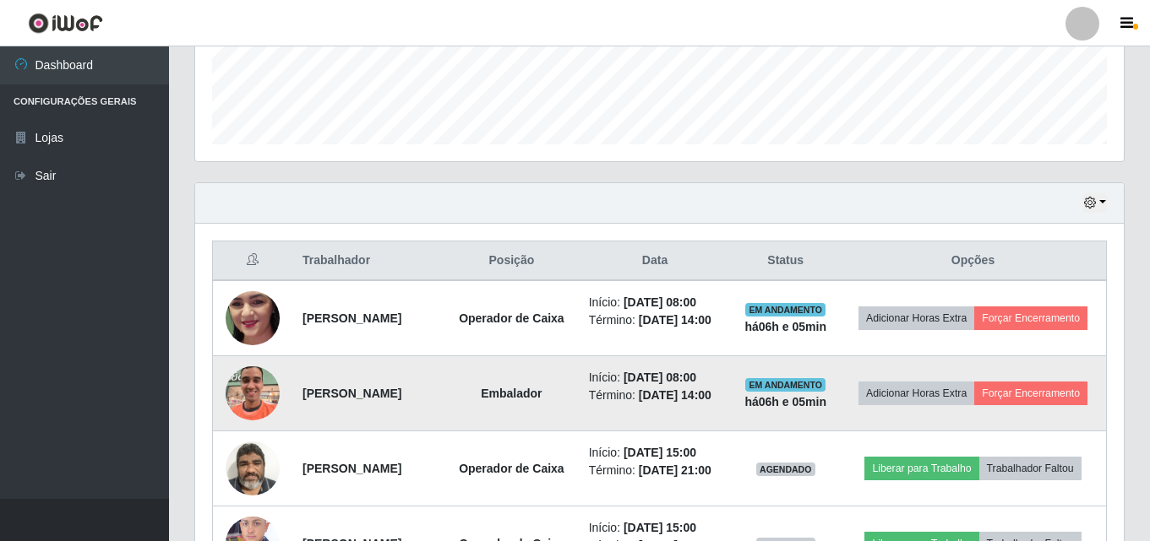
scroll to position [617, 0]
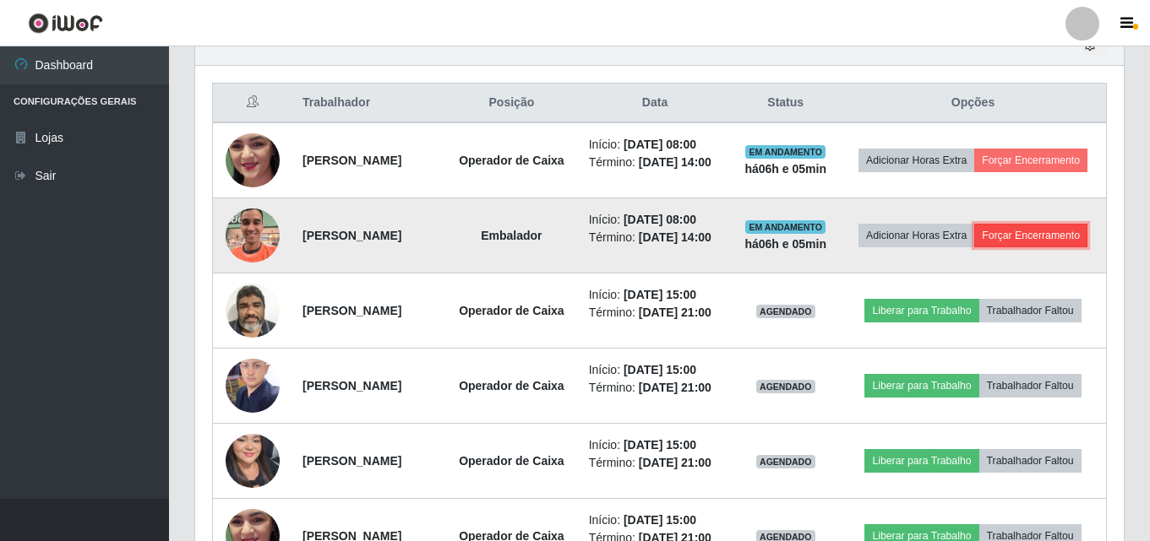
click at [1009, 247] on button "Forçar Encerramento" at bounding box center [1030, 236] width 113 height 24
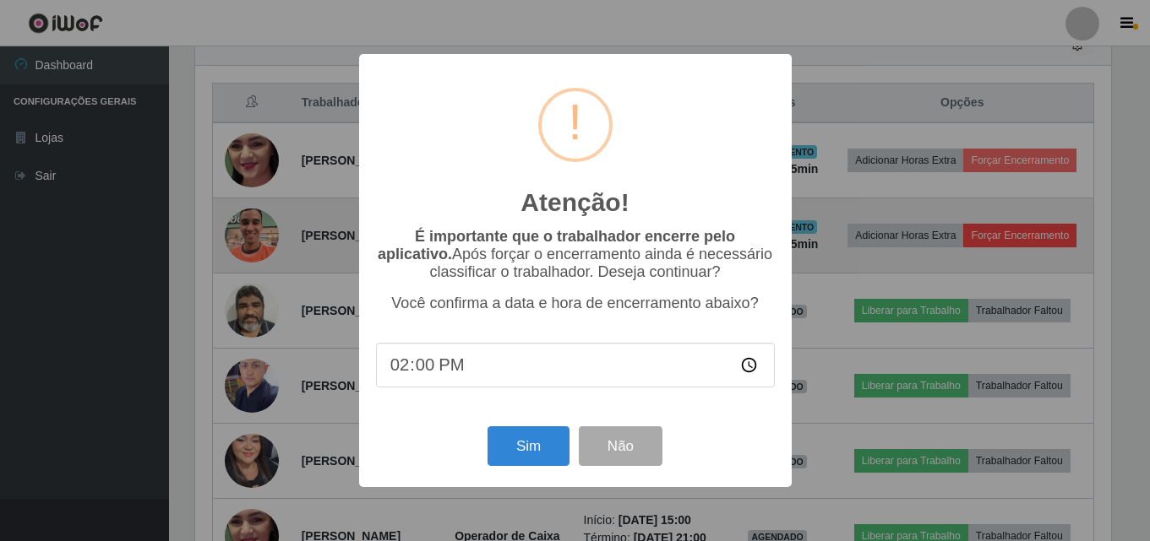
scroll to position [351, 920]
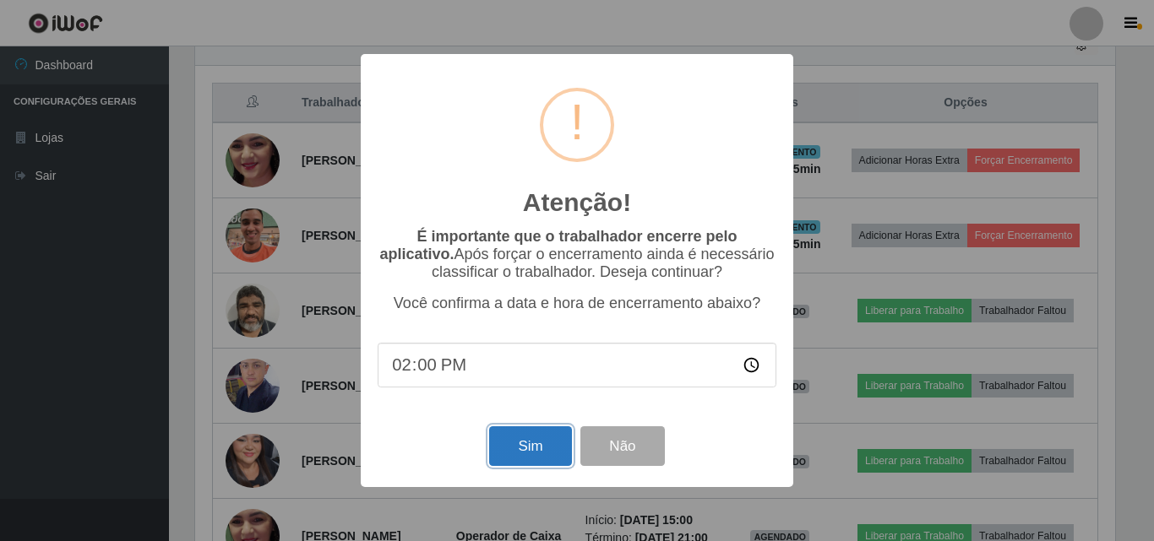
click at [516, 452] on button "Sim" at bounding box center [530, 447] width 82 height 40
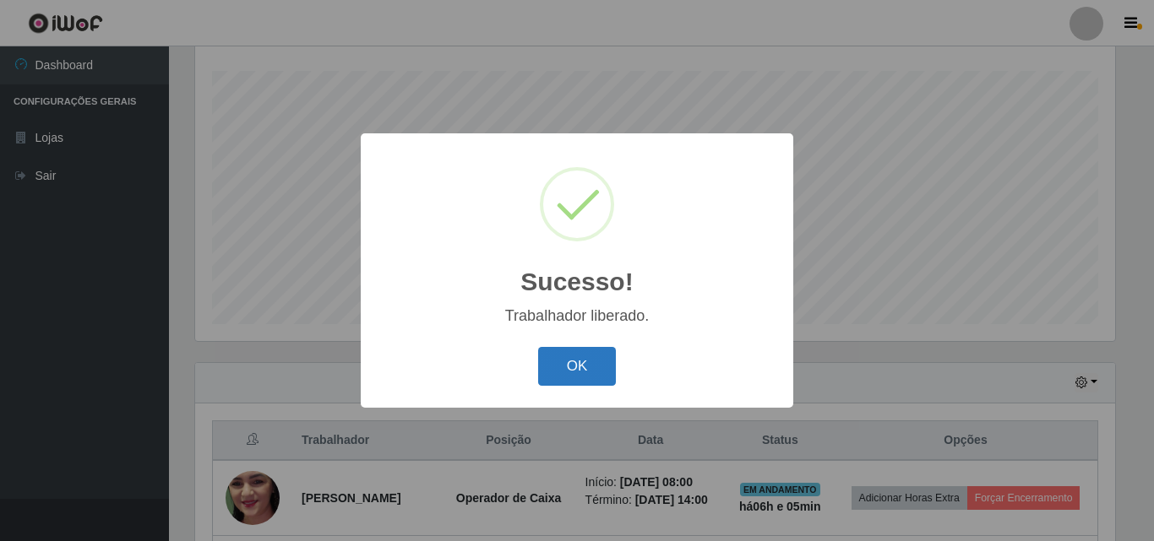
click at [584, 366] on button "OK" at bounding box center [577, 367] width 79 height 40
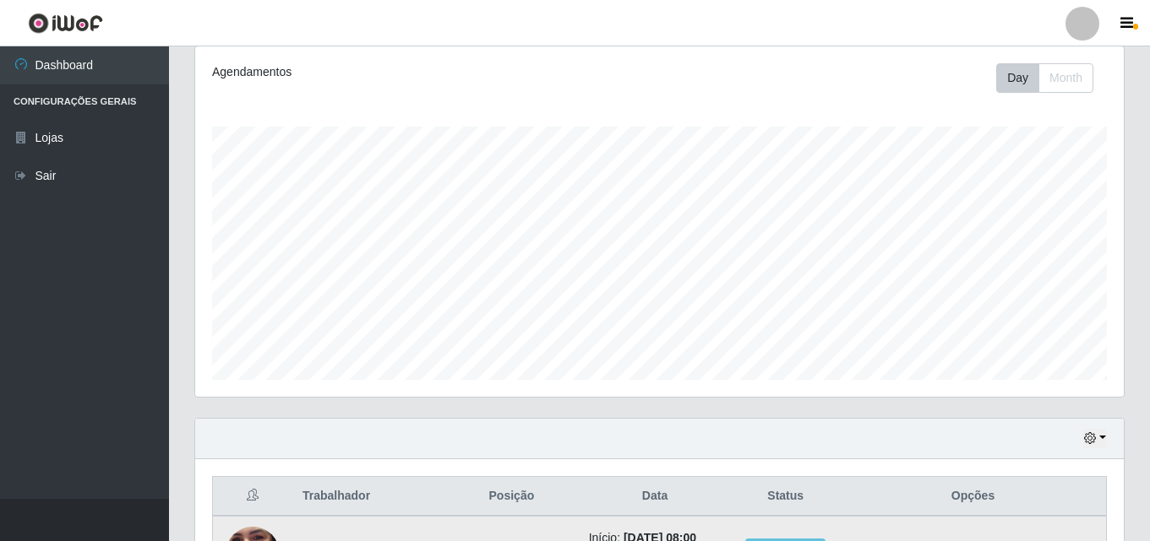
scroll to position [222, 0]
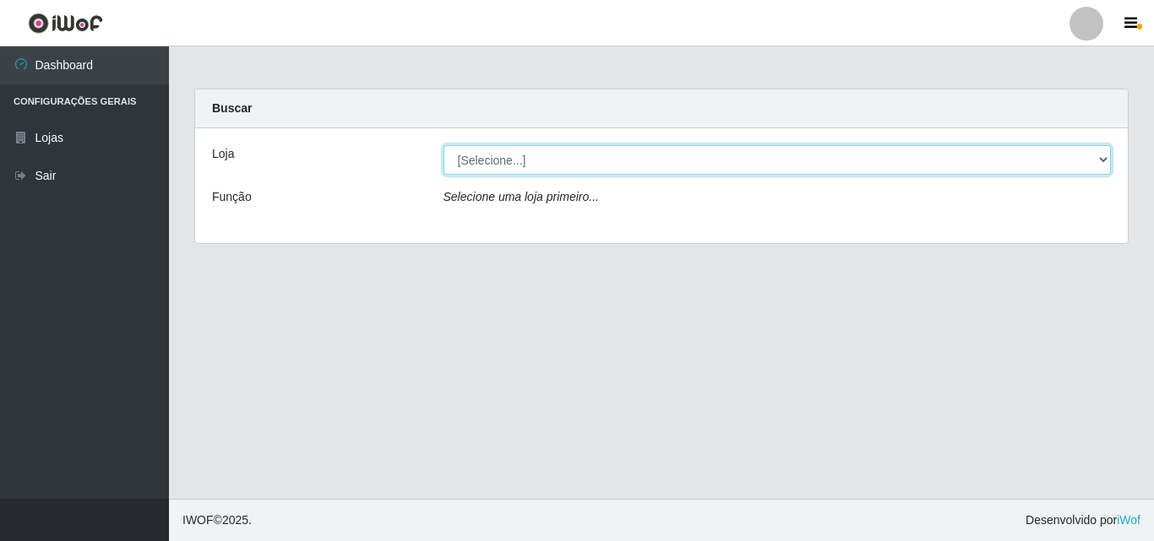
click at [568, 158] on select "[Selecione...] Hiper Queiroz - [GEOGRAPHIC_DATA]" at bounding box center [777, 160] width 668 height 30
select select "514"
click at [443, 145] on select "[Selecione...] Hiper Queiroz - [GEOGRAPHIC_DATA]" at bounding box center [777, 160] width 668 height 30
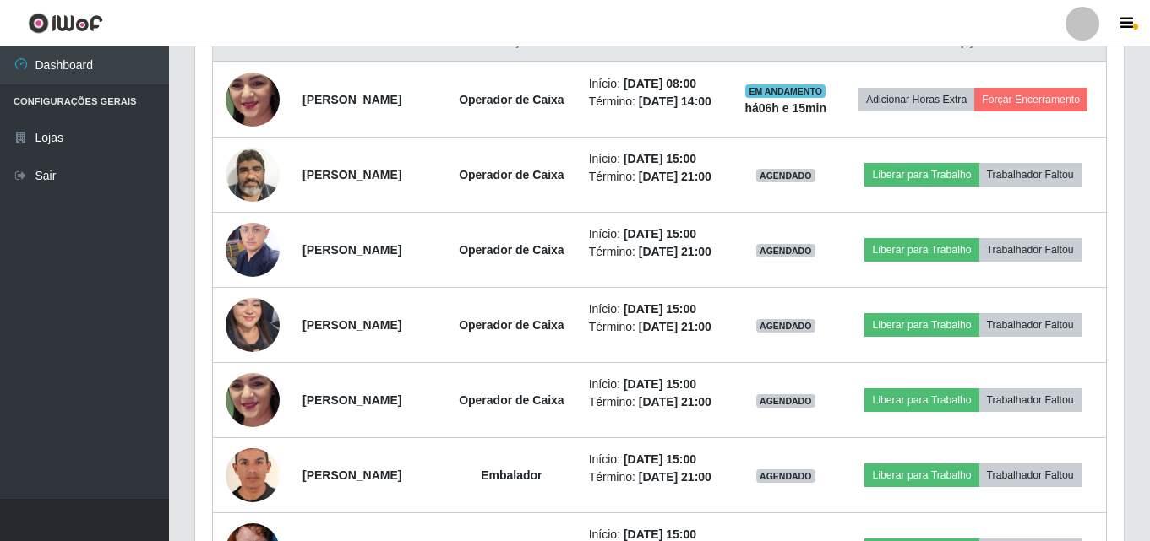
scroll to position [645, 0]
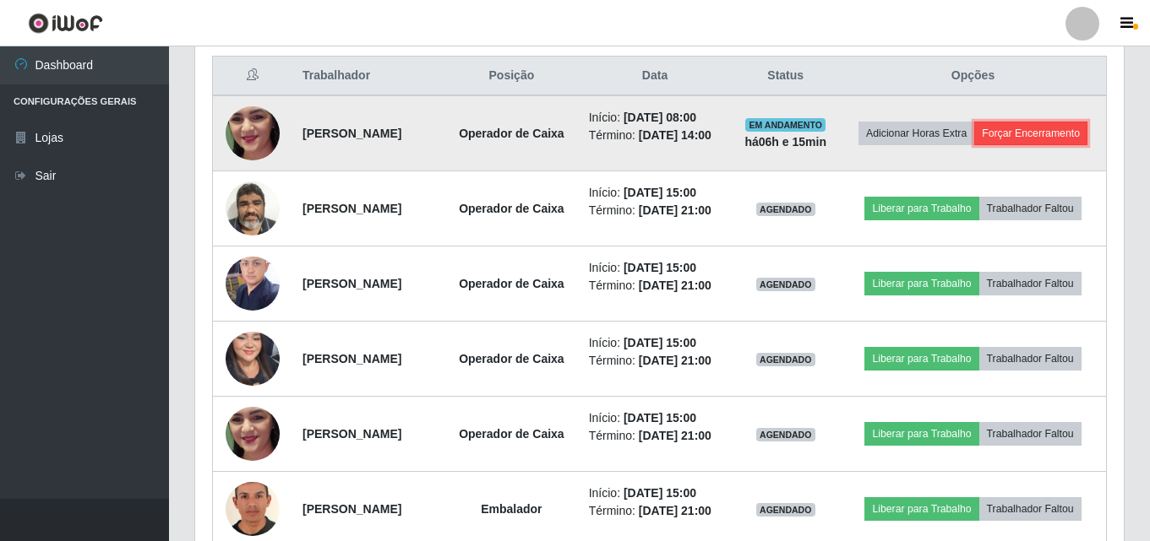
click at [985, 145] on button "Forçar Encerramento" at bounding box center [1030, 134] width 113 height 24
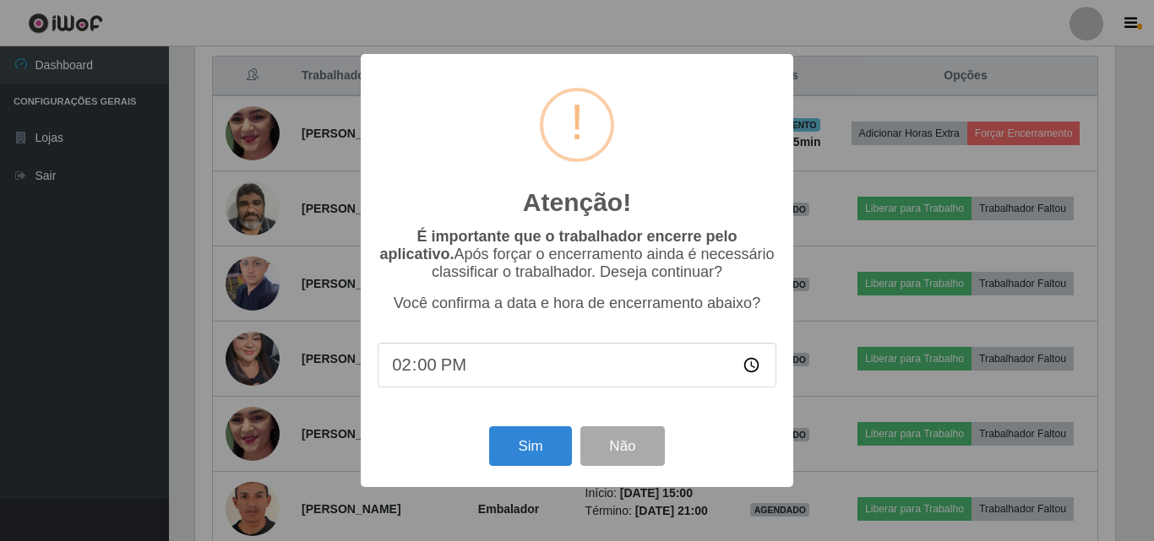
click at [425, 370] on input "14:00" at bounding box center [577, 365] width 399 height 45
type input "14:15"
click at [514, 450] on button "Sim" at bounding box center [530, 447] width 82 height 40
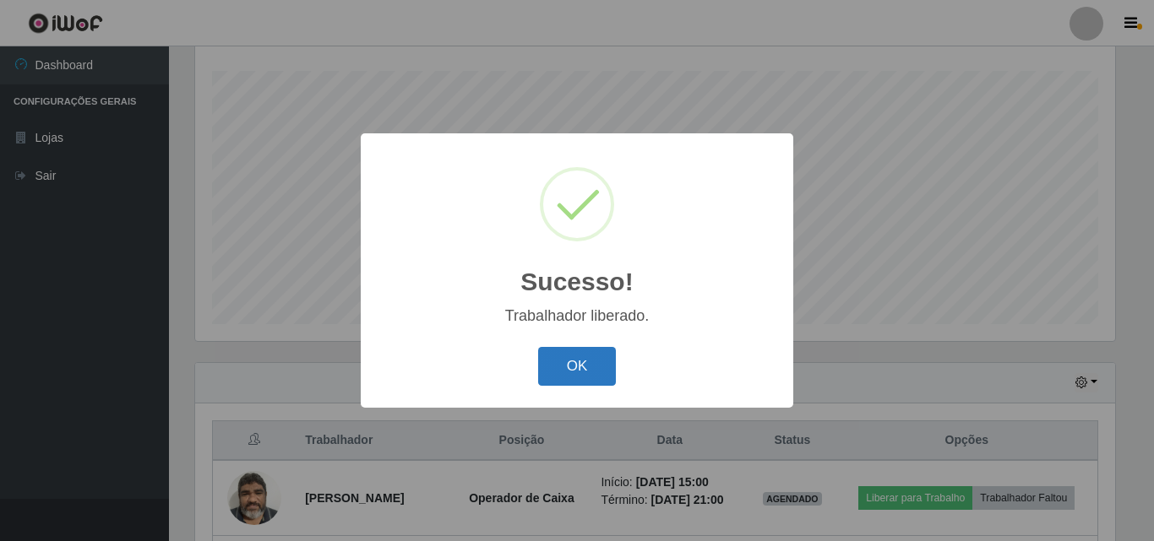
click at [584, 384] on button "OK" at bounding box center [577, 367] width 79 height 40
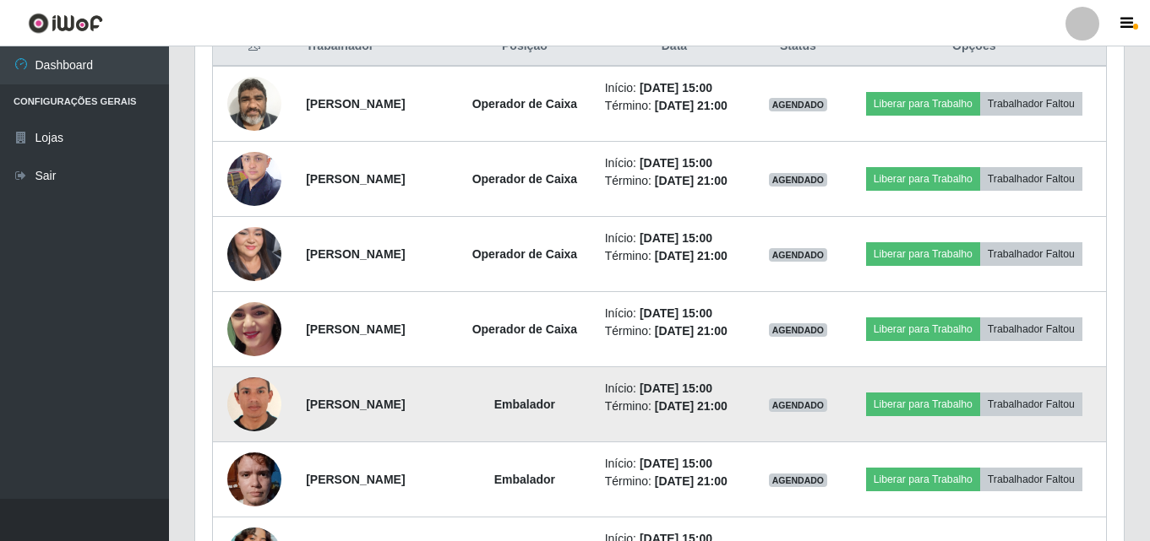
scroll to position [637, 0]
